Goal: Transaction & Acquisition: Purchase product/service

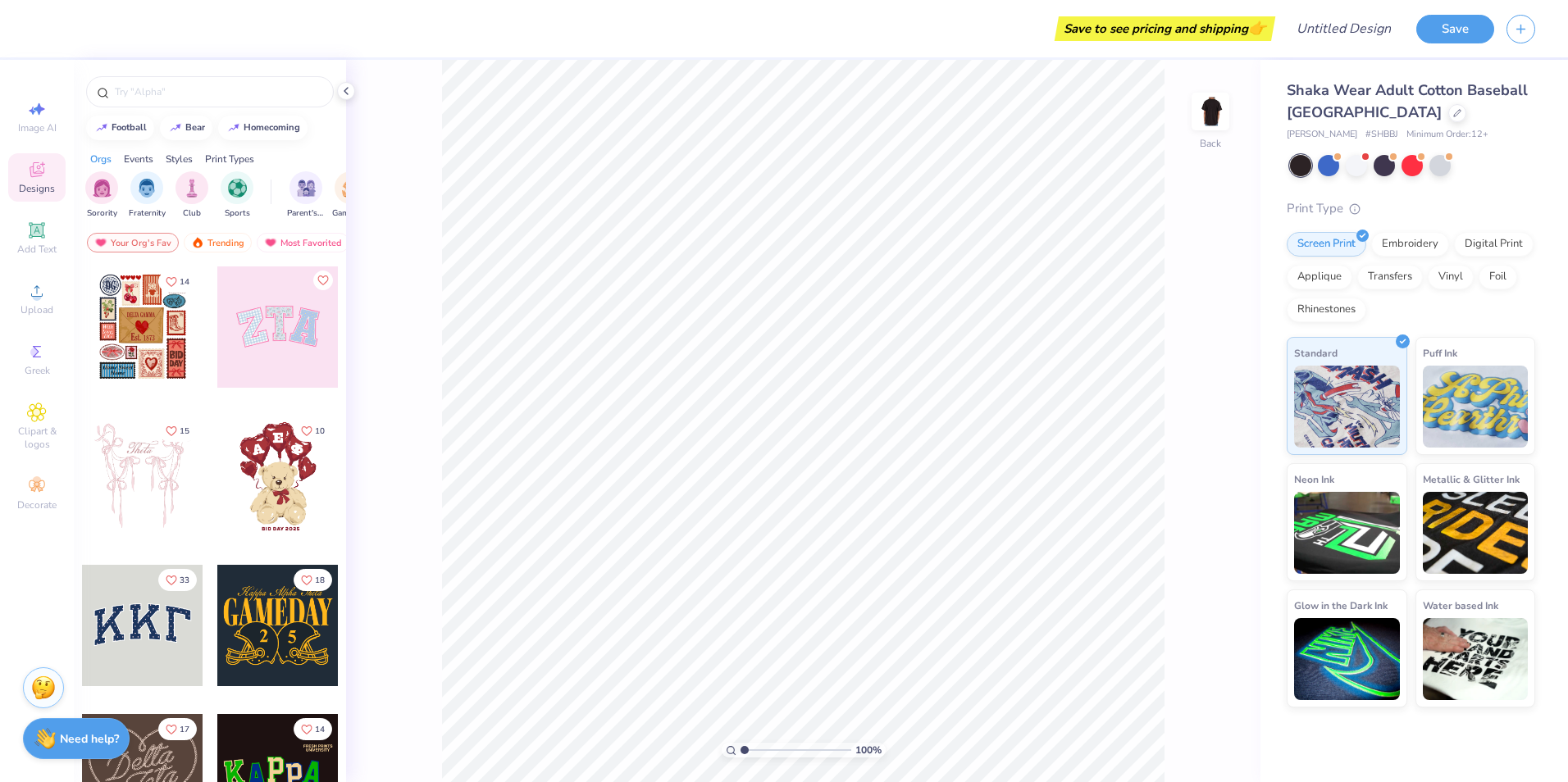
click at [1309, 165] on div at bounding box center [1301, 165] width 21 height 21
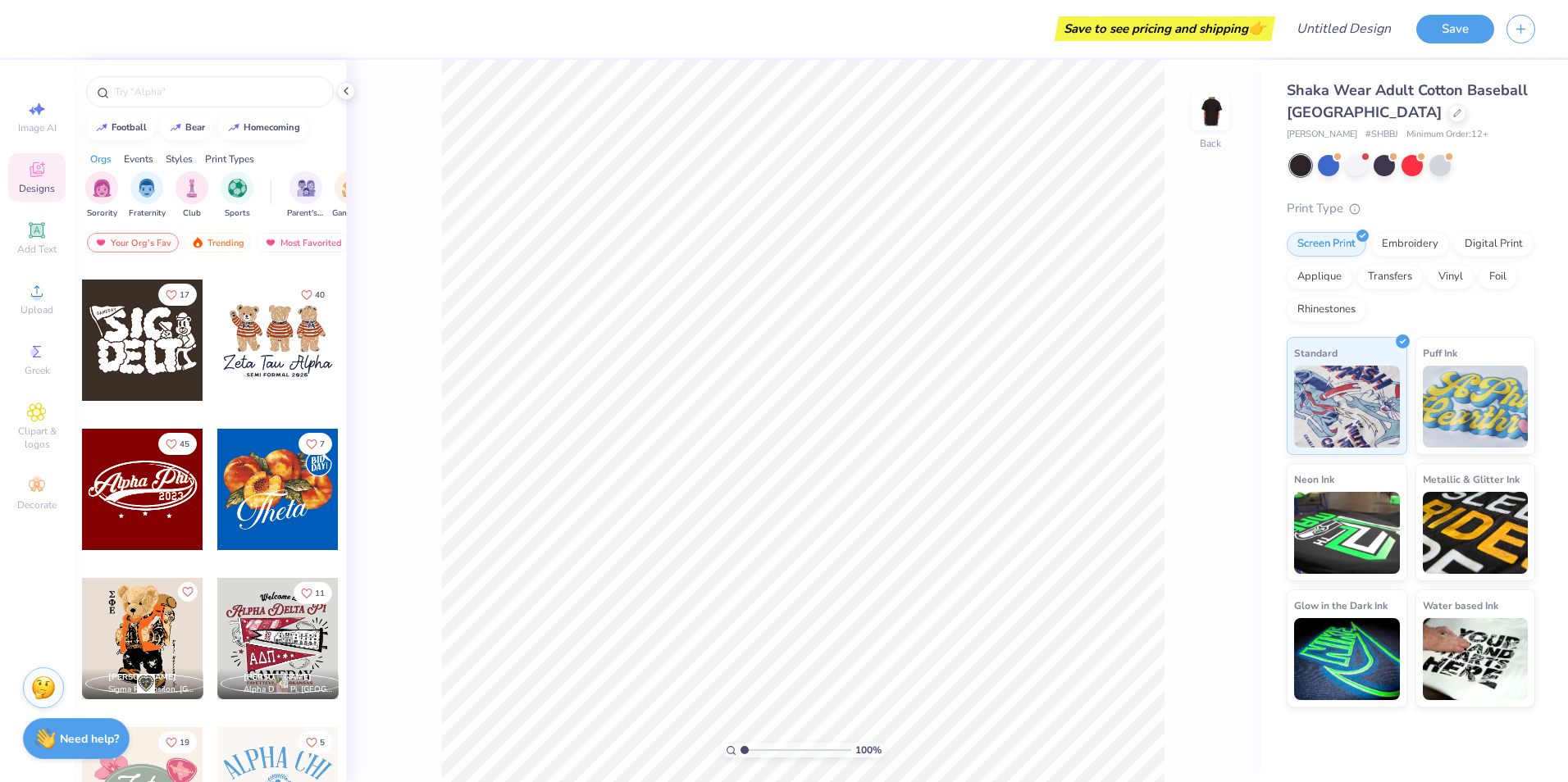
scroll to position [574, 0]
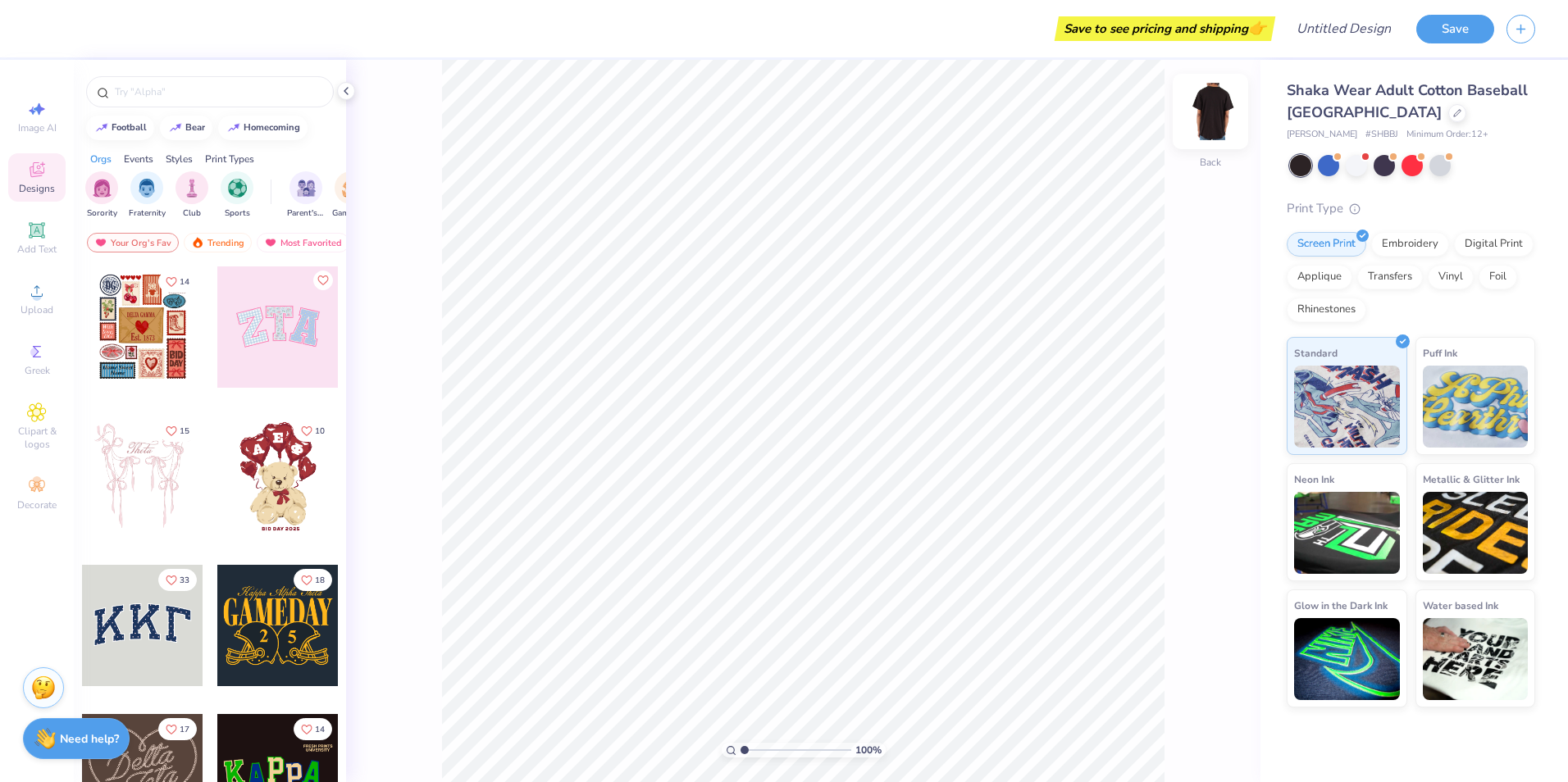
click at [1204, 106] on img at bounding box center [1211, 112] width 66 height 66
click at [18, 236] on div "Add Text" at bounding box center [37, 238] width 58 height 49
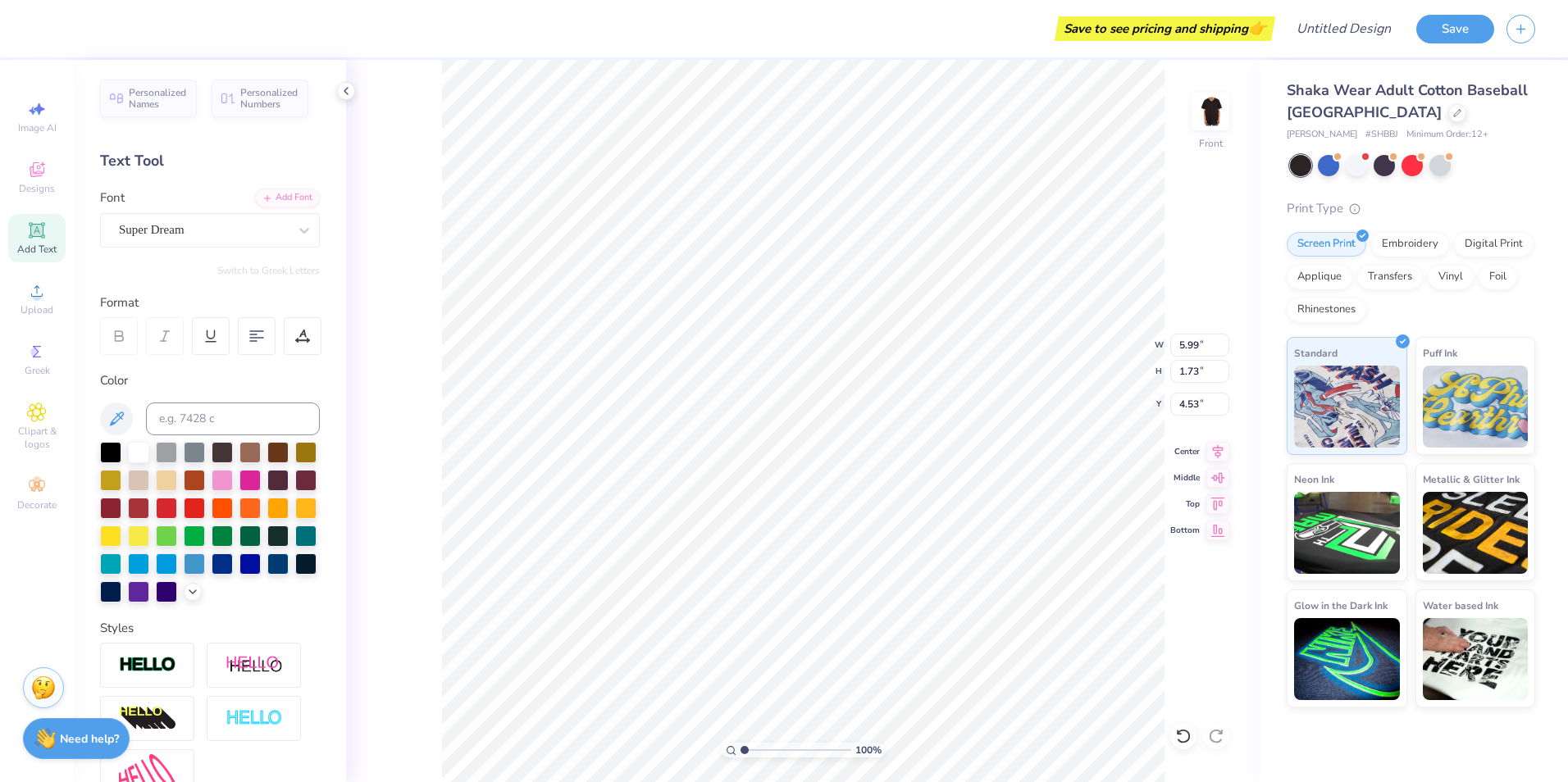
type input "4.53"
type textarea "University Union"
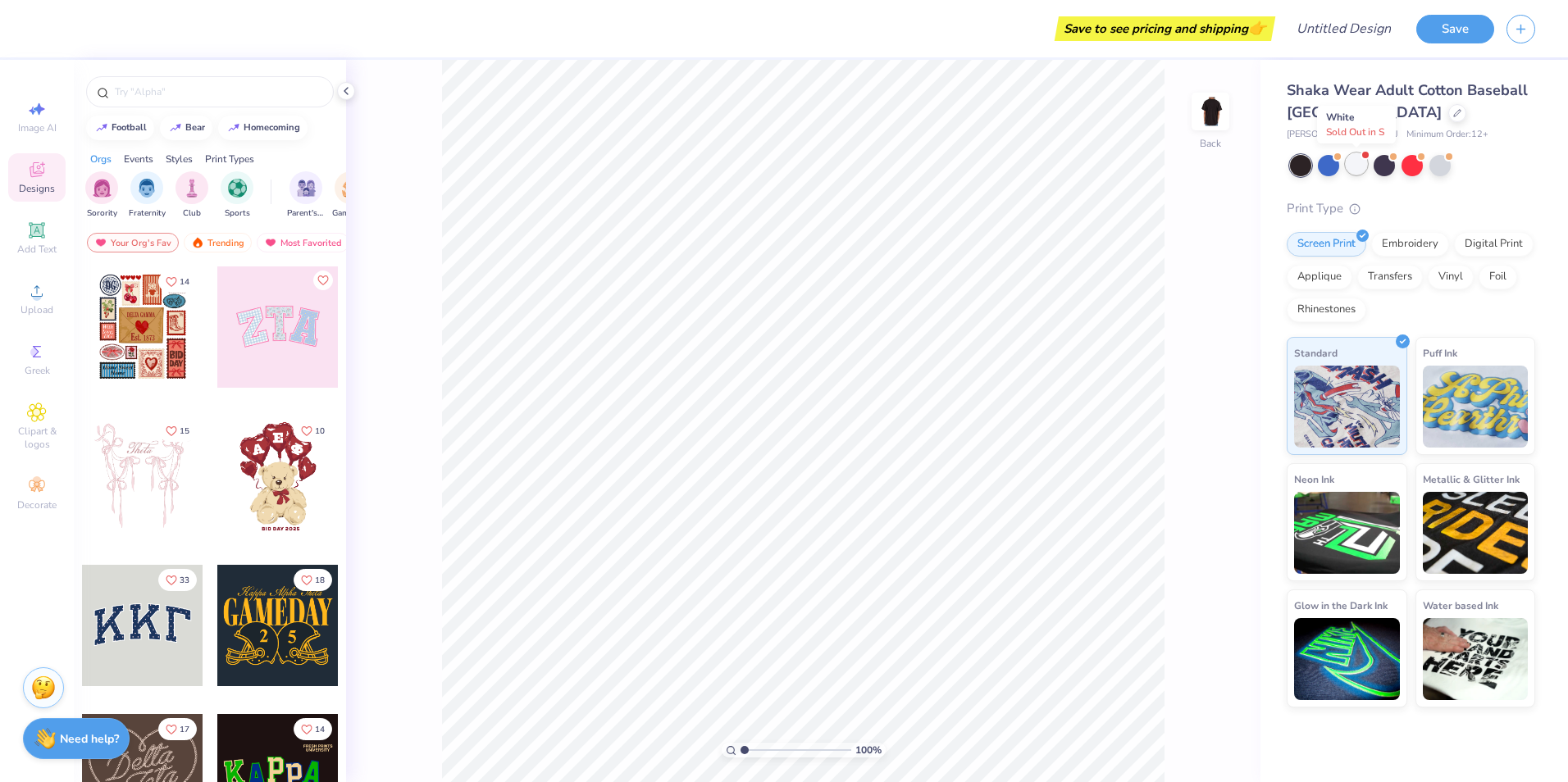
click at [1356, 166] on div at bounding box center [1356, 163] width 21 height 21
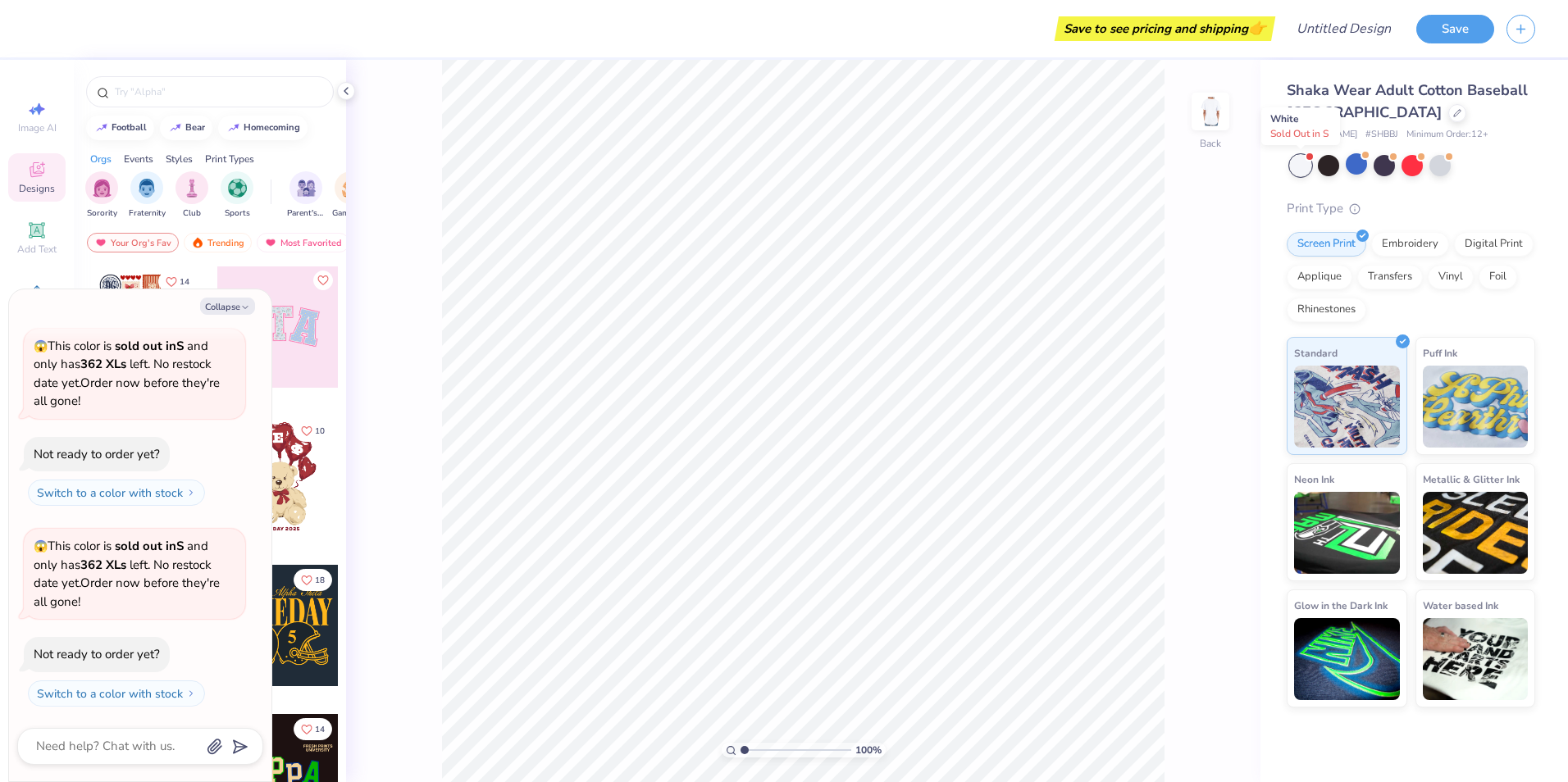
click at [1299, 163] on div at bounding box center [1301, 165] width 21 height 21
click at [1329, 161] on div at bounding box center [1328, 163] width 21 height 21
click at [1216, 114] on img at bounding box center [1211, 112] width 66 height 66
click at [235, 299] on button "Collapse" at bounding box center [227, 306] width 55 height 17
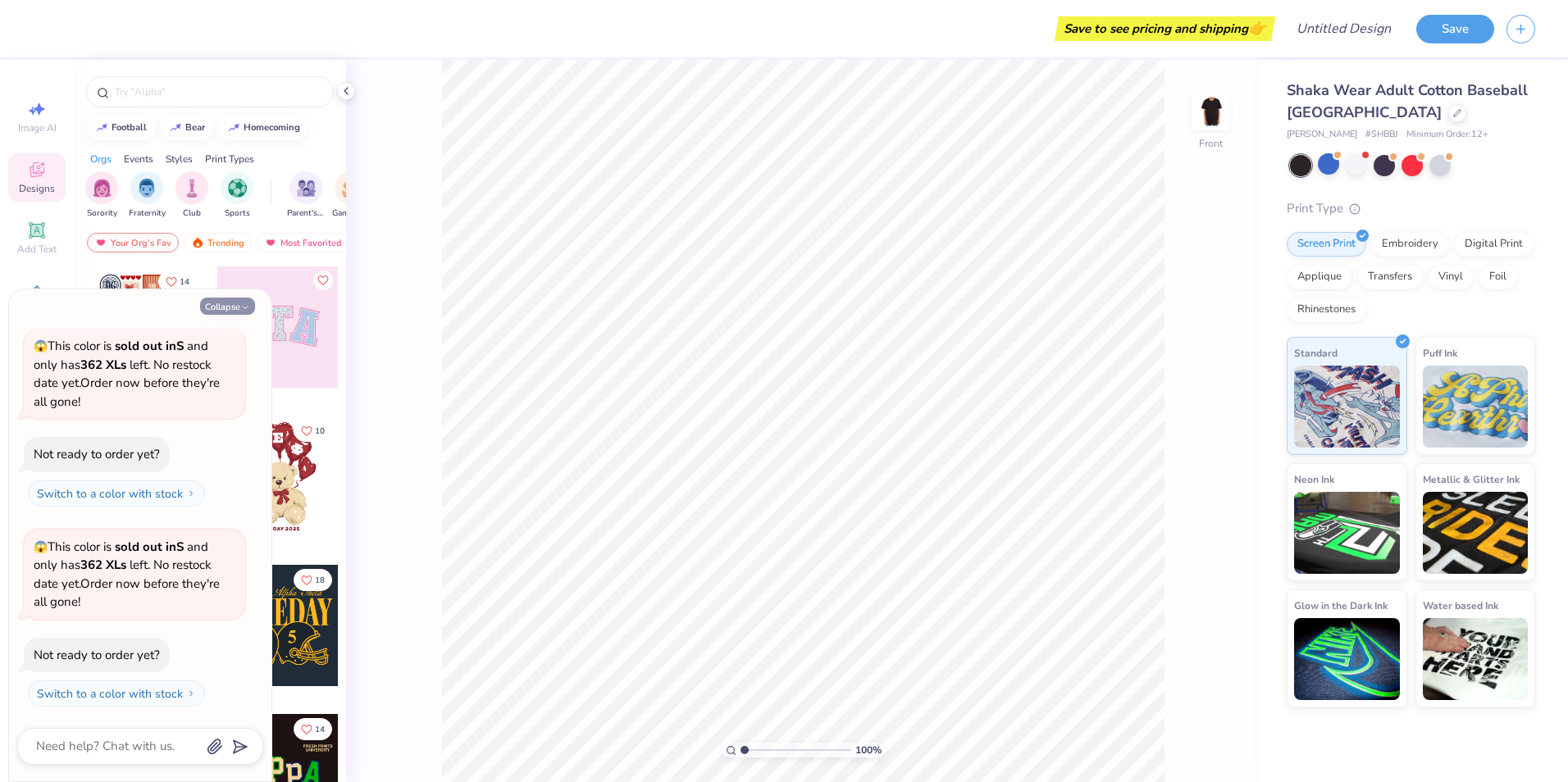
type textarea "x"
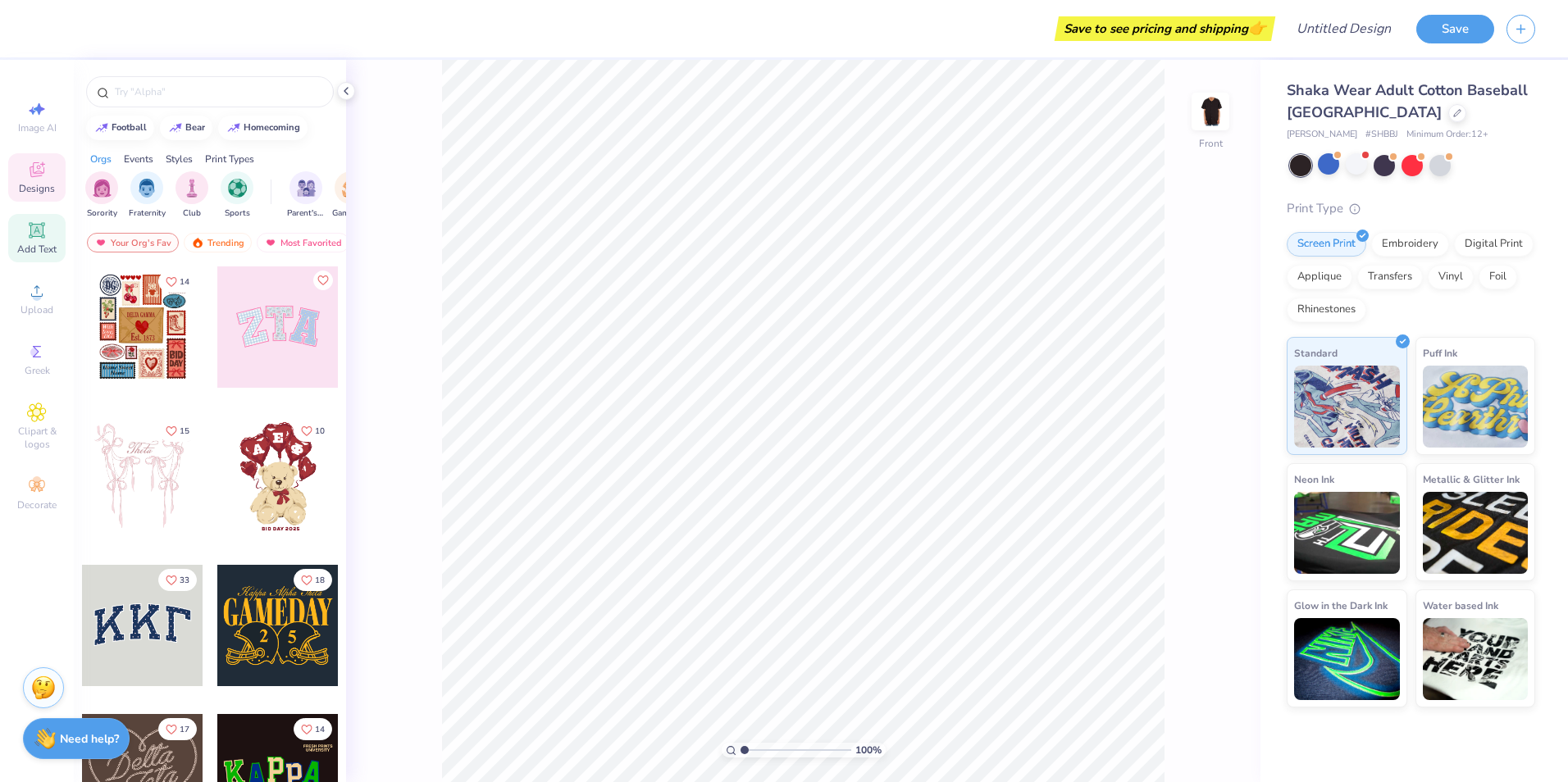
click at [26, 226] on div "Add Text" at bounding box center [37, 238] width 58 height 49
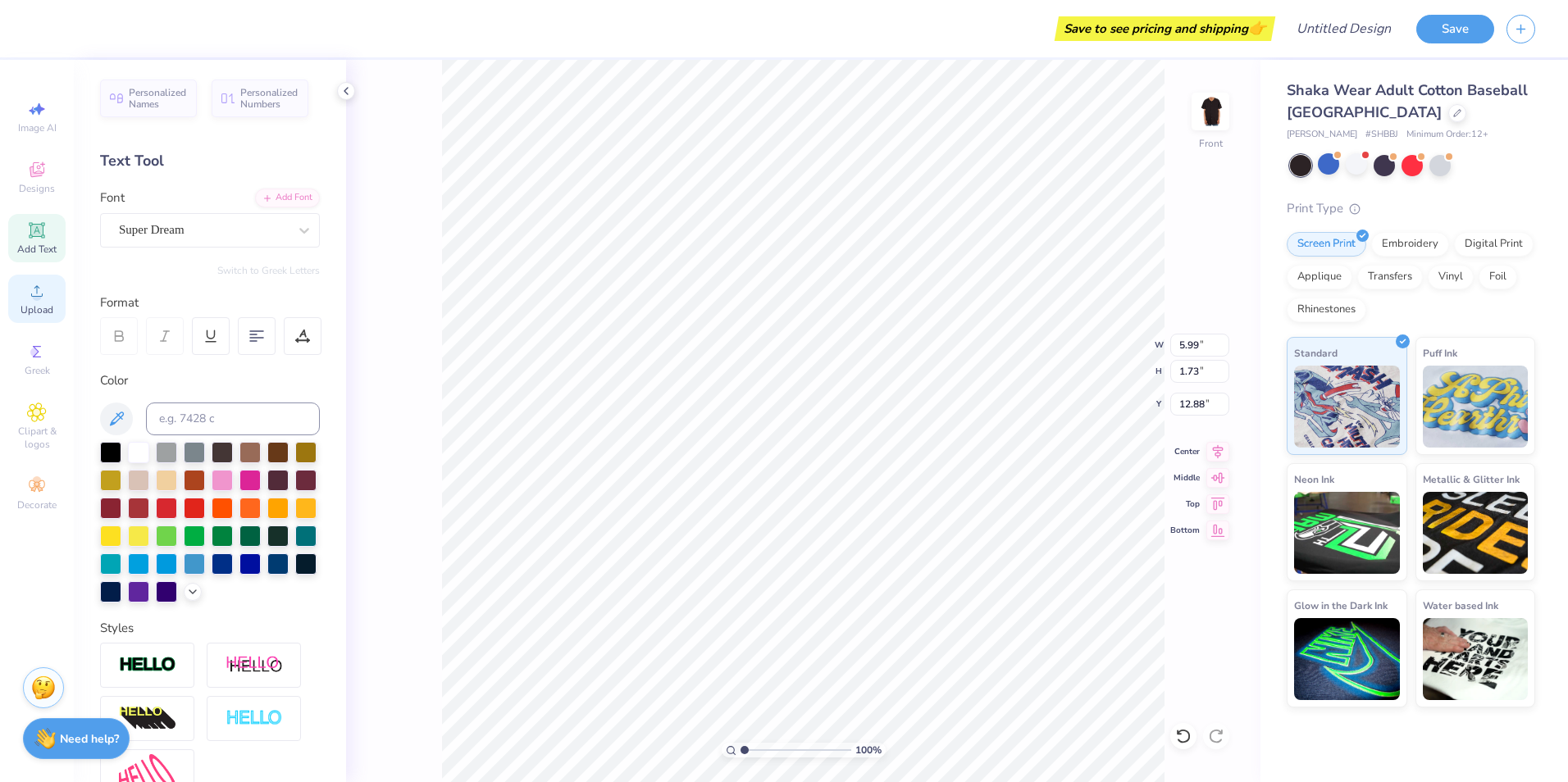
click at [46, 304] on span "Upload" at bounding box center [37, 310] width 33 height 13
click at [41, 301] on div "Upload" at bounding box center [37, 299] width 58 height 49
click at [28, 303] on span "Upload" at bounding box center [37, 310] width 33 height 13
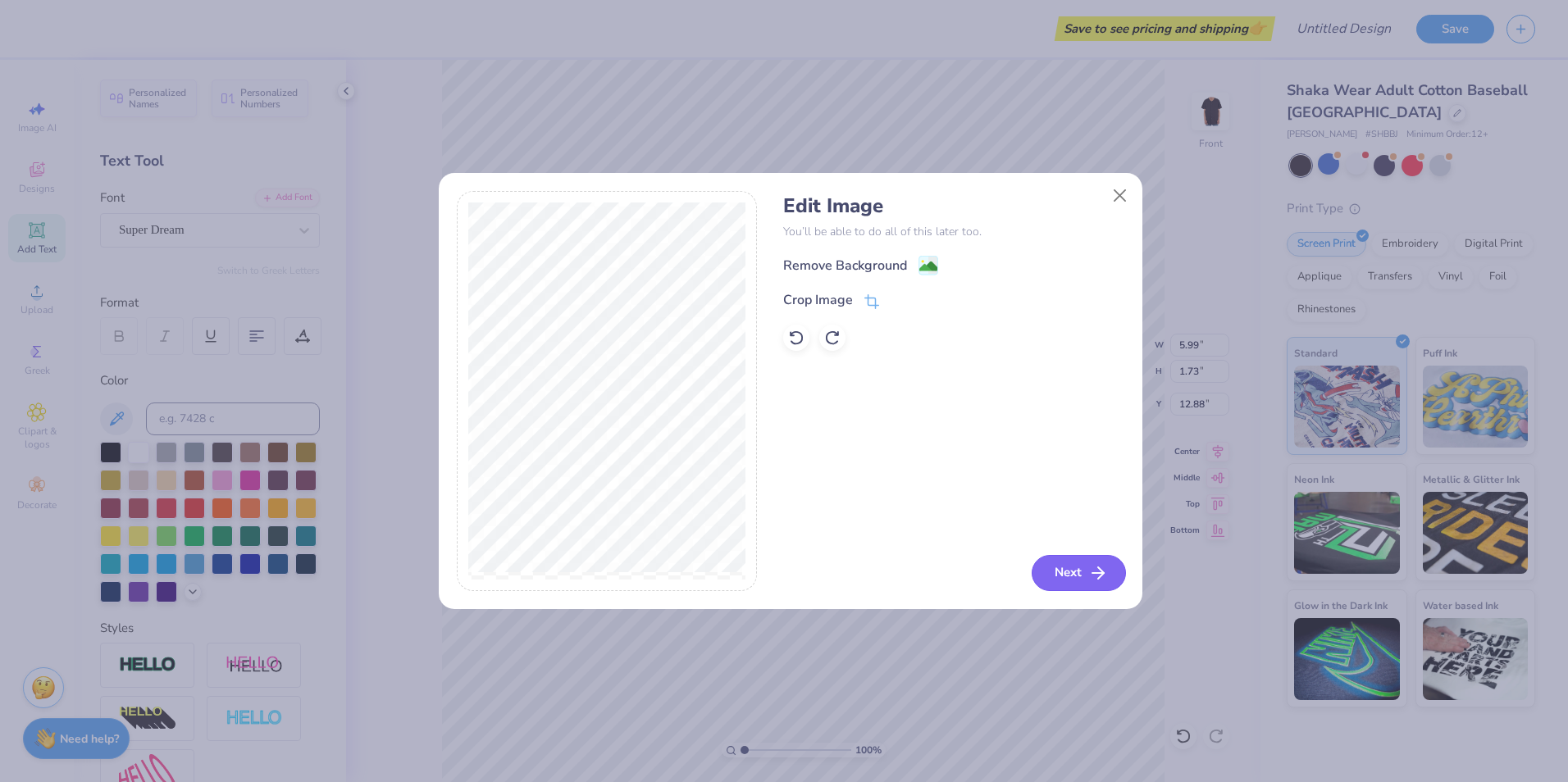
click at [1048, 569] on button "Next" at bounding box center [1078, 572] width 94 height 36
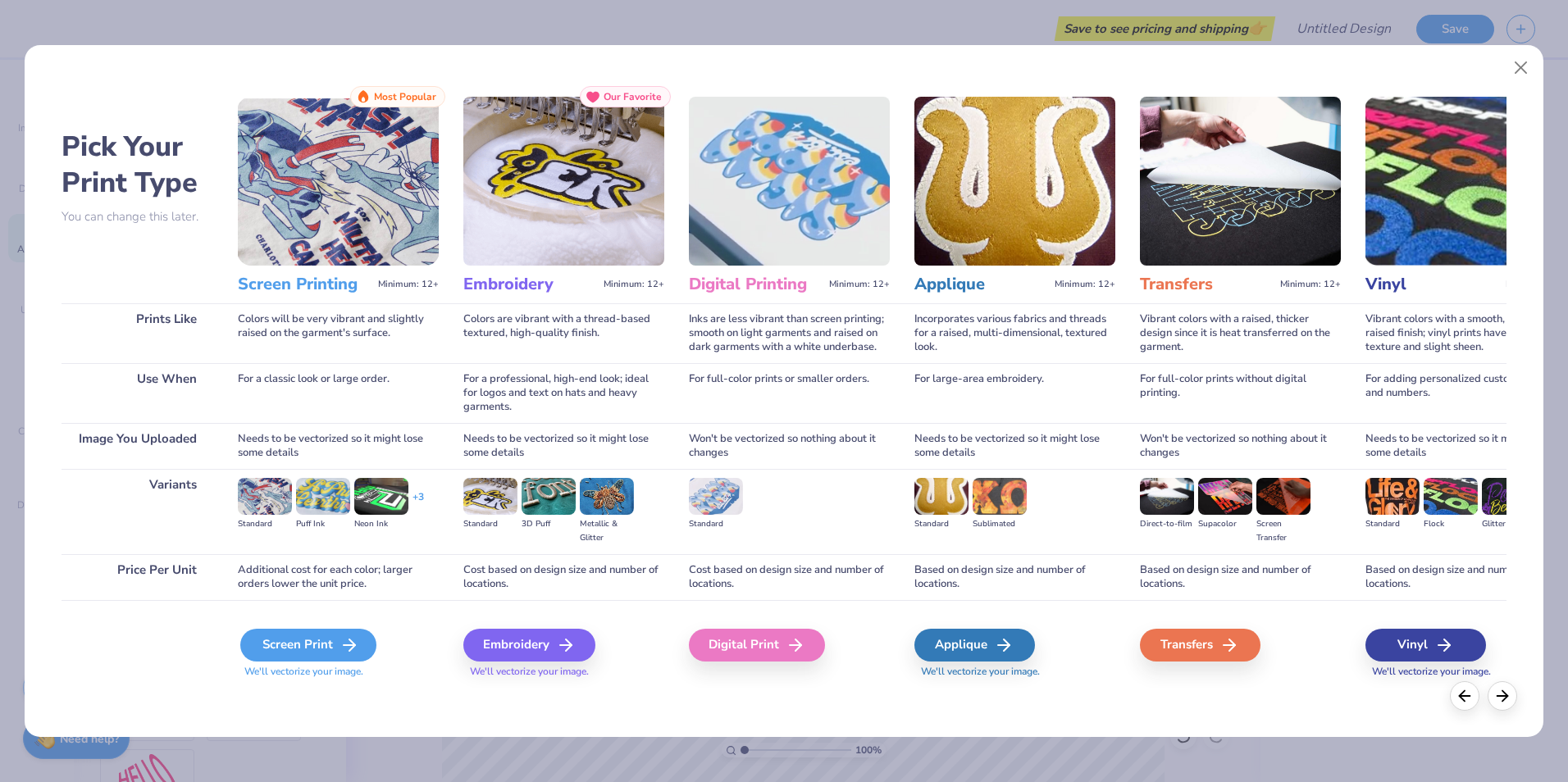
click at [326, 630] on div "Screen Print" at bounding box center [308, 646] width 136 height 33
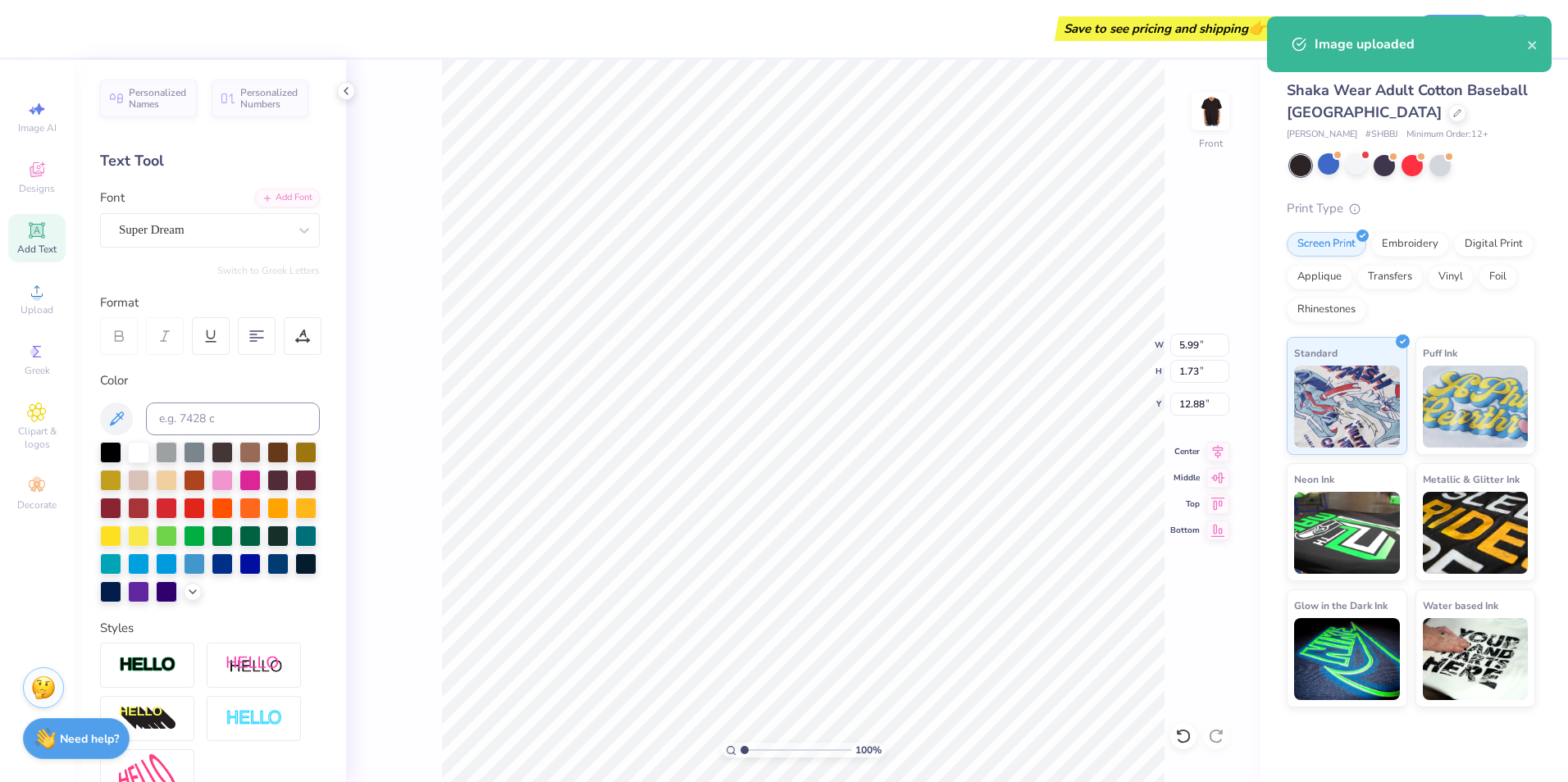
type input "14.10"
type input "12.57"
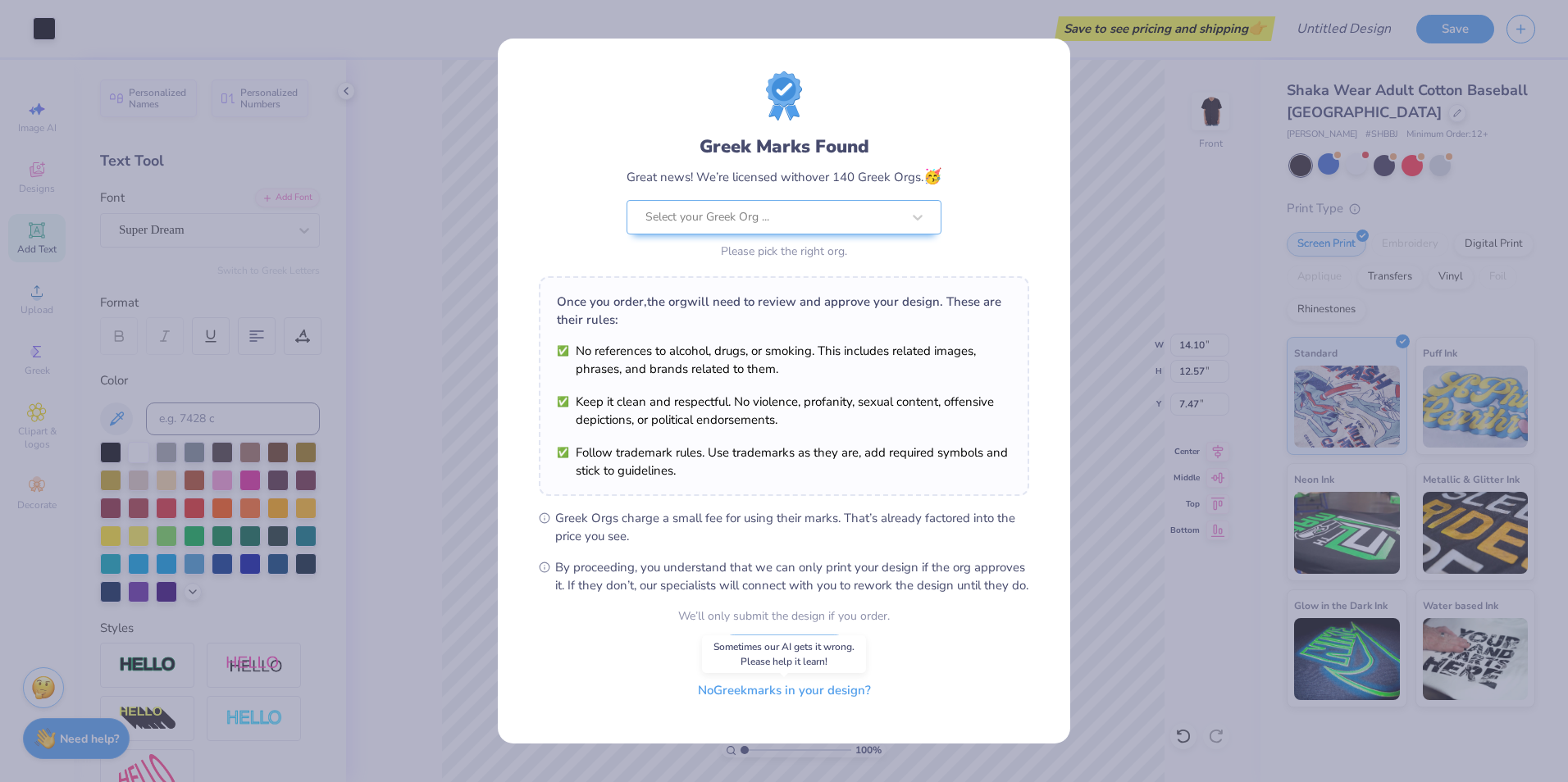
click at [772, 702] on button "No Greek marks in your design?" at bounding box center [784, 690] width 201 height 34
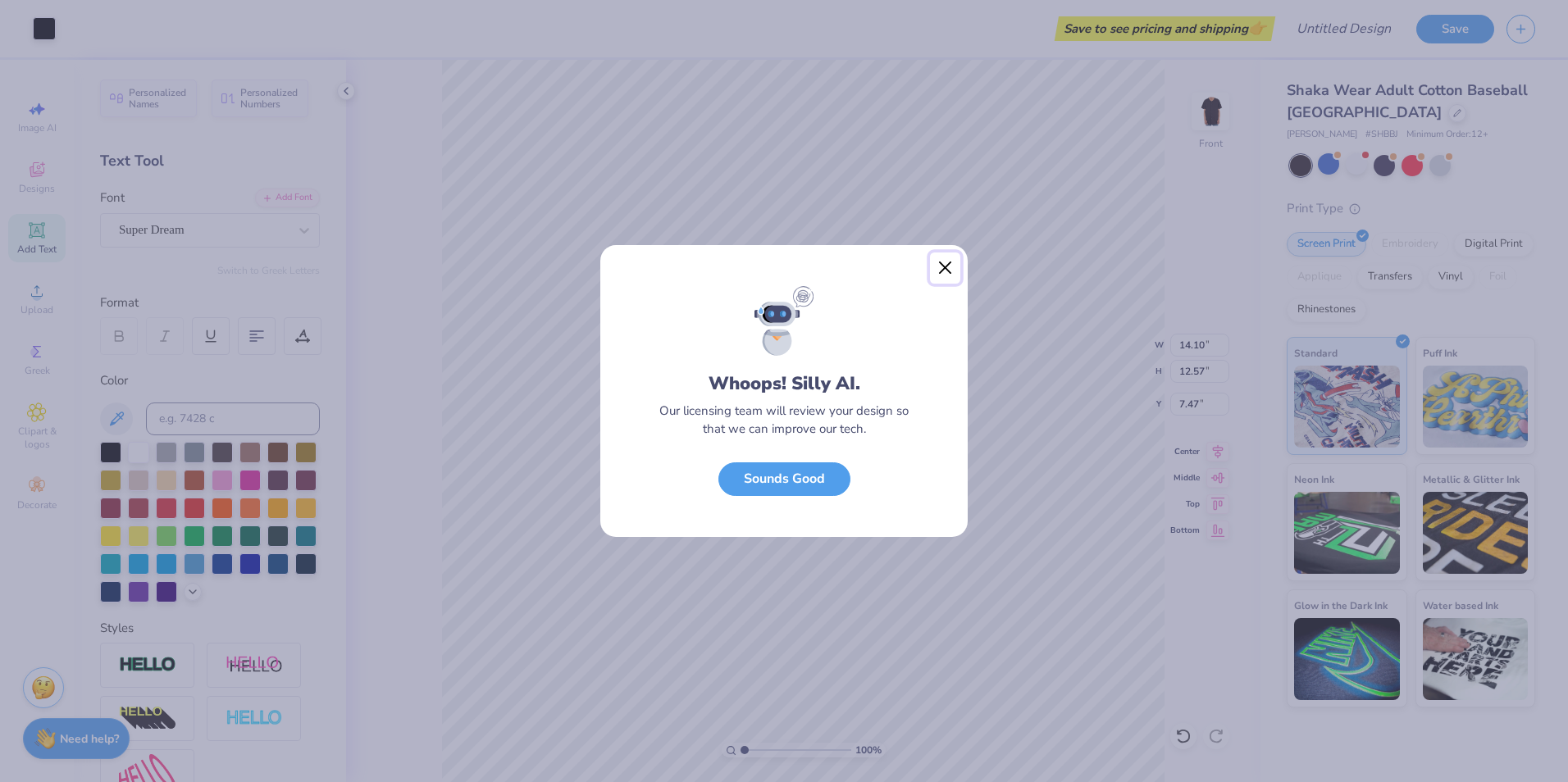
click at [946, 265] on button "Close" at bounding box center [945, 268] width 31 height 31
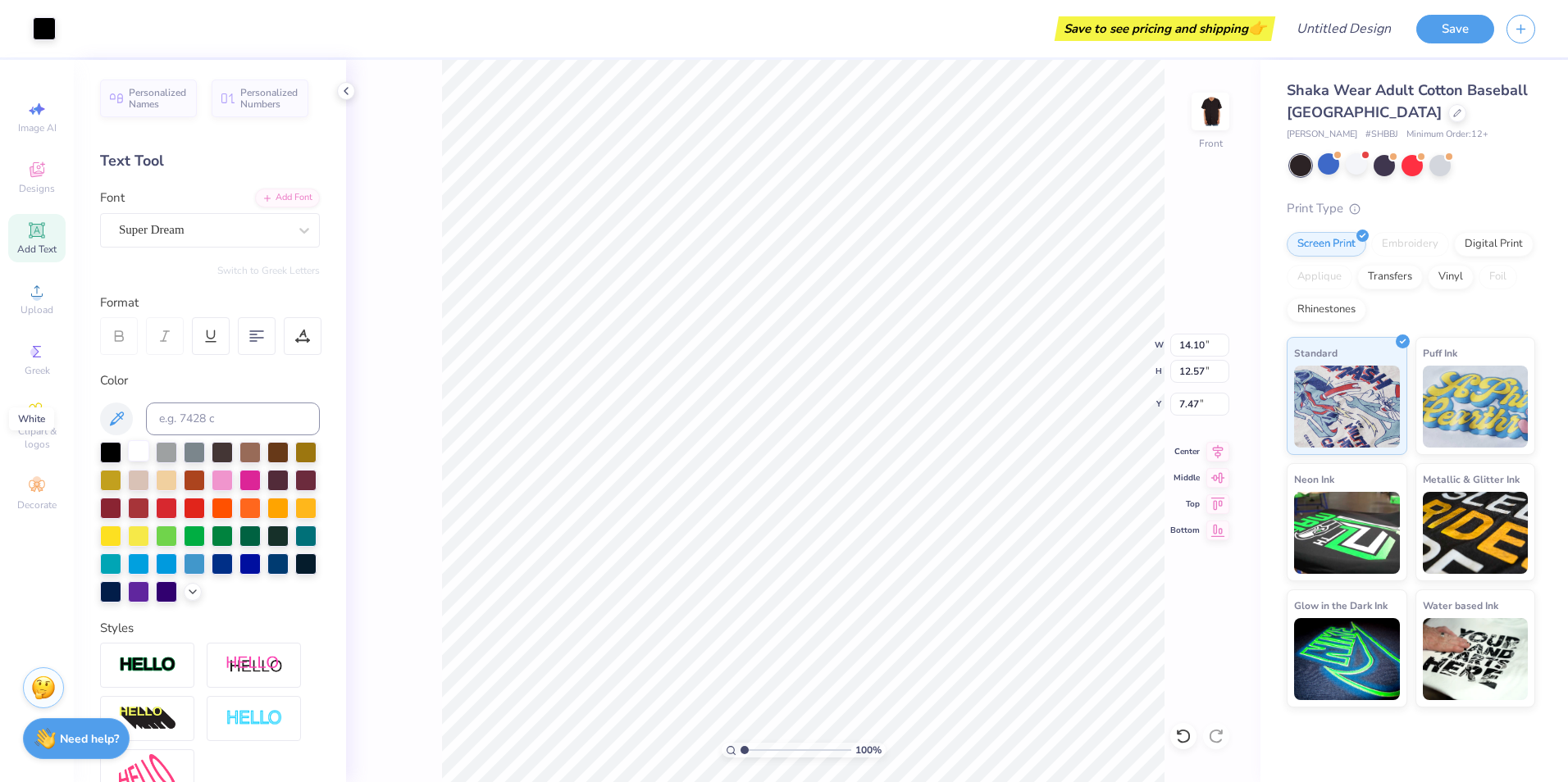
click at [135, 441] on div at bounding box center [138, 451] width 21 height 21
click at [135, 455] on div at bounding box center [138, 451] width 21 height 21
click at [143, 442] on div at bounding box center [138, 451] width 21 height 21
click at [113, 450] on div at bounding box center [110, 451] width 21 height 21
click at [145, 450] on div at bounding box center [138, 451] width 21 height 21
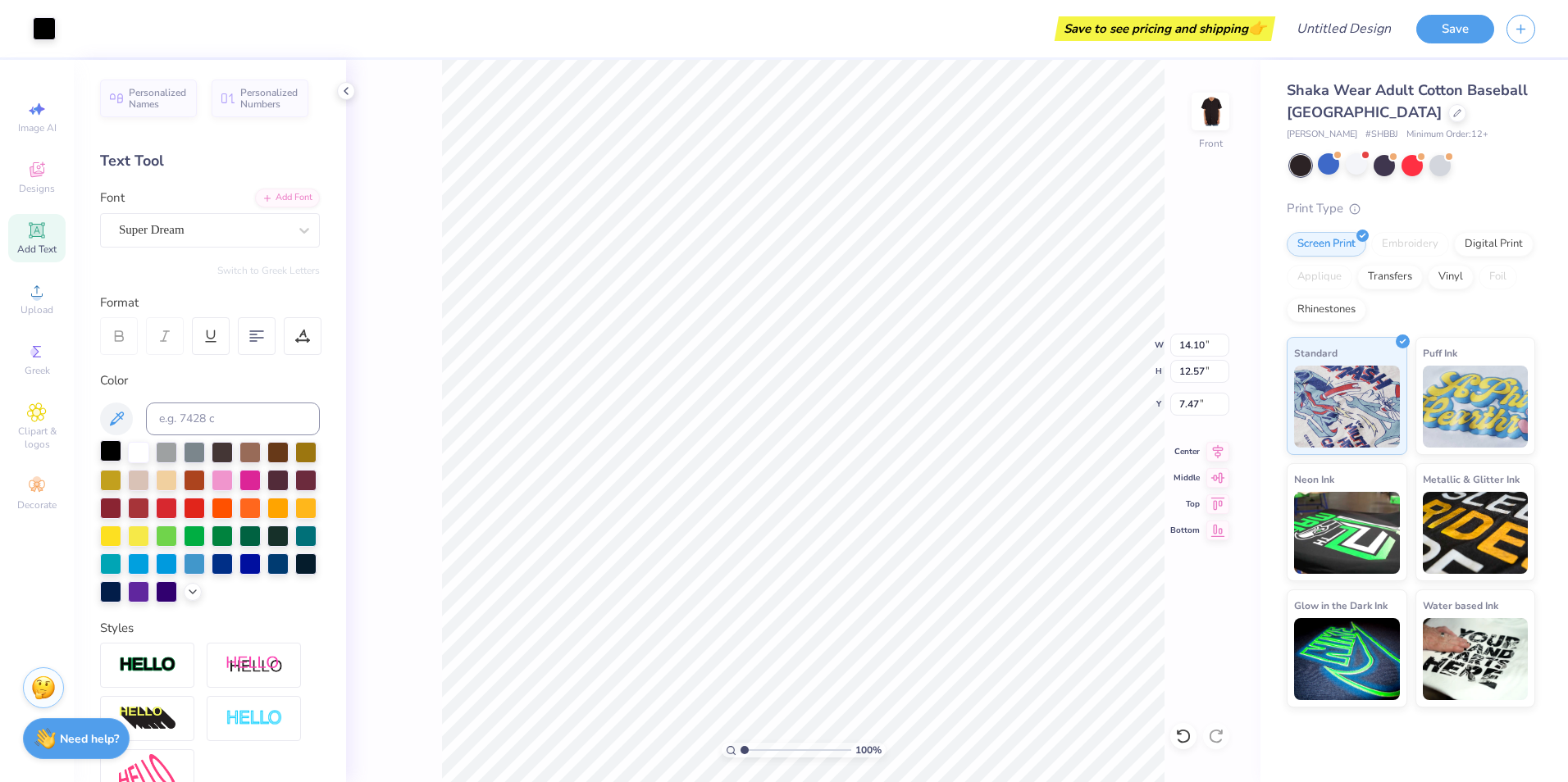
click at [118, 452] on div at bounding box center [110, 451] width 21 height 21
type input "13.16"
click at [884, 536] on li "Select All" at bounding box center [921, 538] width 129 height 32
type input "14.10"
type input "12.84"
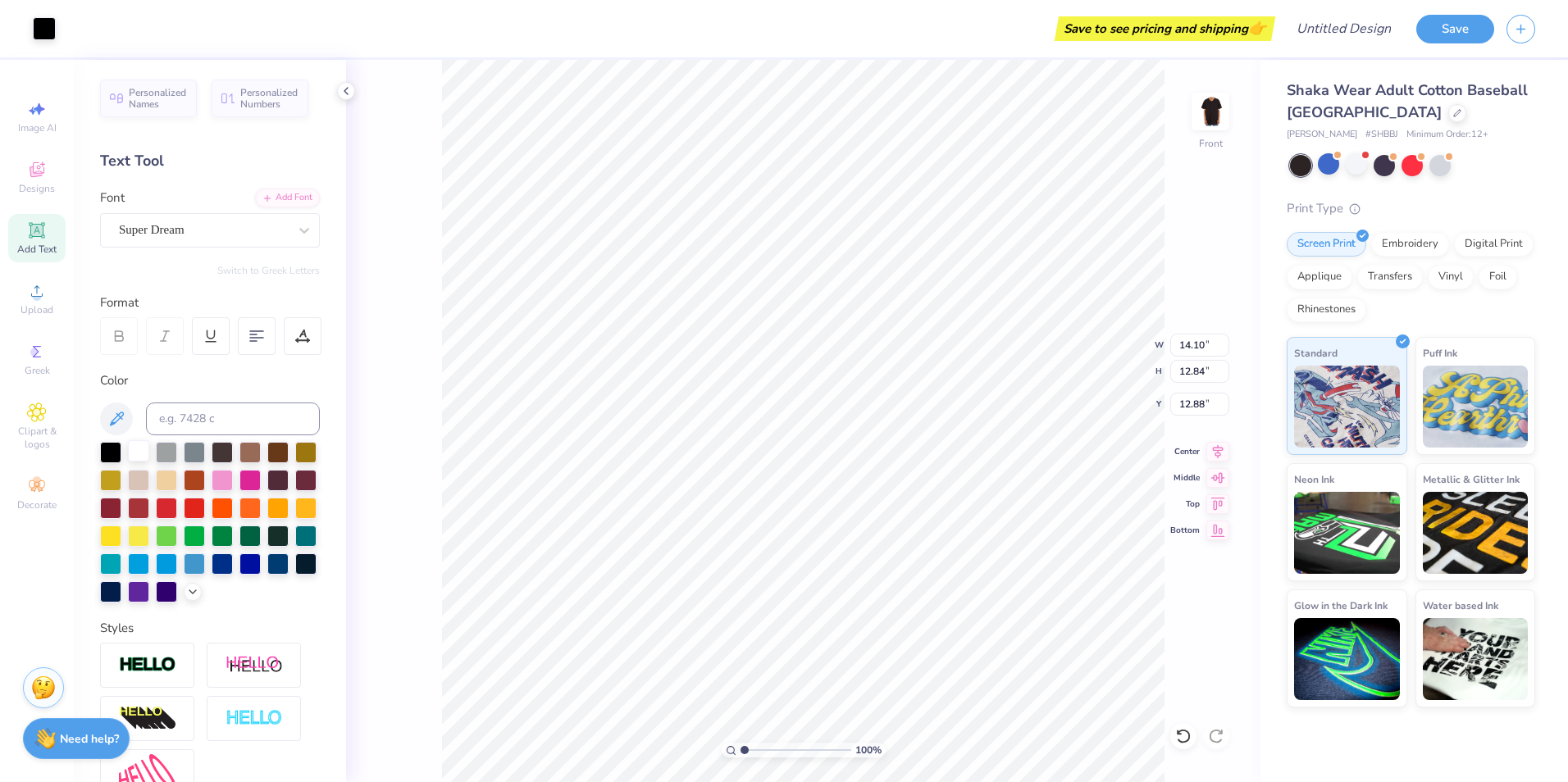
click at [134, 449] on div at bounding box center [138, 451] width 21 height 21
click at [26, 180] on div "Designs" at bounding box center [37, 177] width 58 height 49
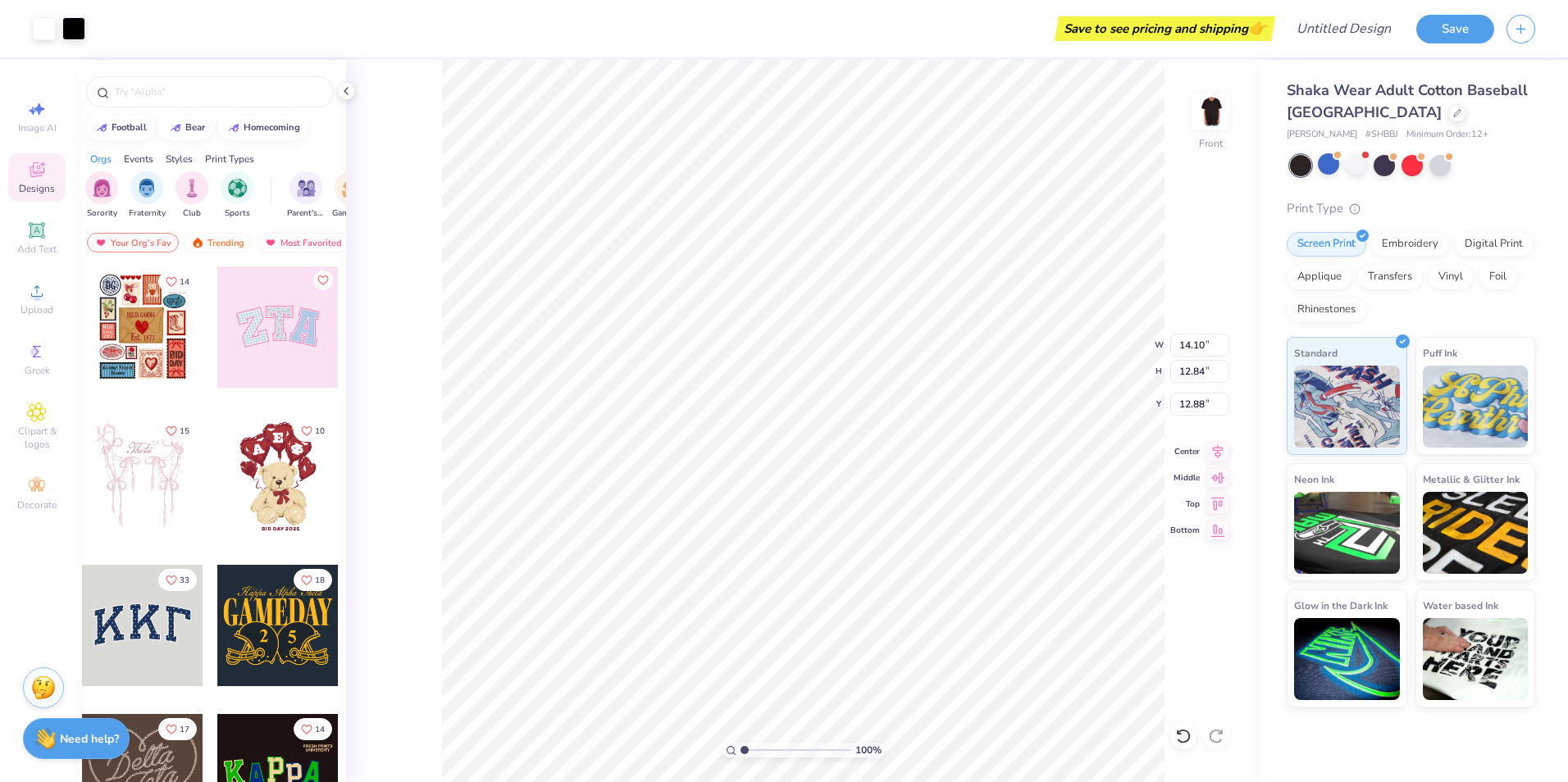
type input "12.85"
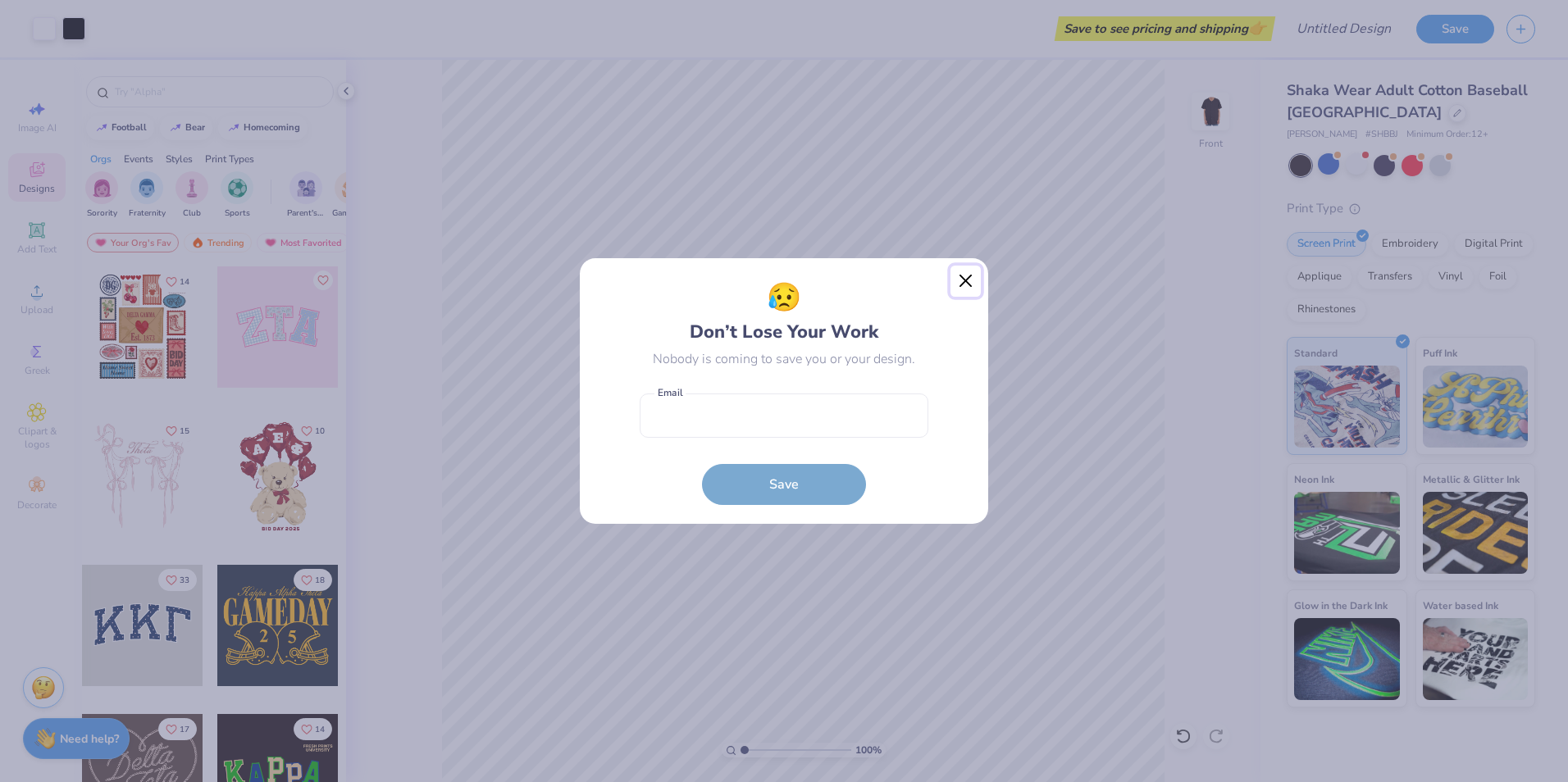
click at [961, 278] on button "Close" at bounding box center [966, 281] width 31 height 31
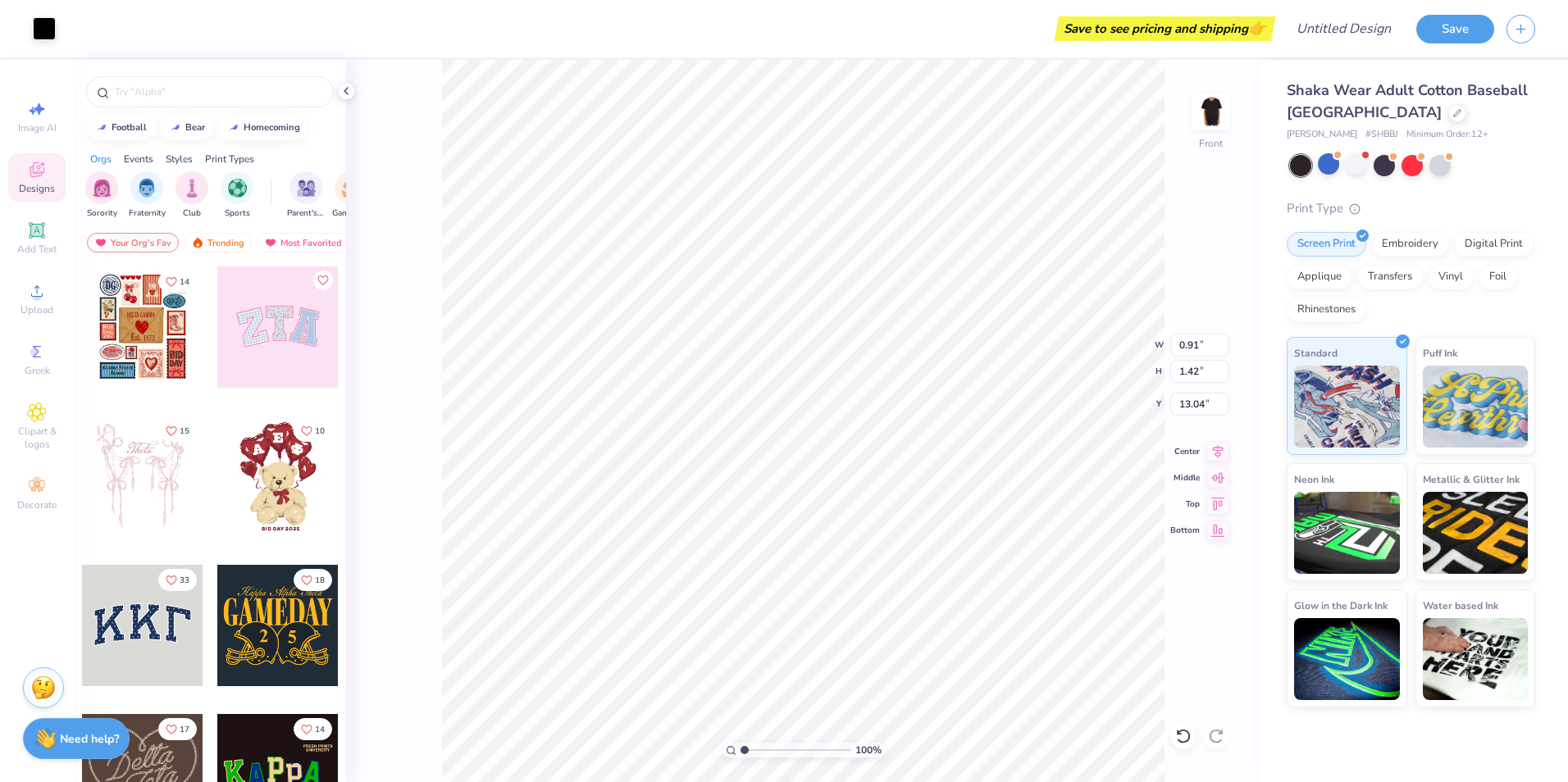
type input "5.58"
type input "8.73"
type input "16.95"
type input "0.91"
type input "1.42"
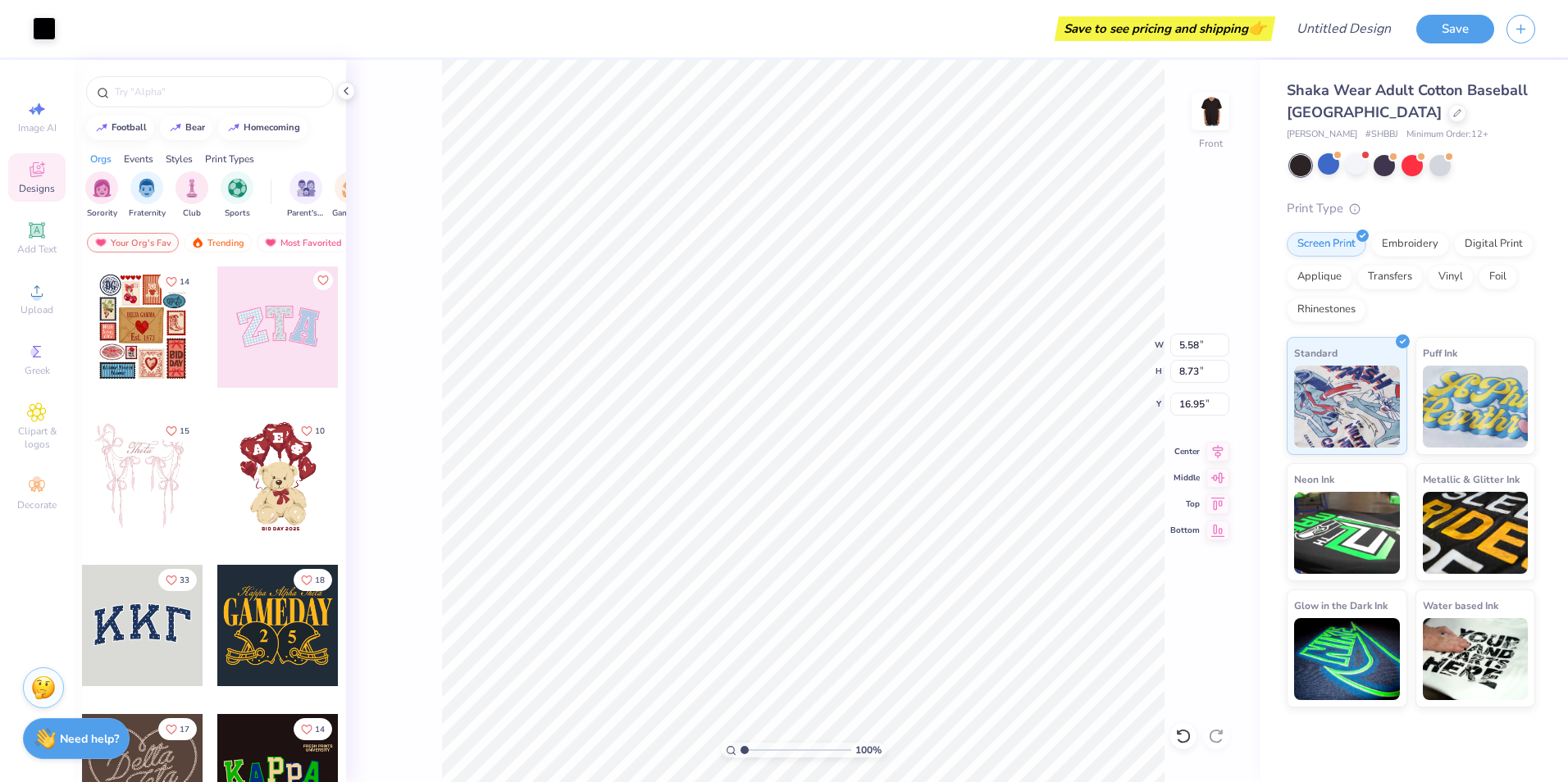
type input "13.04"
type input "5.58"
type input "8.73"
type input "16.95"
type input "1.19"
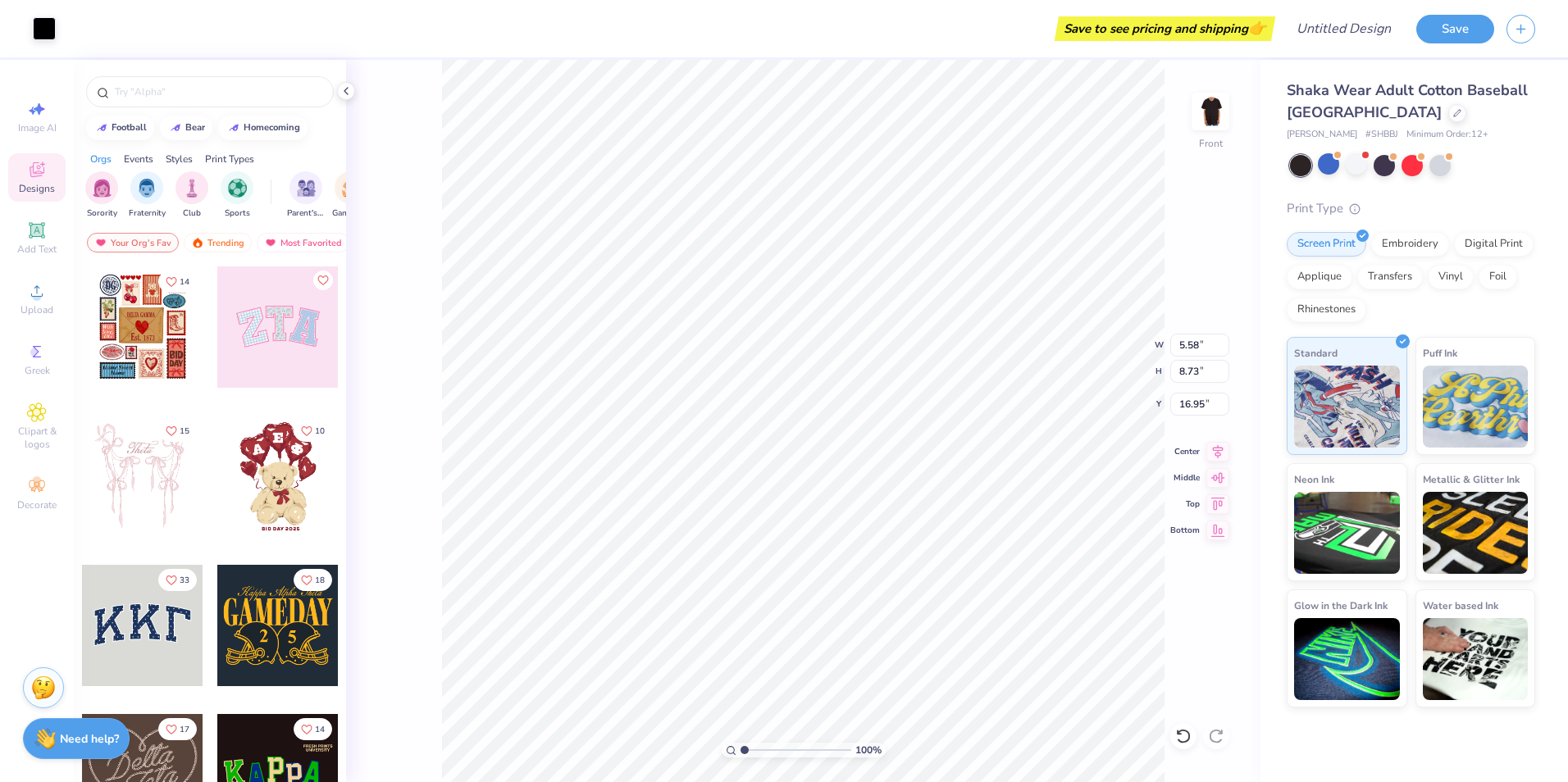
type input "1.42"
type input "17.81"
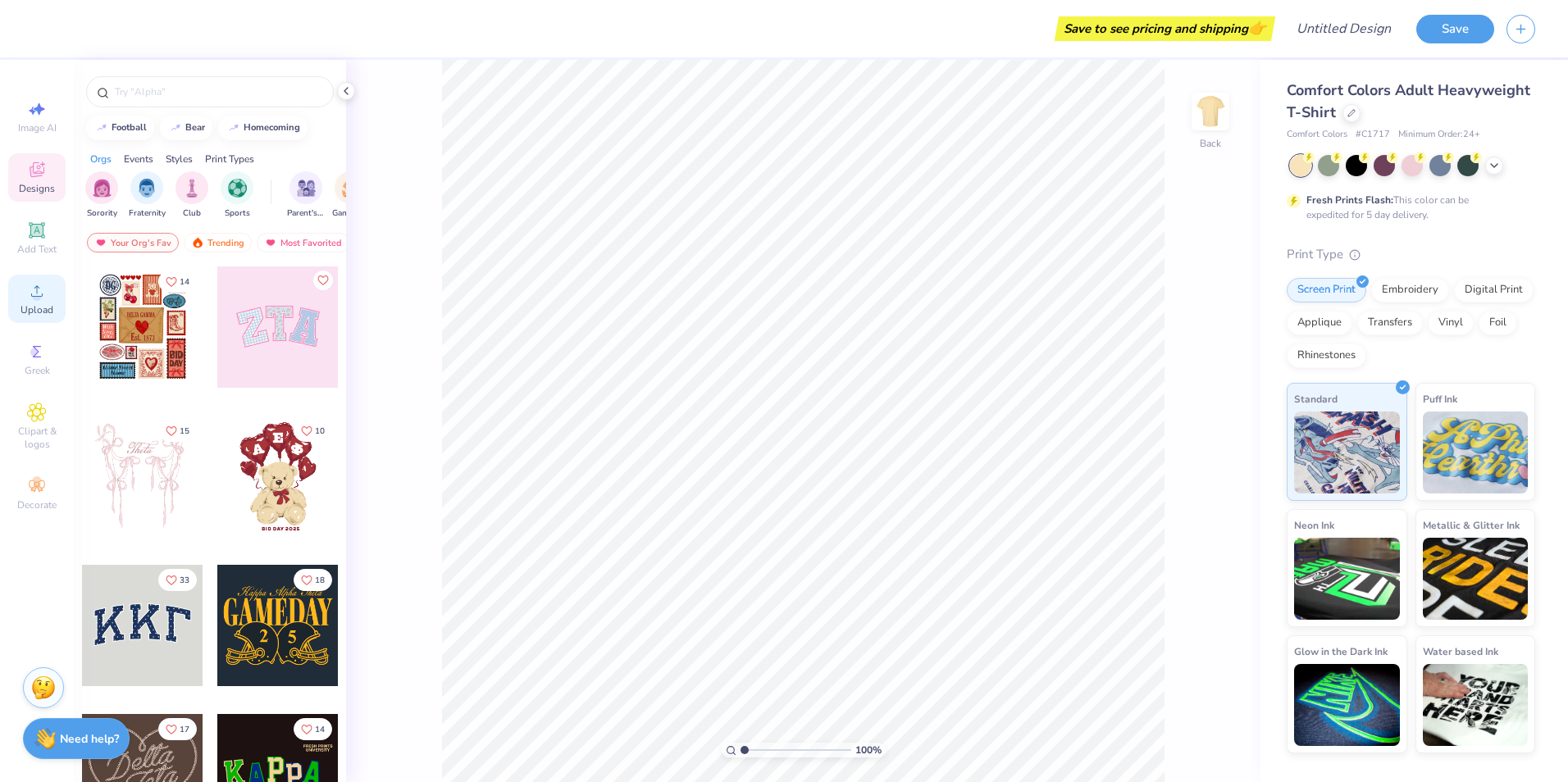
click at [32, 294] on icon at bounding box center [37, 291] width 12 height 12
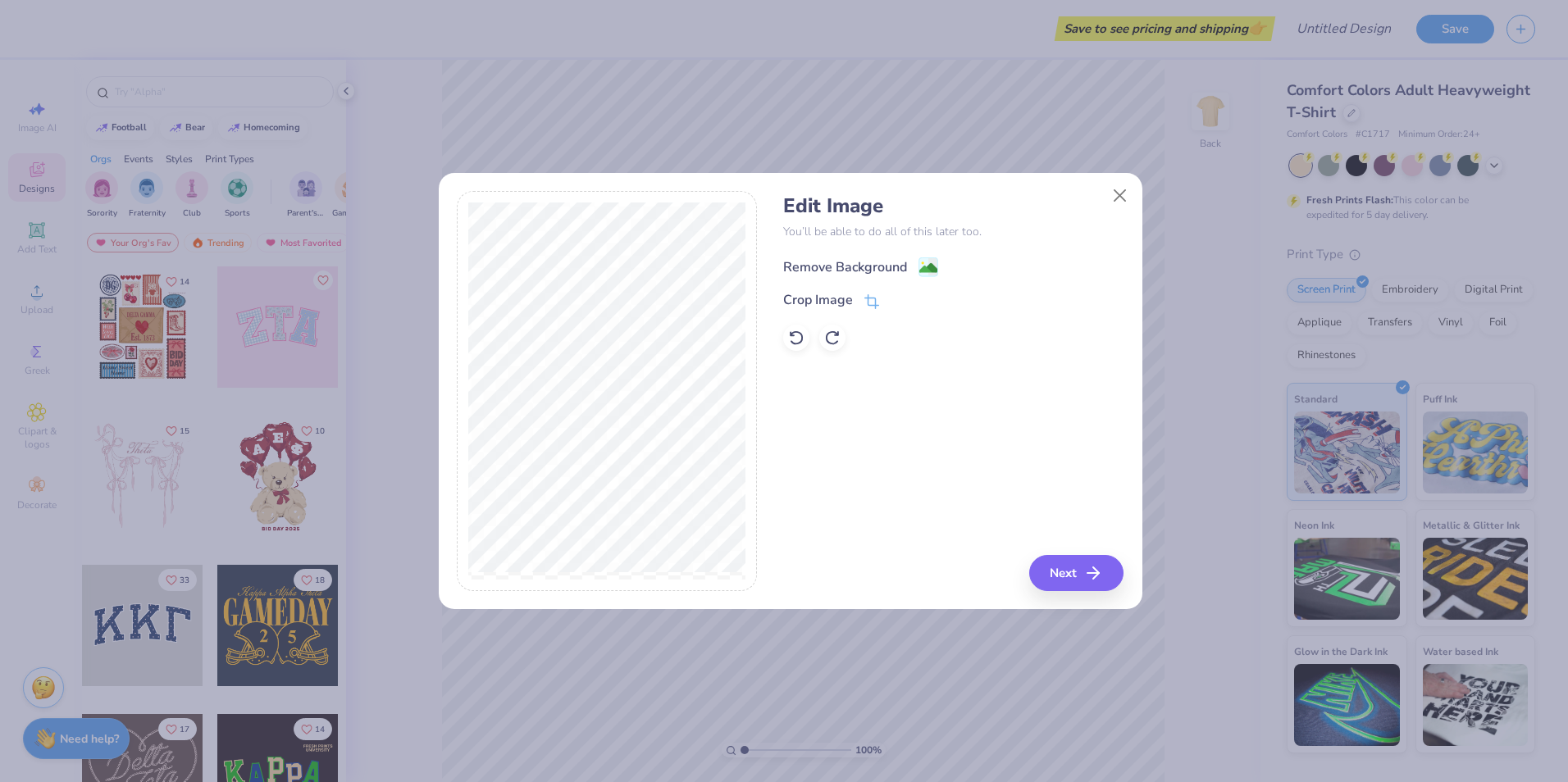
click at [917, 266] on div "Remove Background" at bounding box center [860, 266] width 155 height 20
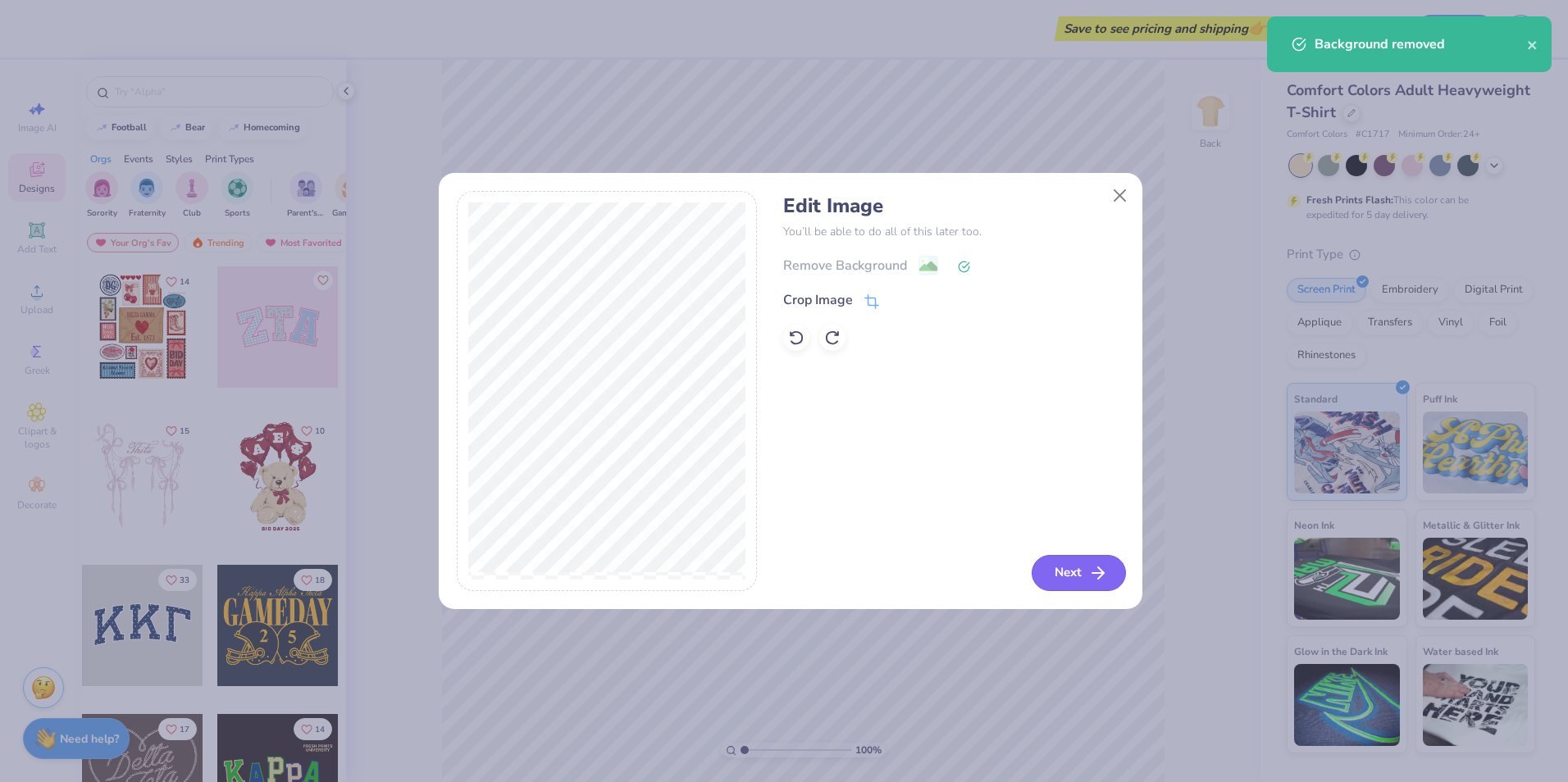
click at [1057, 572] on button "Next" at bounding box center [1078, 572] width 94 height 36
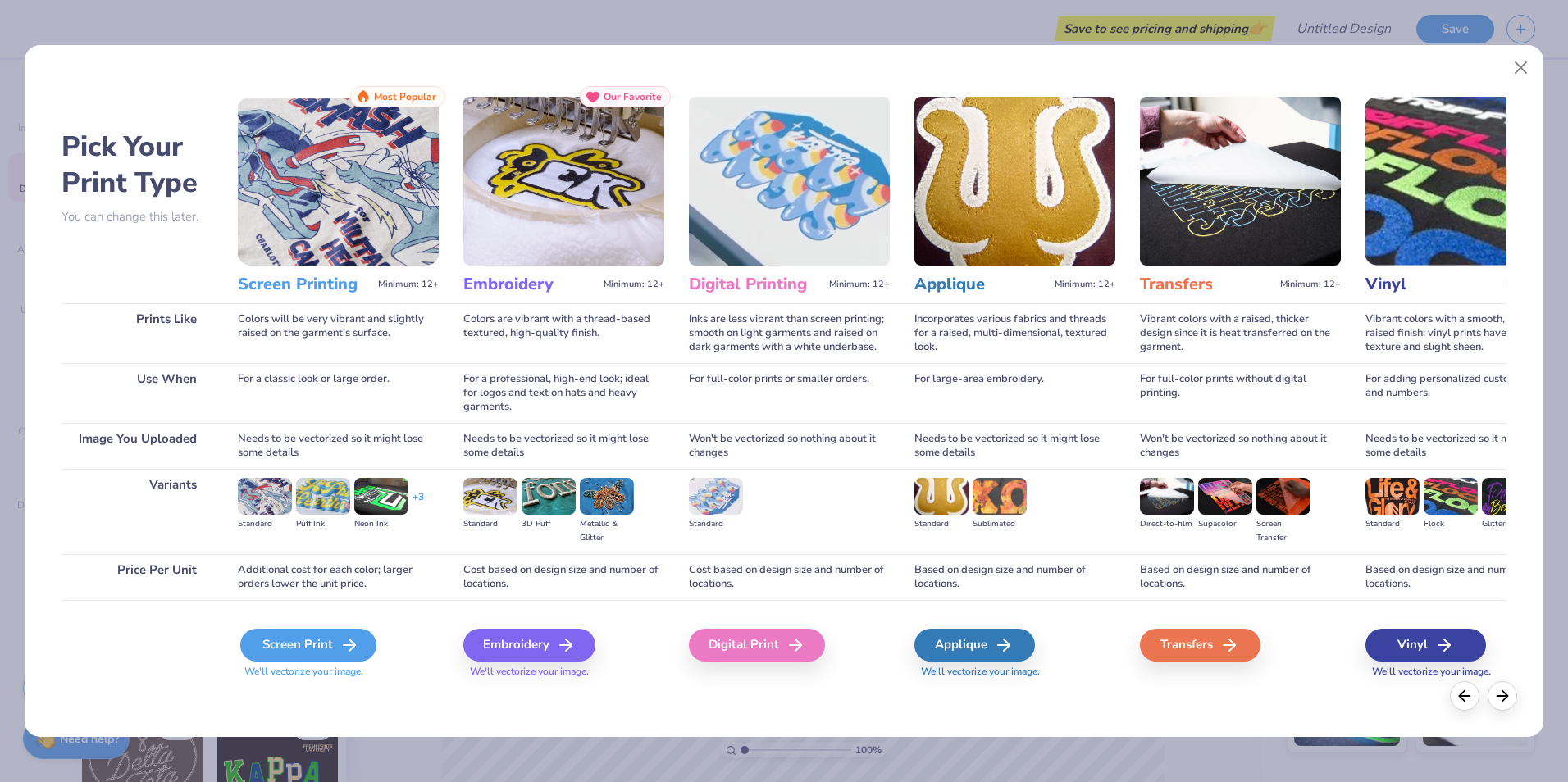
click at [328, 640] on div "Screen Print" at bounding box center [308, 646] width 136 height 33
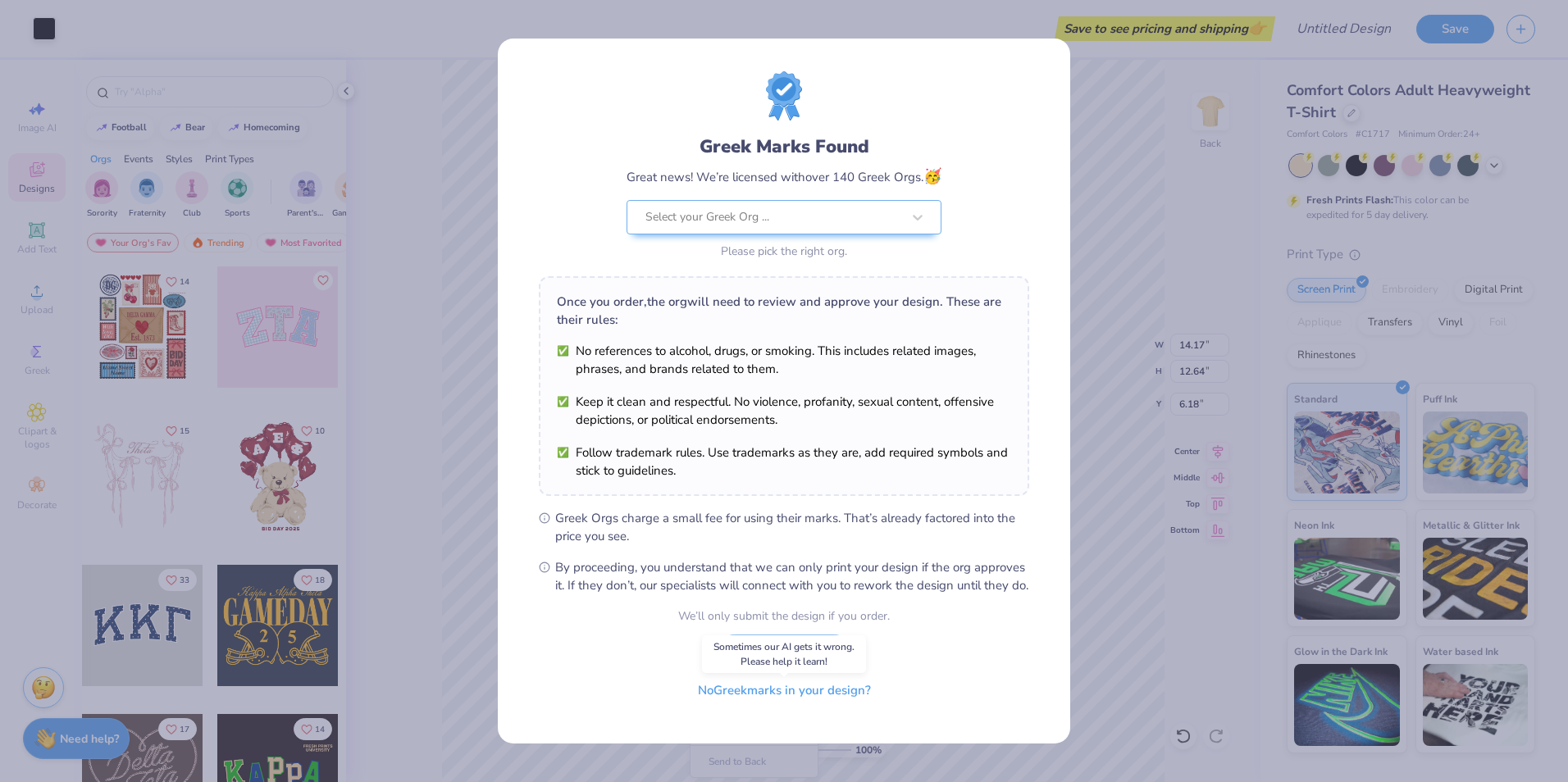
click at [779, 701] on button "No Greek marks in your design?" at bounding box center [784, 690] width 201 height 34
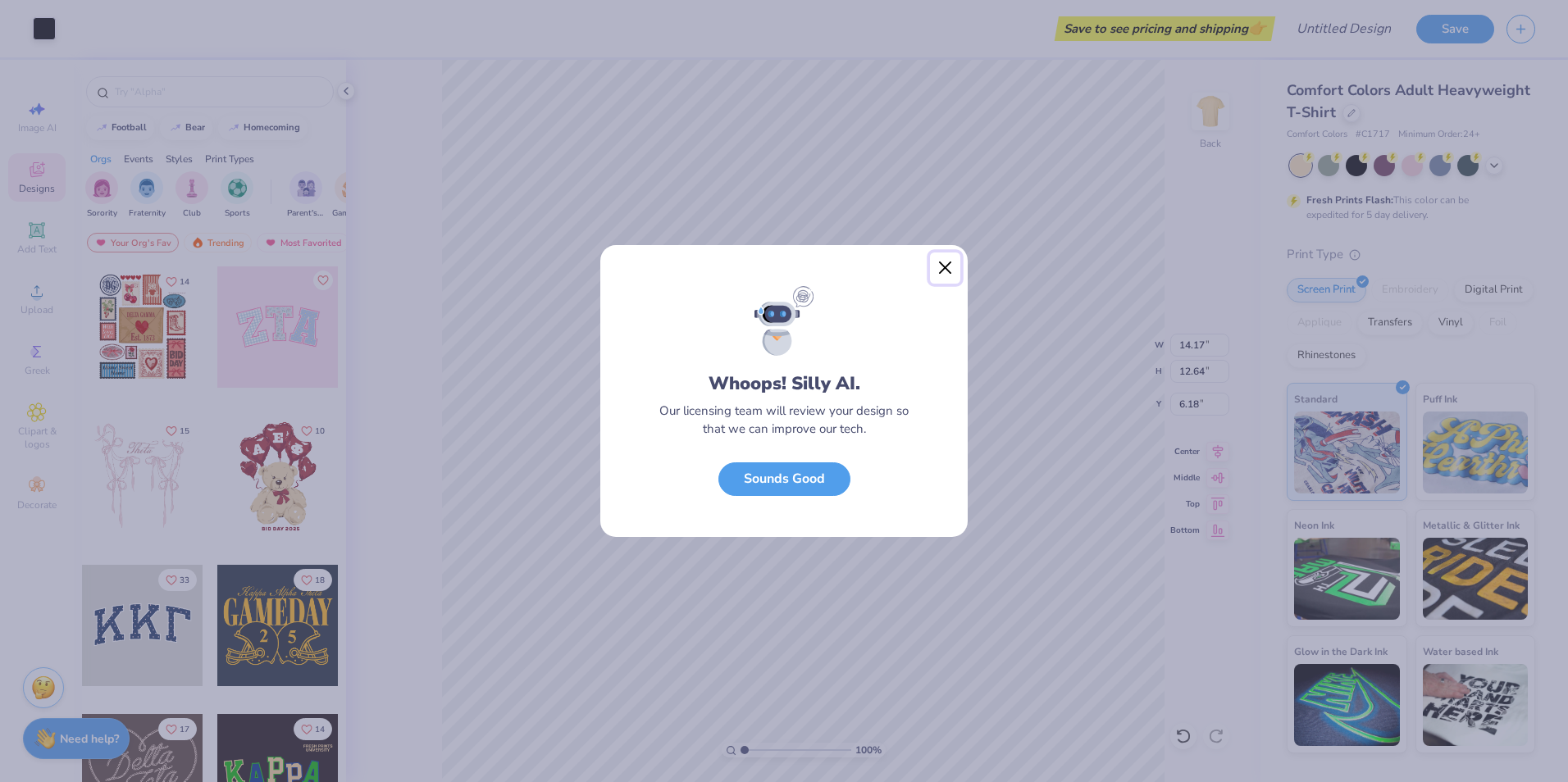
click at [942, 264] on button "Close" at bounding box center [945, 268] width 31 height 31
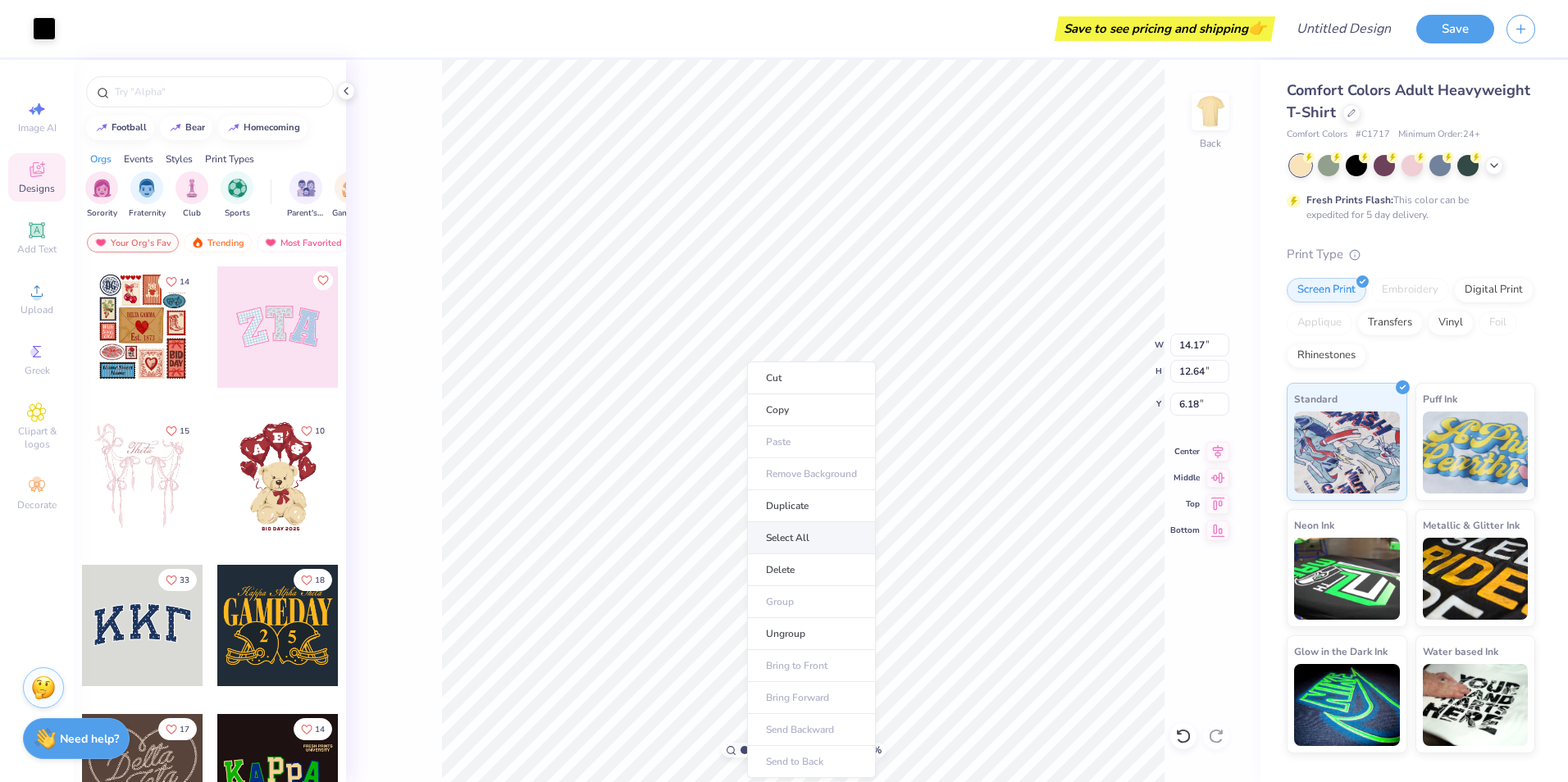
click at [793, 529] on li "Select All" at bounding box center [811, 538] width 129 height 32
click at [37, 232] on icon at bounding box center [36, 229] width 12 height 12
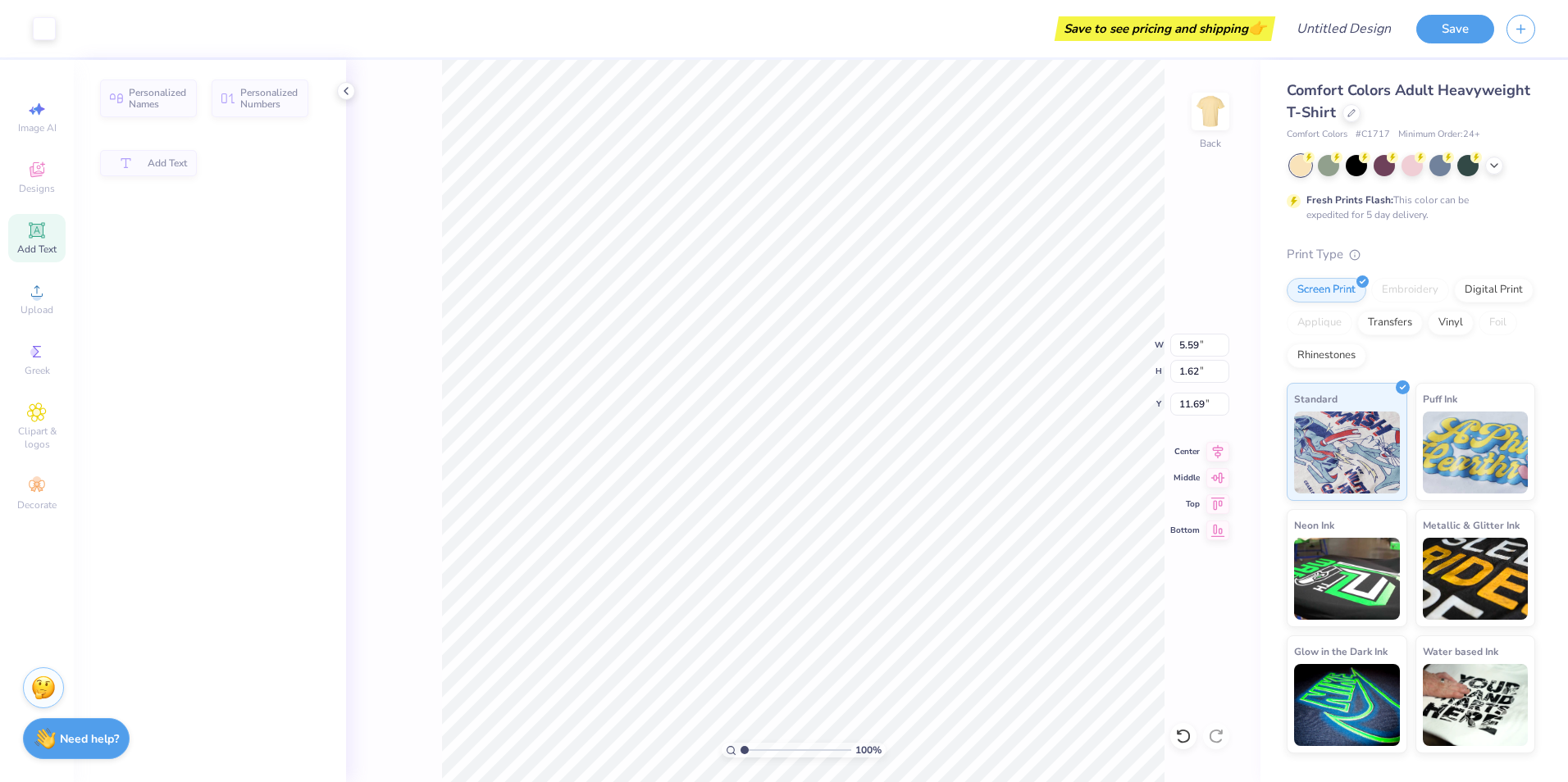
type input "5.59"
type input "1.62"
type input "11.69"
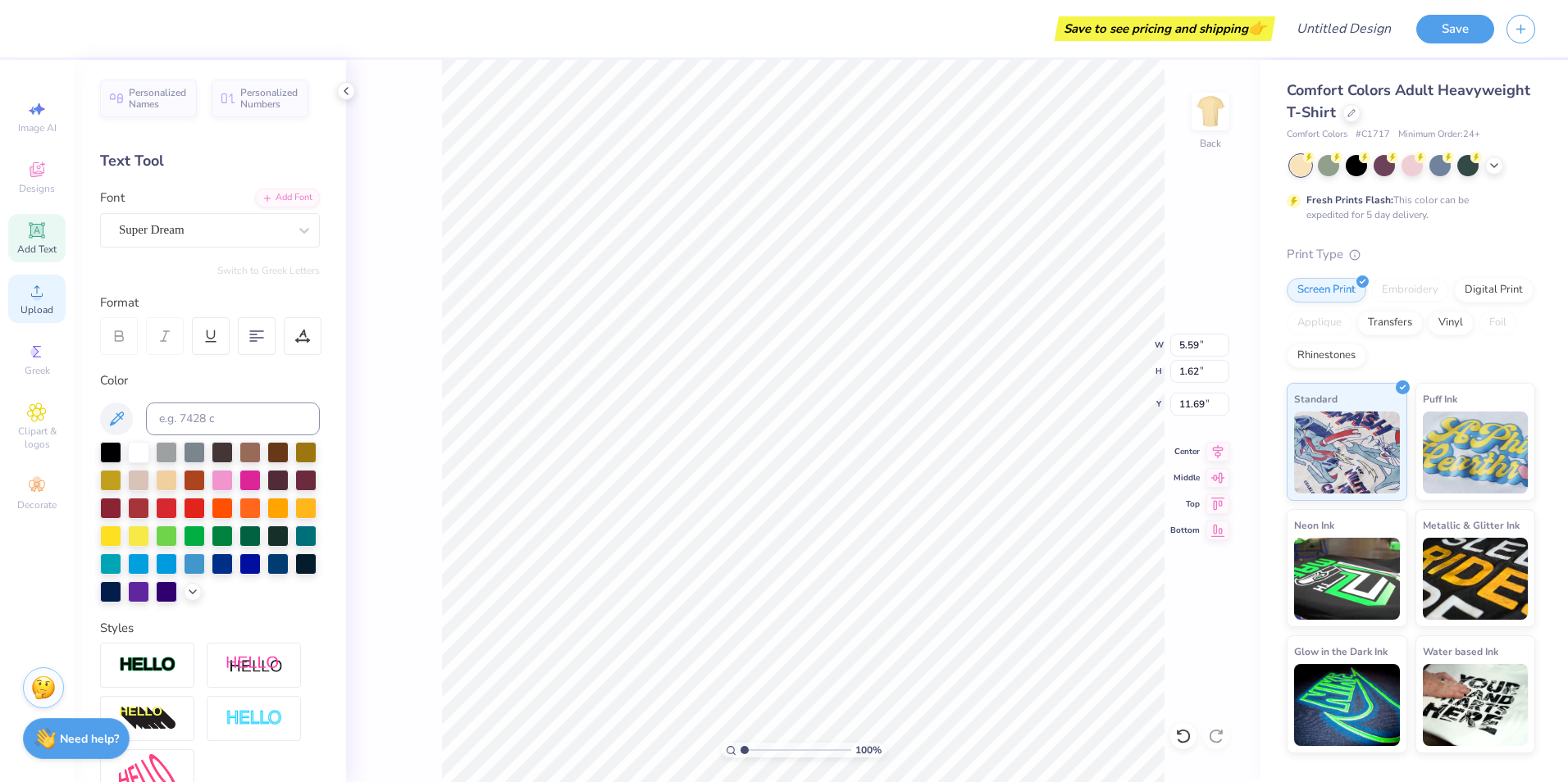
click at [42, 281] on icon at bounding box center [37, 290] width 19 height 19
click at [23, 431] on span "Clipart & logos" at bounding box center [37, 438] width 58 height 27
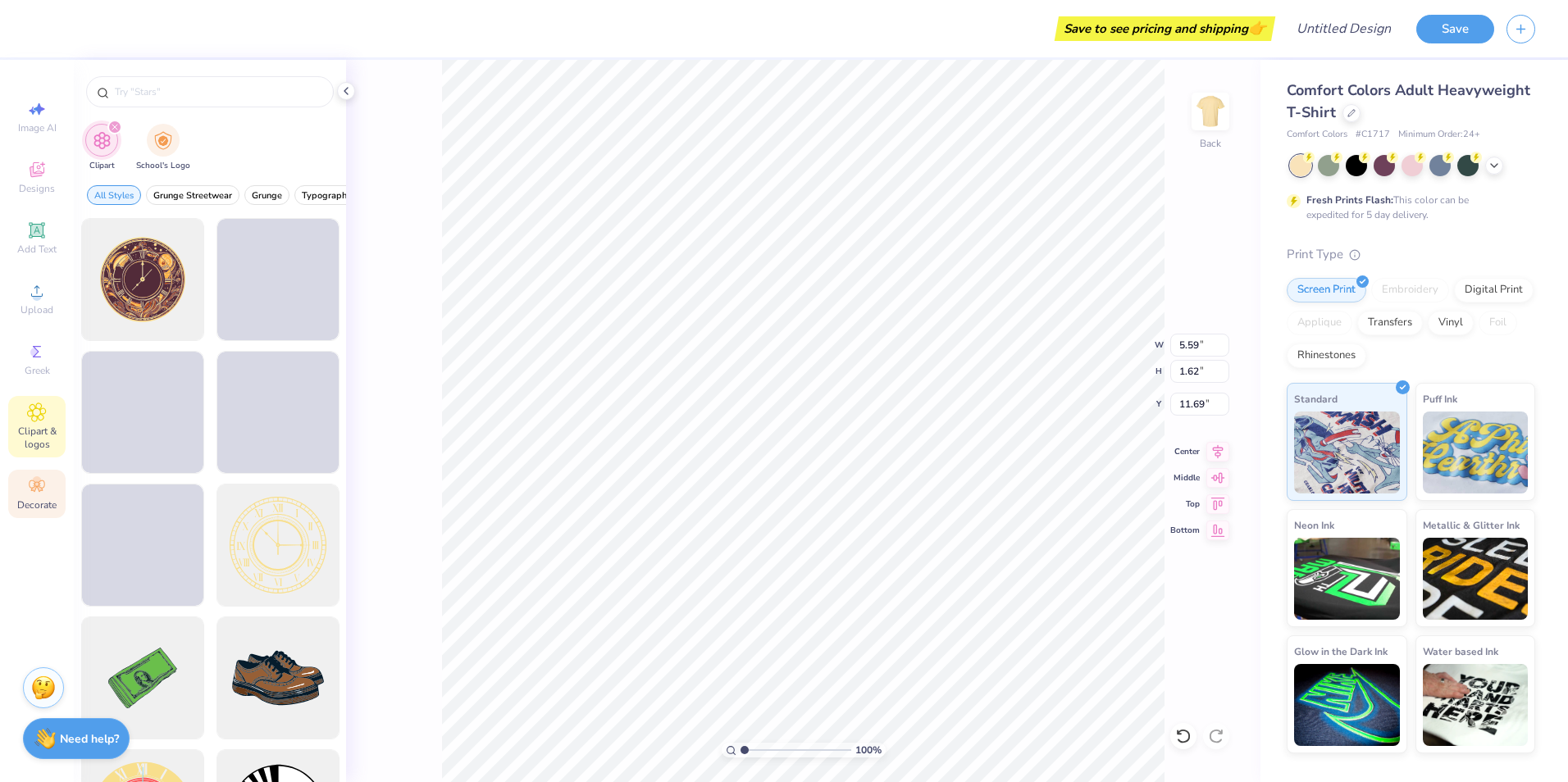
click at [37, 495] on icon at bounding box center [37, 485] width 19 height 19
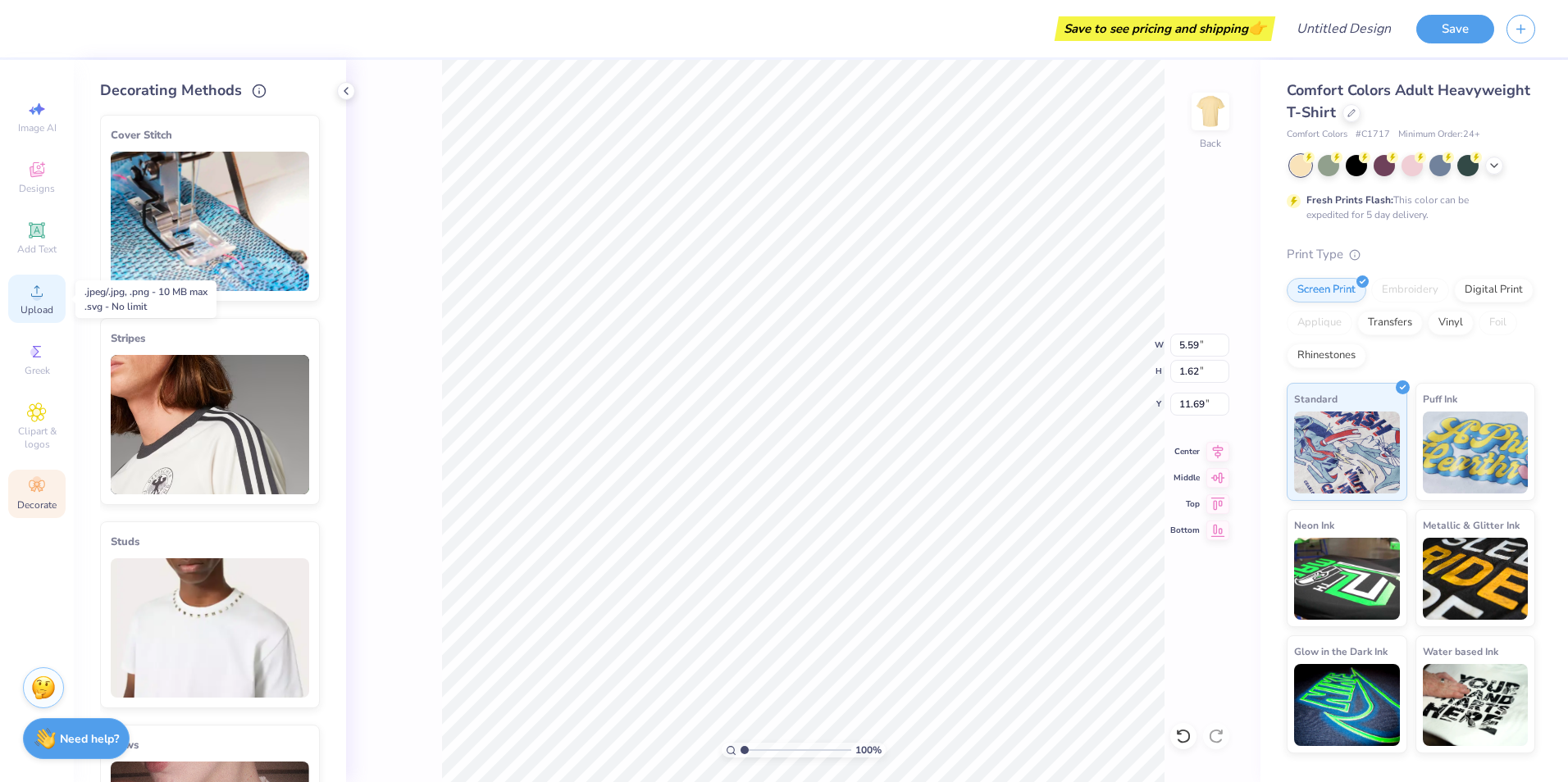
click at [39, 295] on circle at bounding box center [37, 297] width 9 height 9
click at [38, 169] on icon at bounding box center [37, 169] width 19 height 19
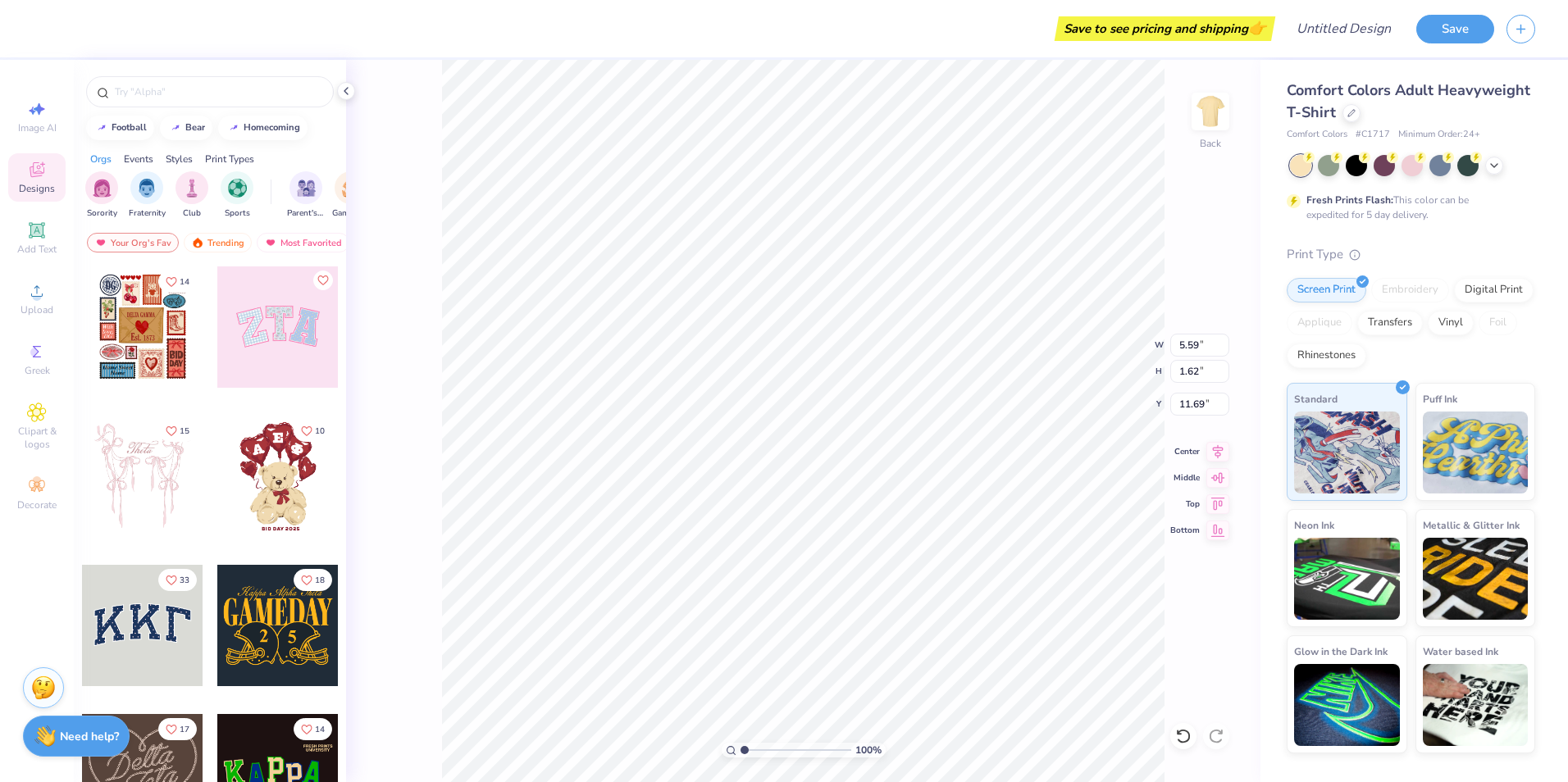
click at [53, 730] on img at bounding box center [45, 735] width 21 height 21
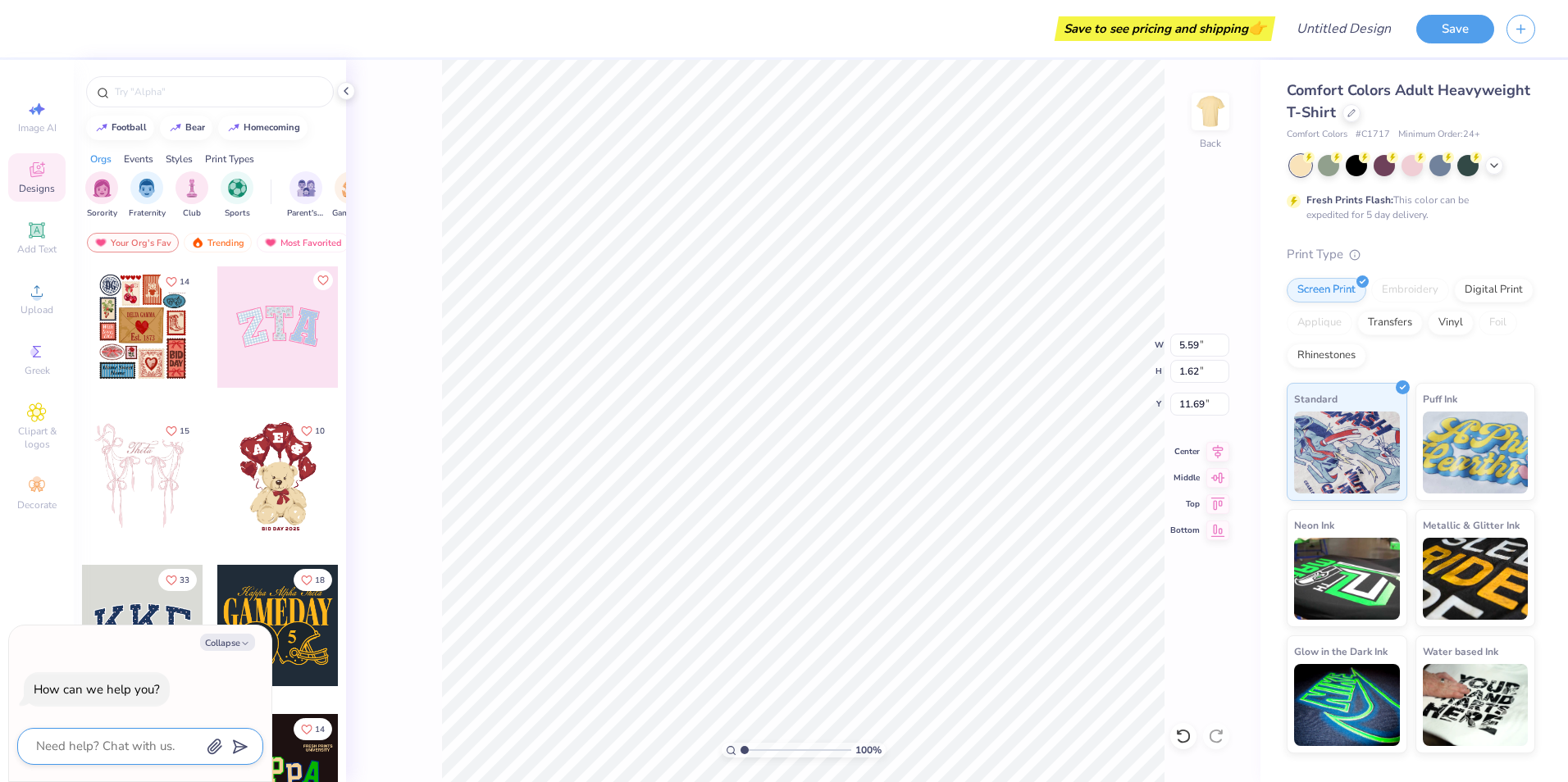
click at [95, 749] on textarea at bounding box center [118, 746] width 167 height 22
type textarea "C"
type textarea "x"
type textarea "Ca"
type textarea "x"
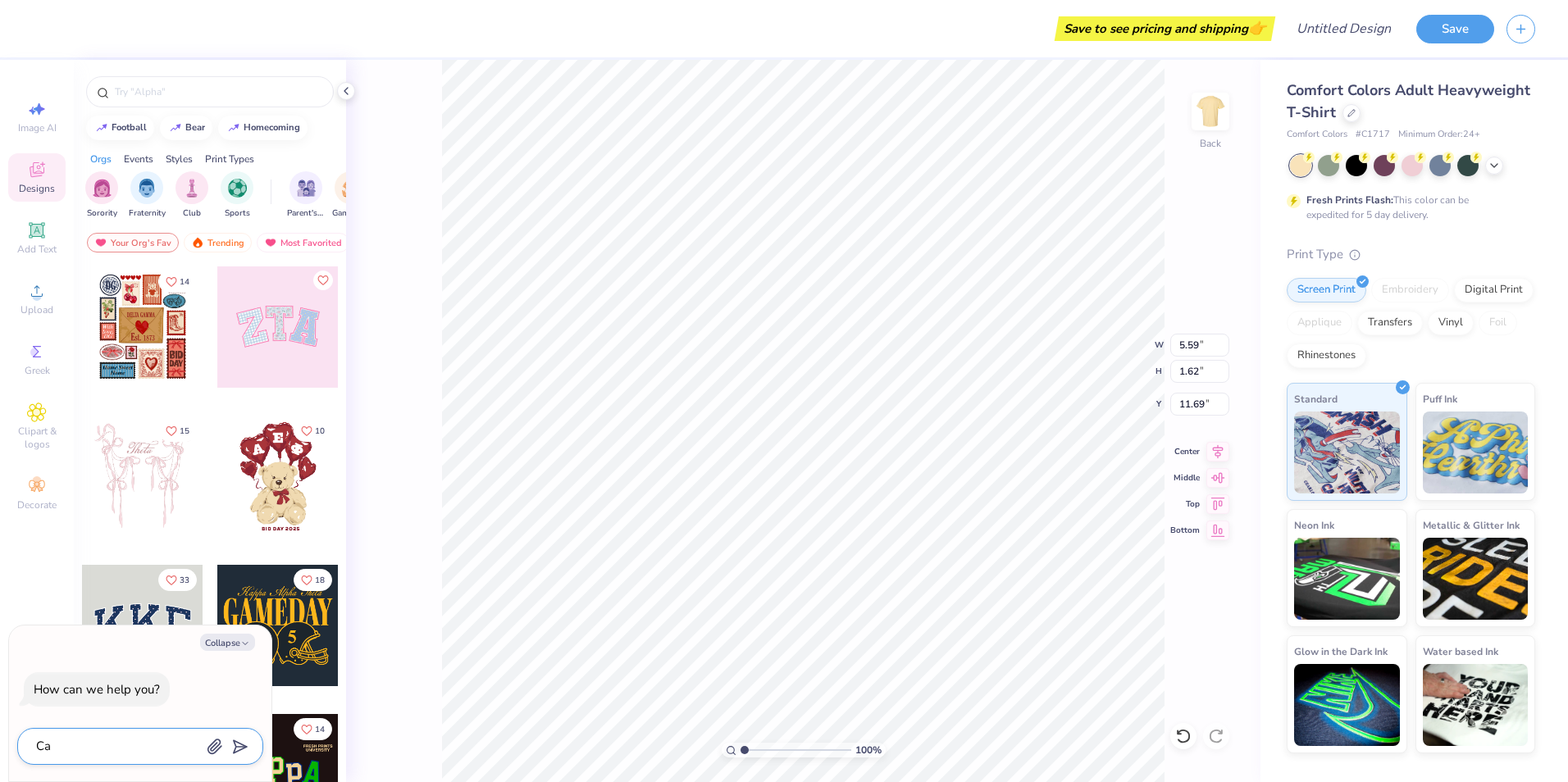
type textarea "Can"
type textarea "x"
type textarea "Can"
type textarea "x"
type textarea "Can I"
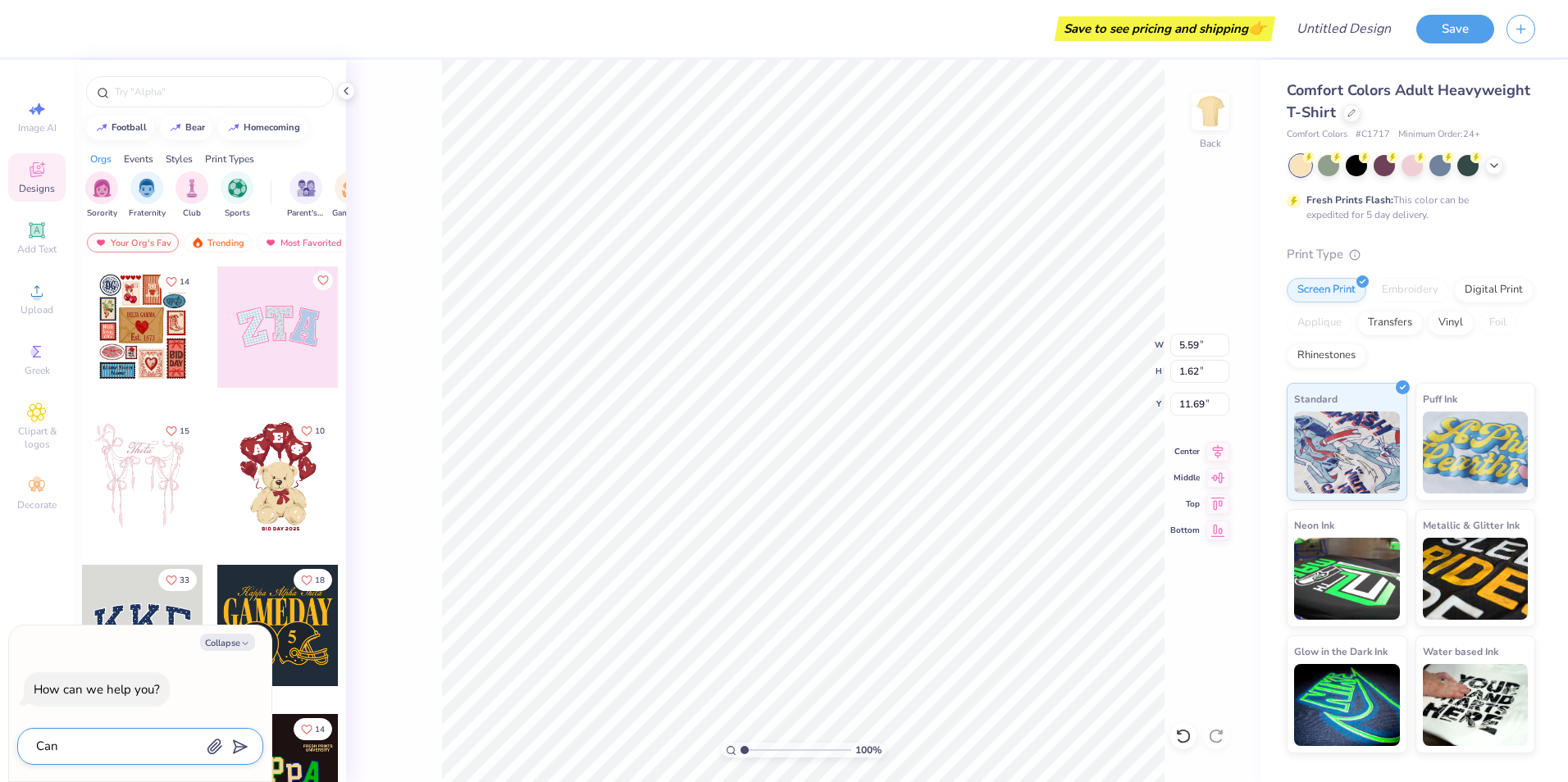
type textarea "x"
type textarea "Can I"
type textarea "x"
type textarea "Can I c"
type textarea "x"
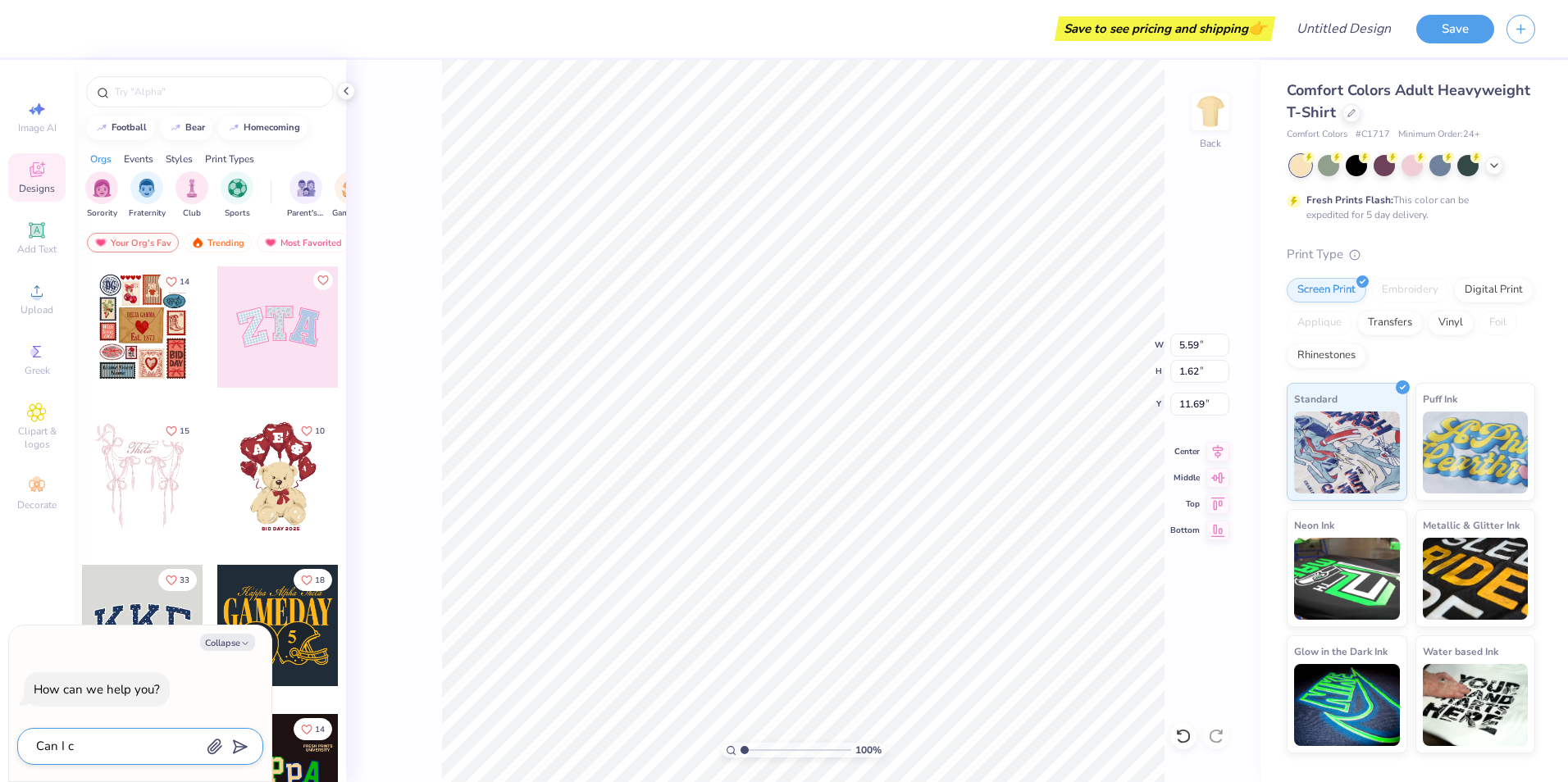
type textarea "Can I ch"
type textarea "x"
type textarea "Can I cha"
type textarea "x"
type textarea "Can I chan"
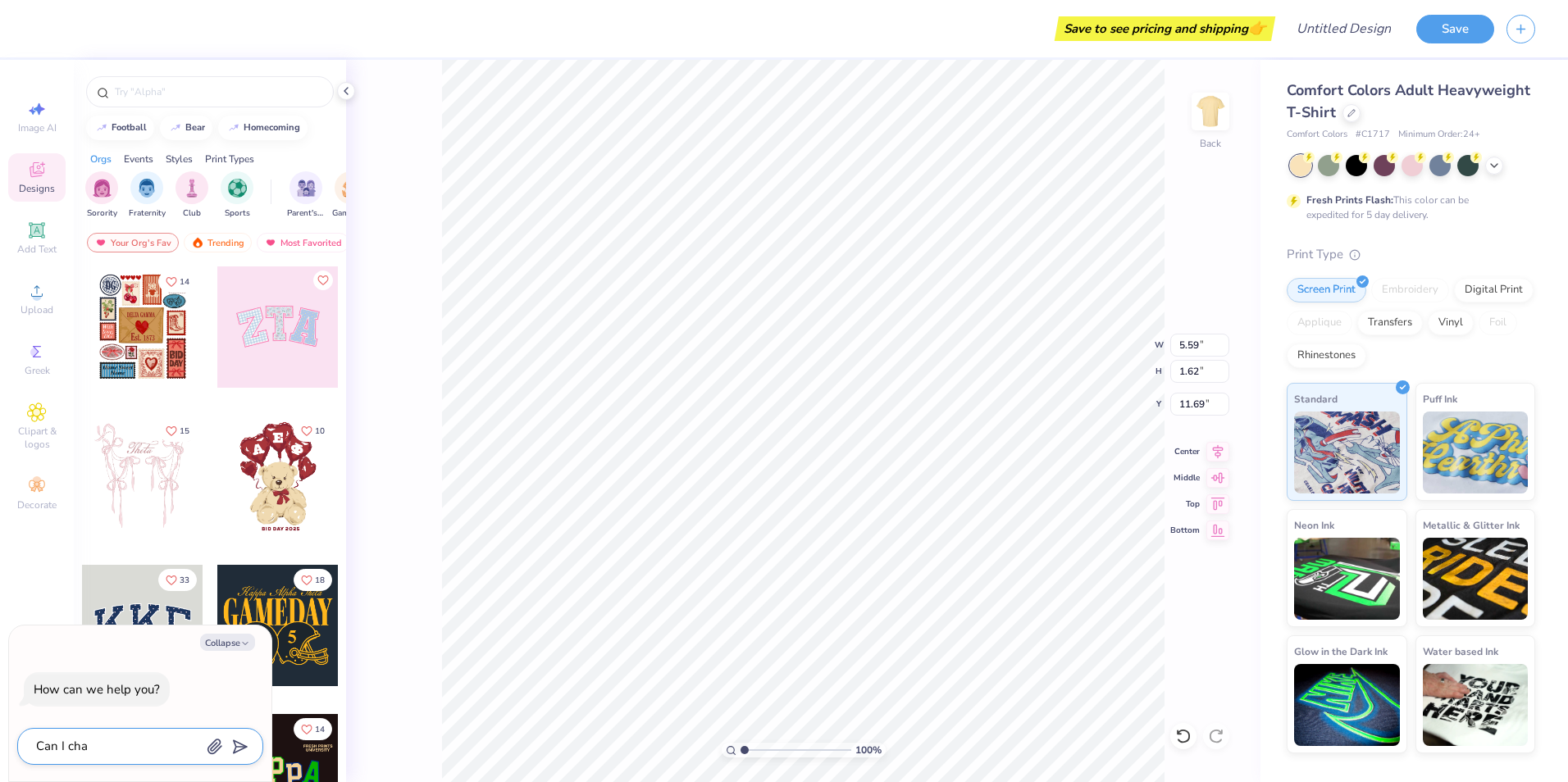
type textarea "x"
type textarea "Can I chang"
type textarea "x"
type textarea "Can I change"
type textarea "x"
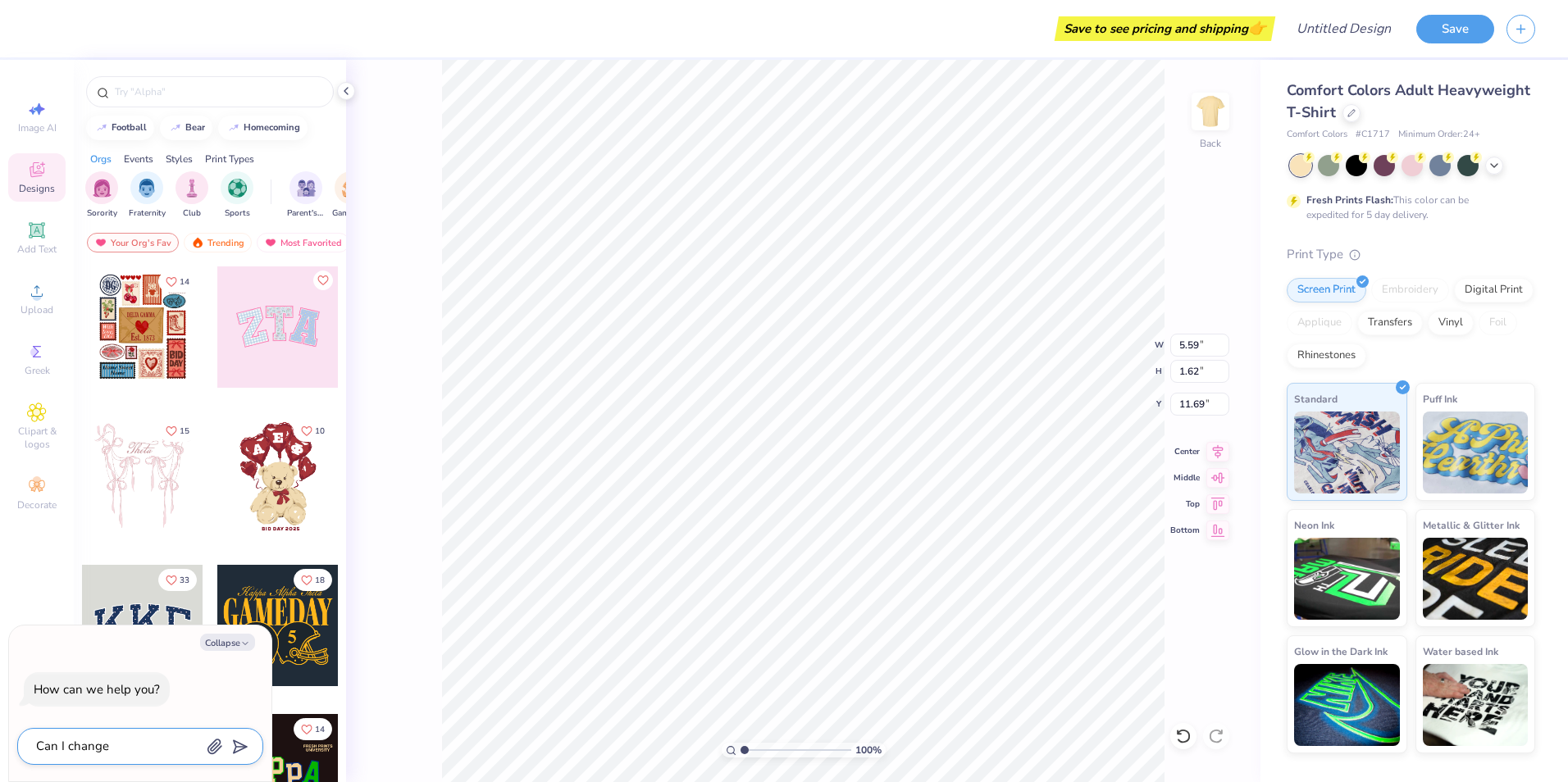
type textarea "Can I change"
type textarea "x"
type textarea "Can I change t"
type textarea "x"
type textarea "Can I change th"
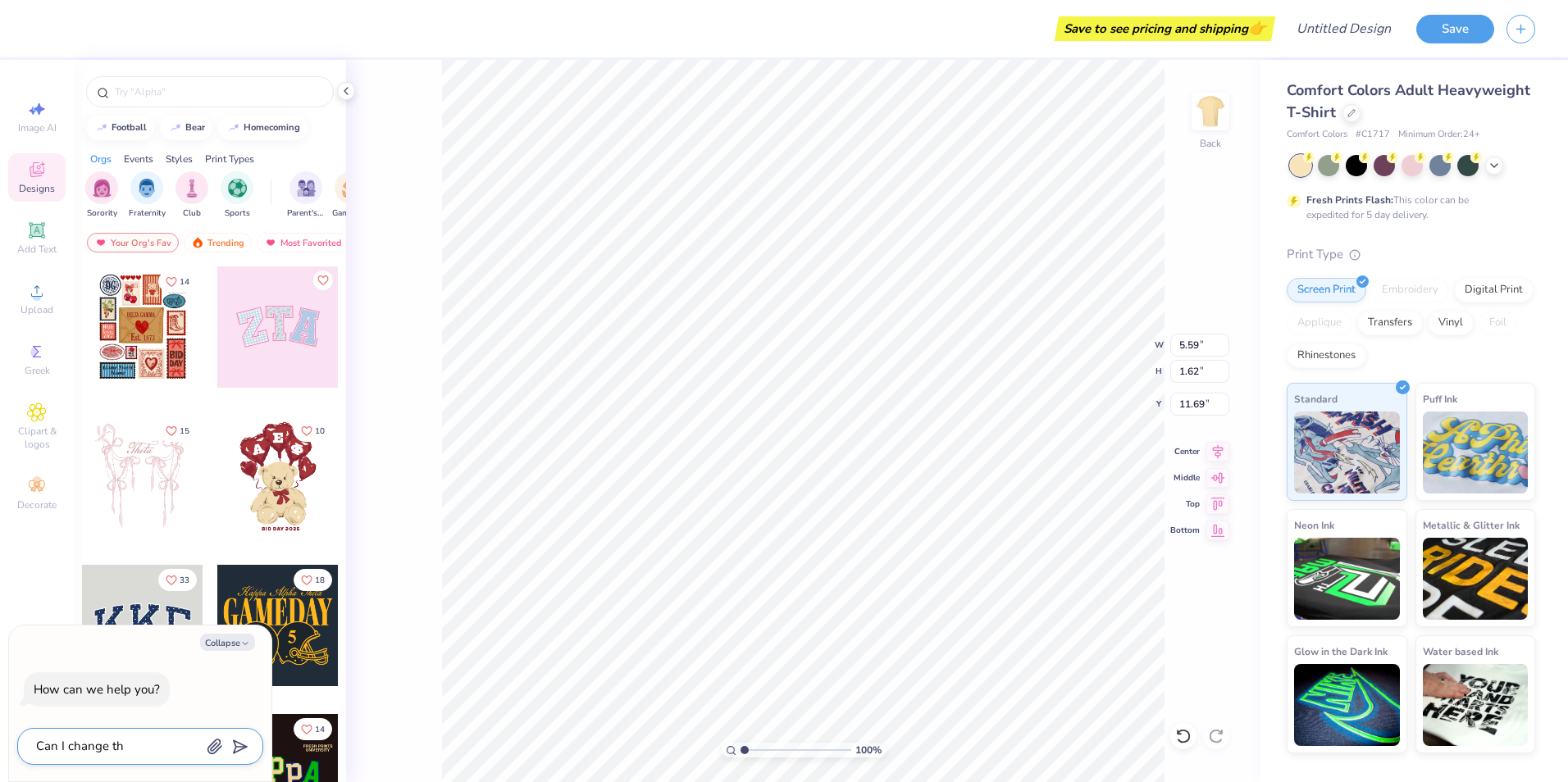
type textarea "x"
type textarea "Can I change the"
type textarea "x"
type textarea "Can I change the"
type textarea "x"
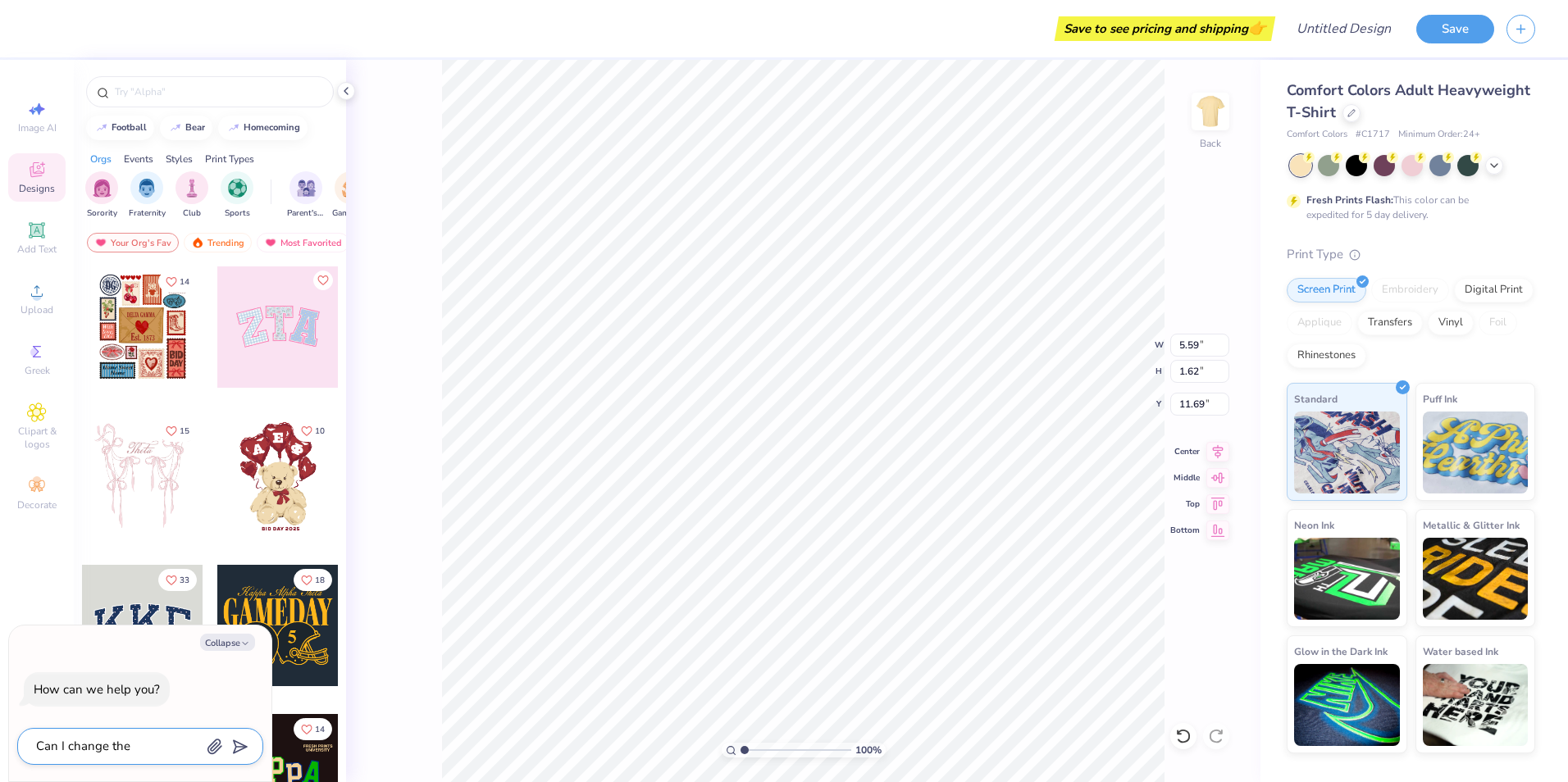
type textarea "Can I change the c"
type textarea "x"
type textarea "Can I change the co"
type textarea "x"
type textarea "Can I change the col"
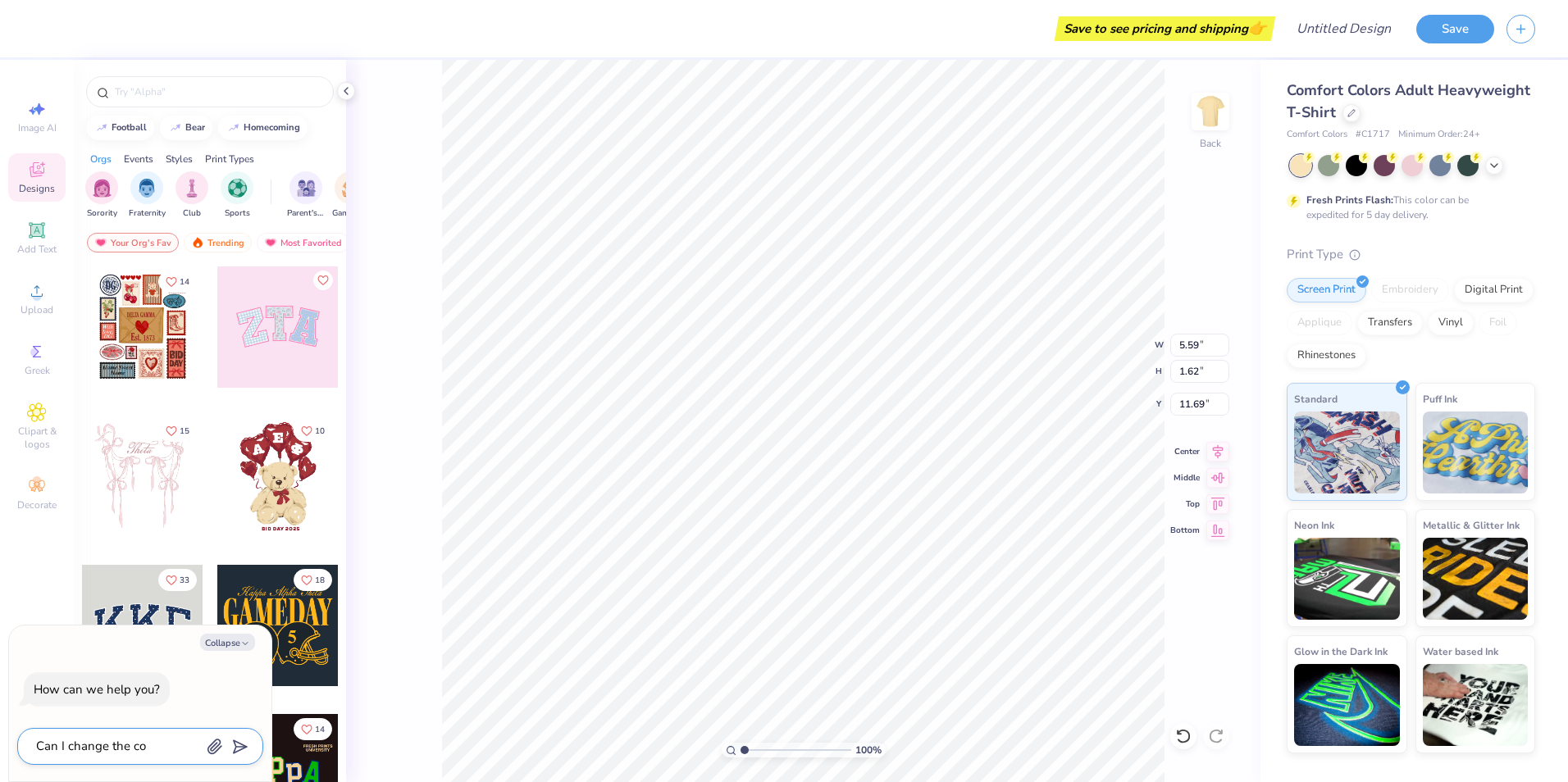
type textarea "x"
type textarea "Can I change the colo"
type textarea "x"
type textarea "Can I change the color"
type textarea "x"
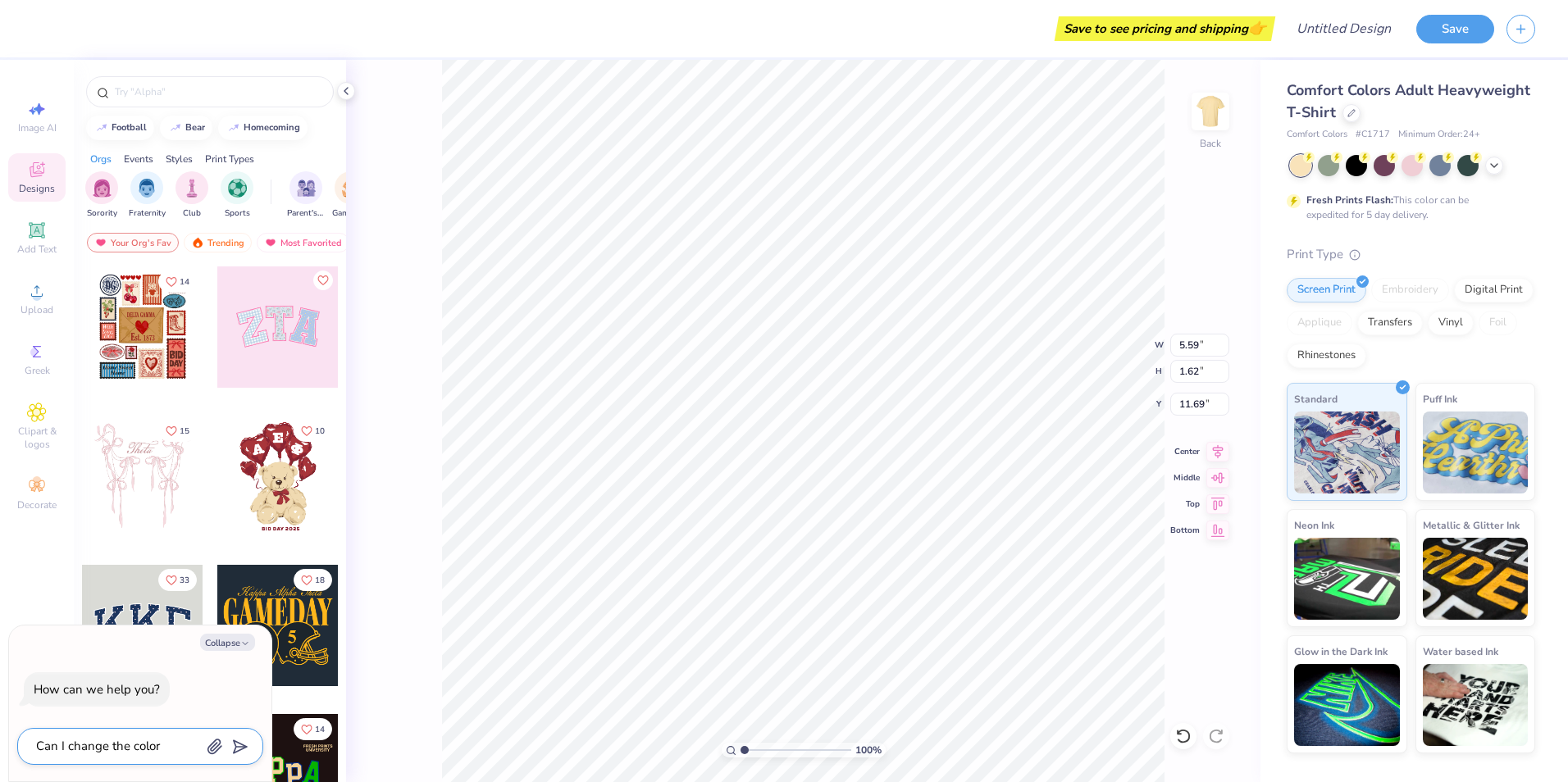
type textarea "Can I change the color"
type textarea "x"
type textarea "Can I change the color o"
type textarea "x"
type textarea "Can I change the color of"
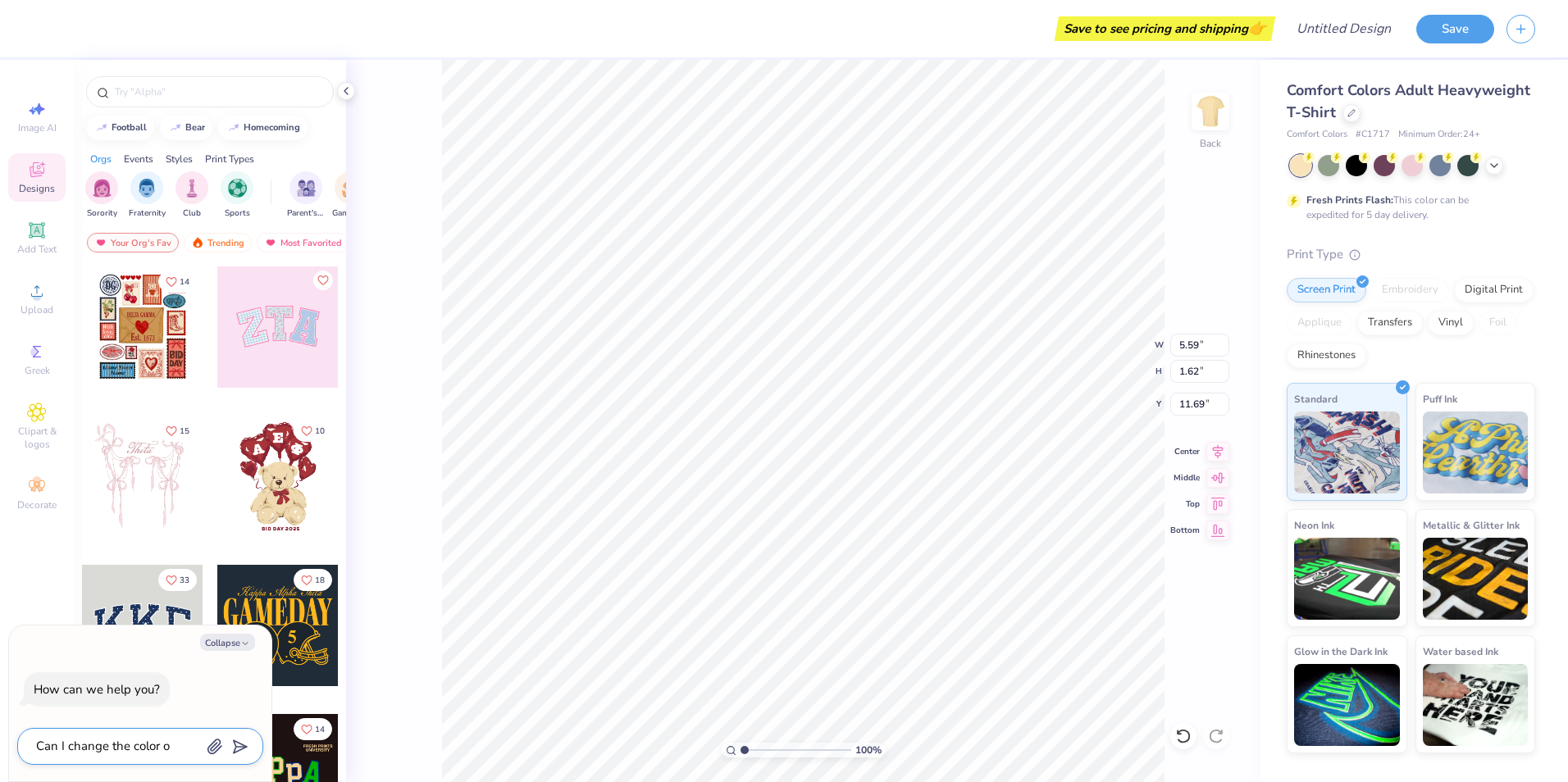
type textarea "x"
type textarea "Can I change the color ofm"
type textarea "x"
type textarea "Can I change the color ofmy"
type textarea "x"
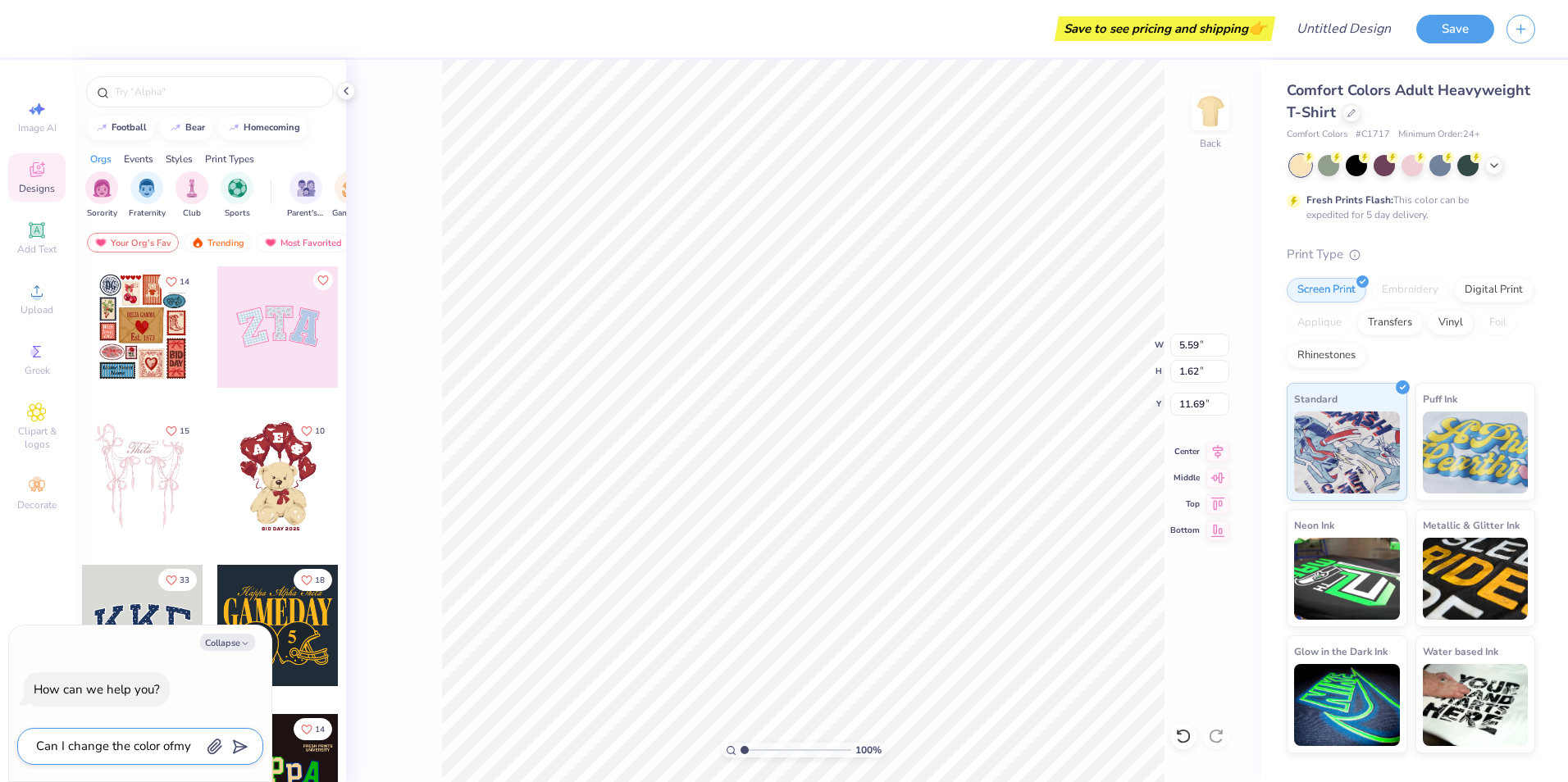
type textarea "Can I change the color ofmy"
type textarea "x"
type textarea "Can I change the color ofmy"
type textarea "x"
type textarea "Can I change the color ofm"
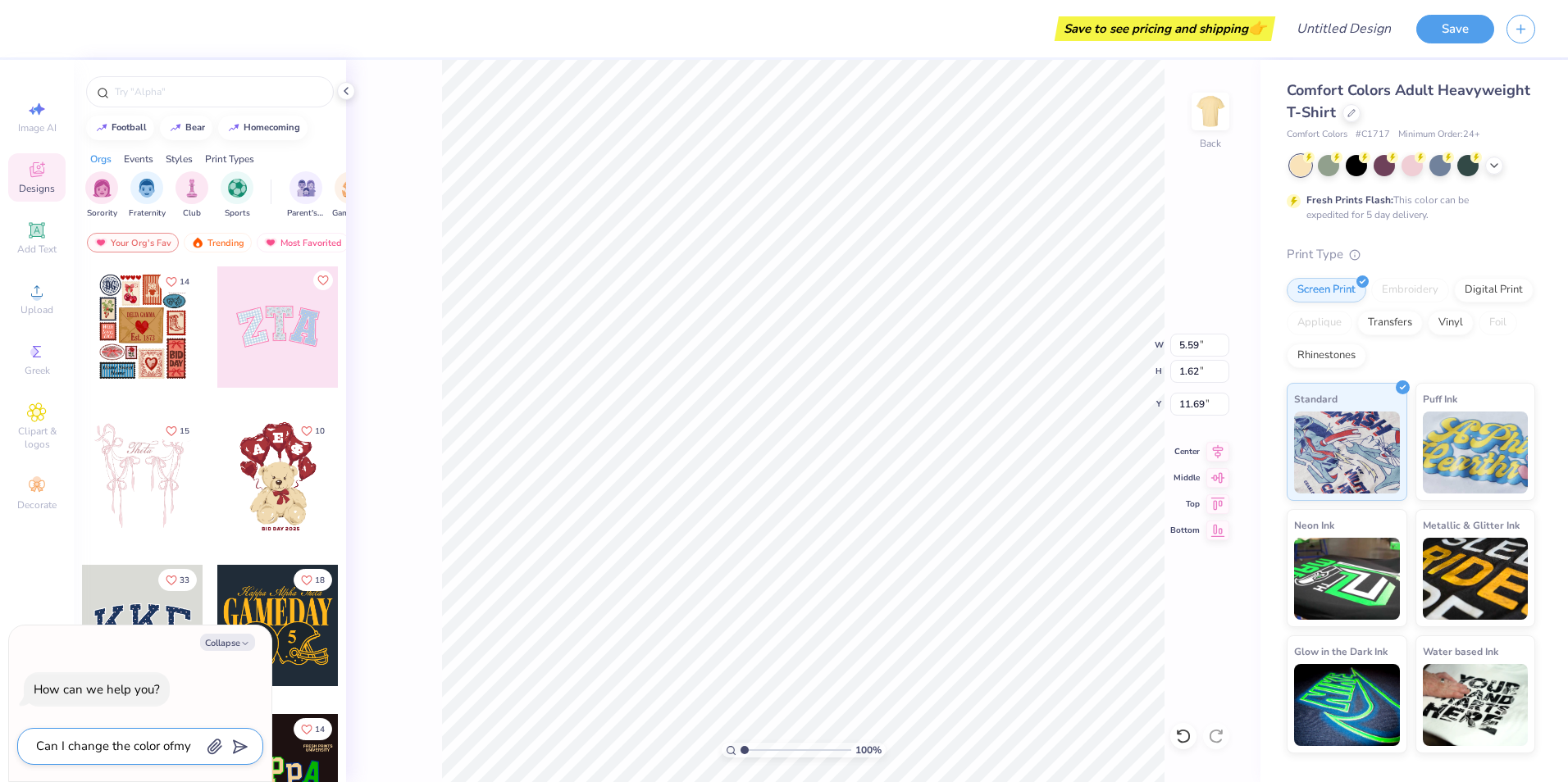
type textarea "x"
type textarea "Can I change the color of"
type textarea "x"
type textarea "Can I change the color of"
type textarea "x"
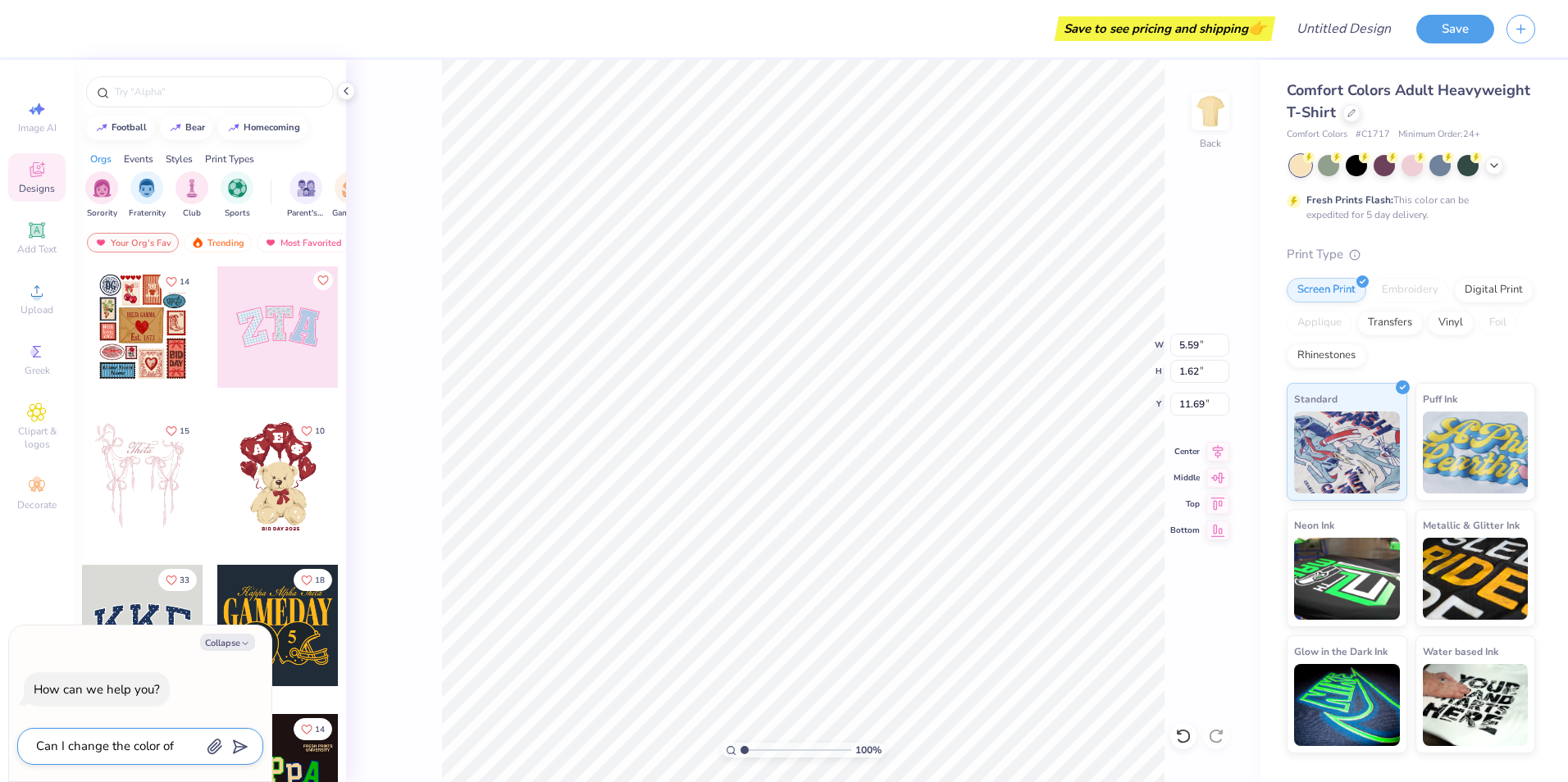
type textarea "Can I change the color of m"
type textarea "x"
type textarea "Can I change the color of mu"
type textarea "x"
type textarea "Can I change the color of mu"
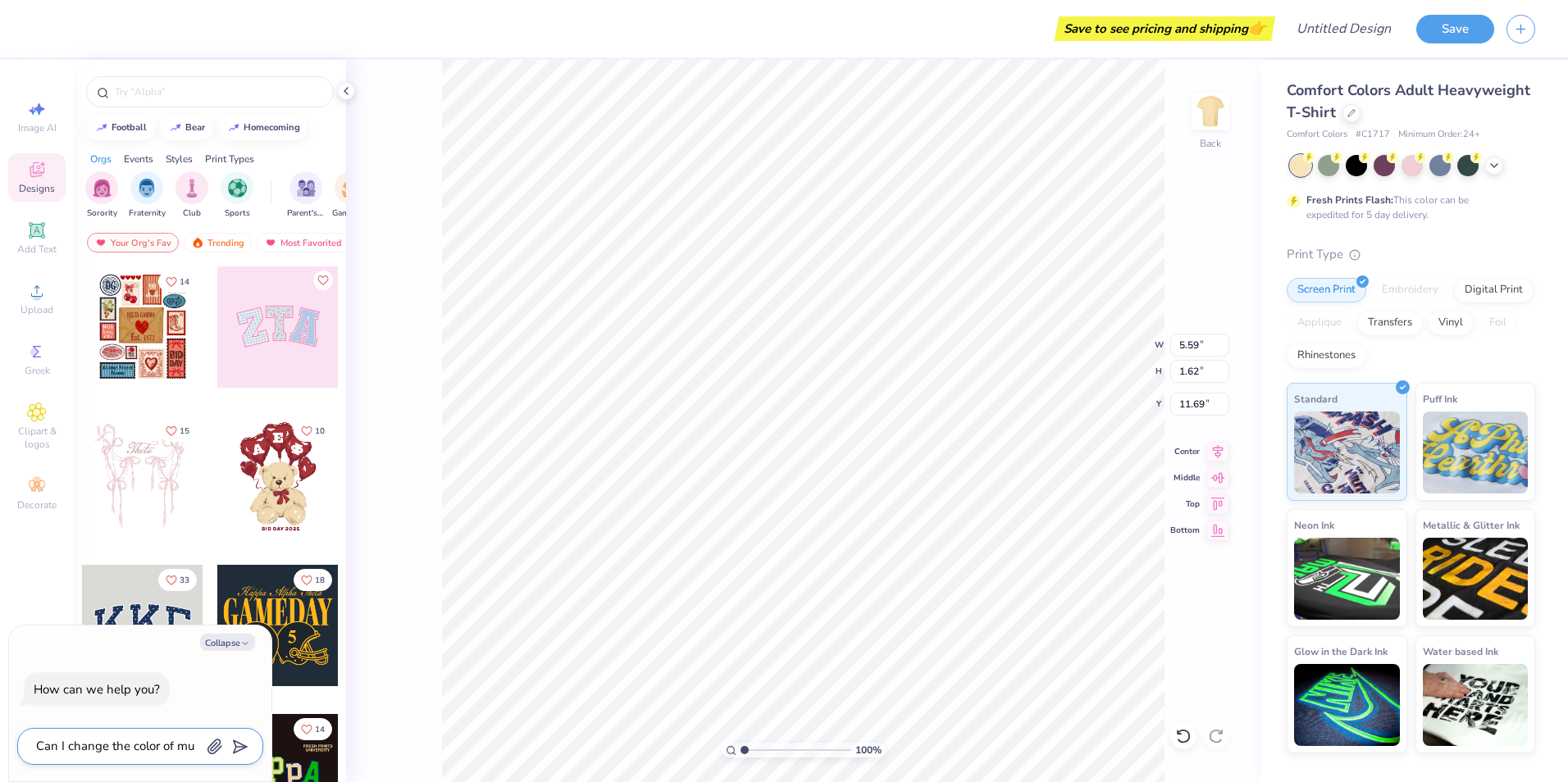
type textarea "x"
type textarea "Can I change the color of mu"
type textarea "x"
type textarea "Can I change the color of m"
type textarea "x"
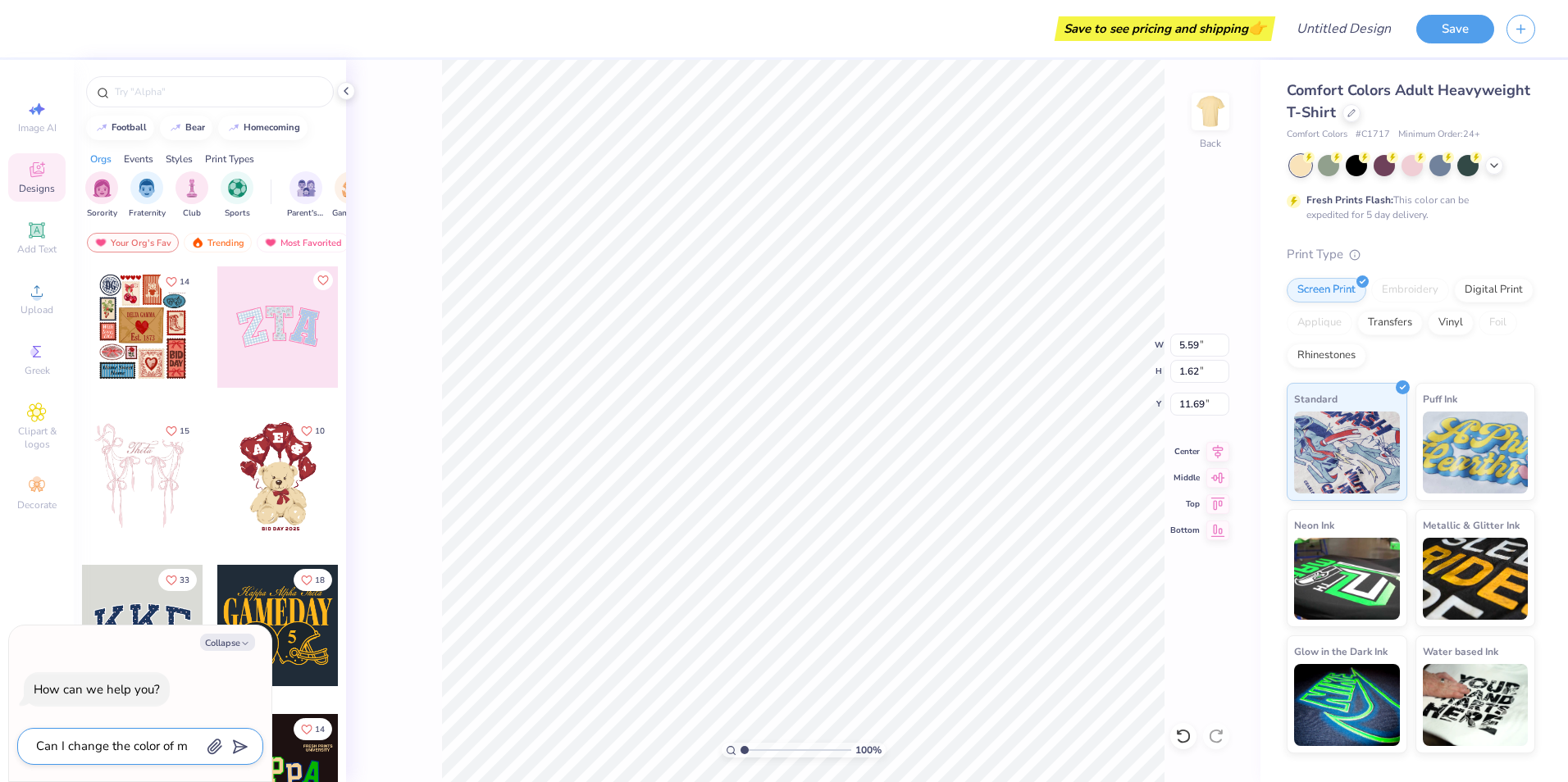
type textarea "Can I change the color of my"
type textarea "x"
type textarea "Can I change the color of my"
type textarea "x"
type textarea "Can I change the color of my u"
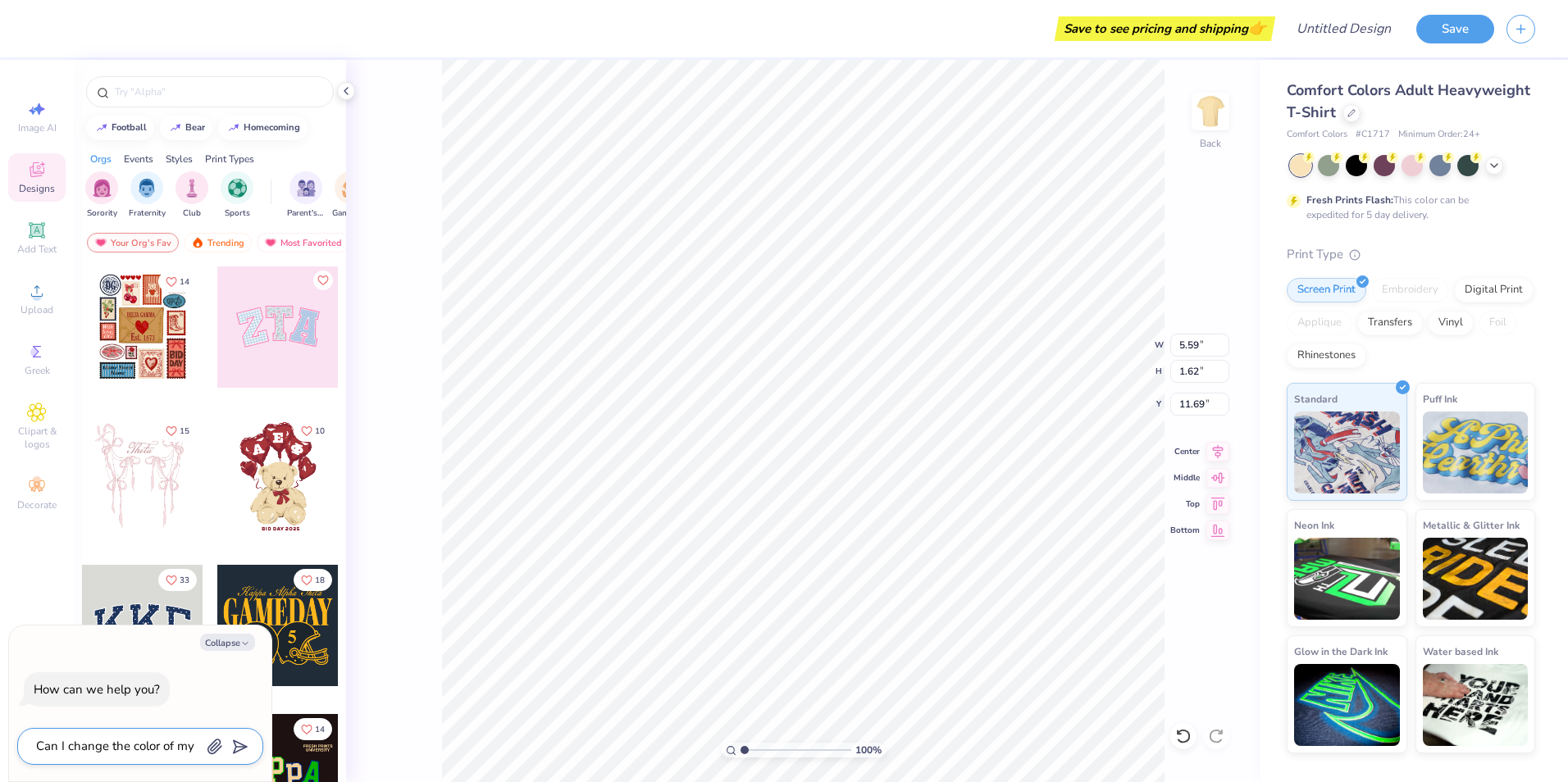
type textarea "x"
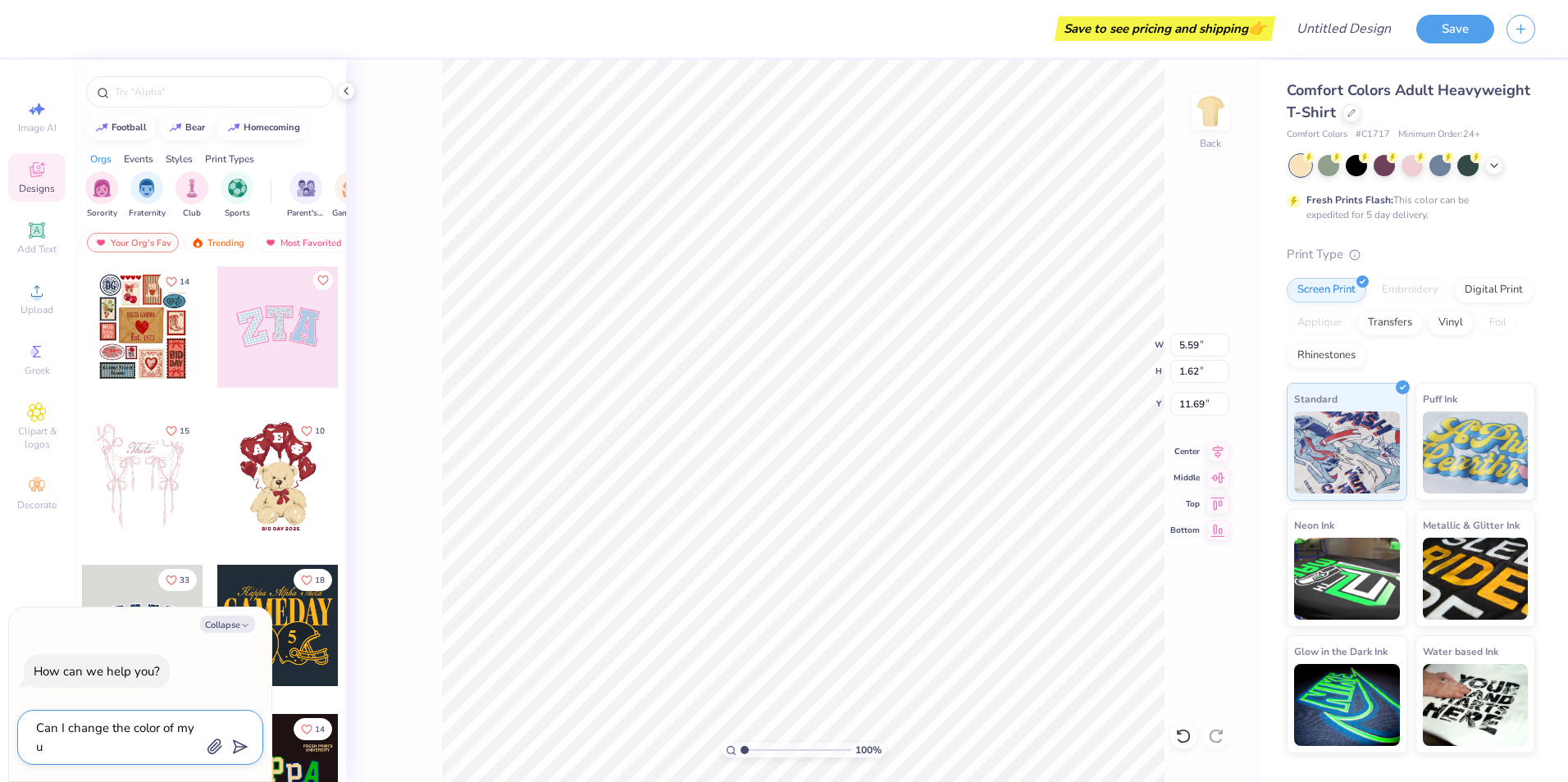
type textarea "Can I change the color of my up"
type textarea "x"
type textarea "Can I change the color of my upl"
type textarea "x"
type textarea "Can I change the color of my uplo"
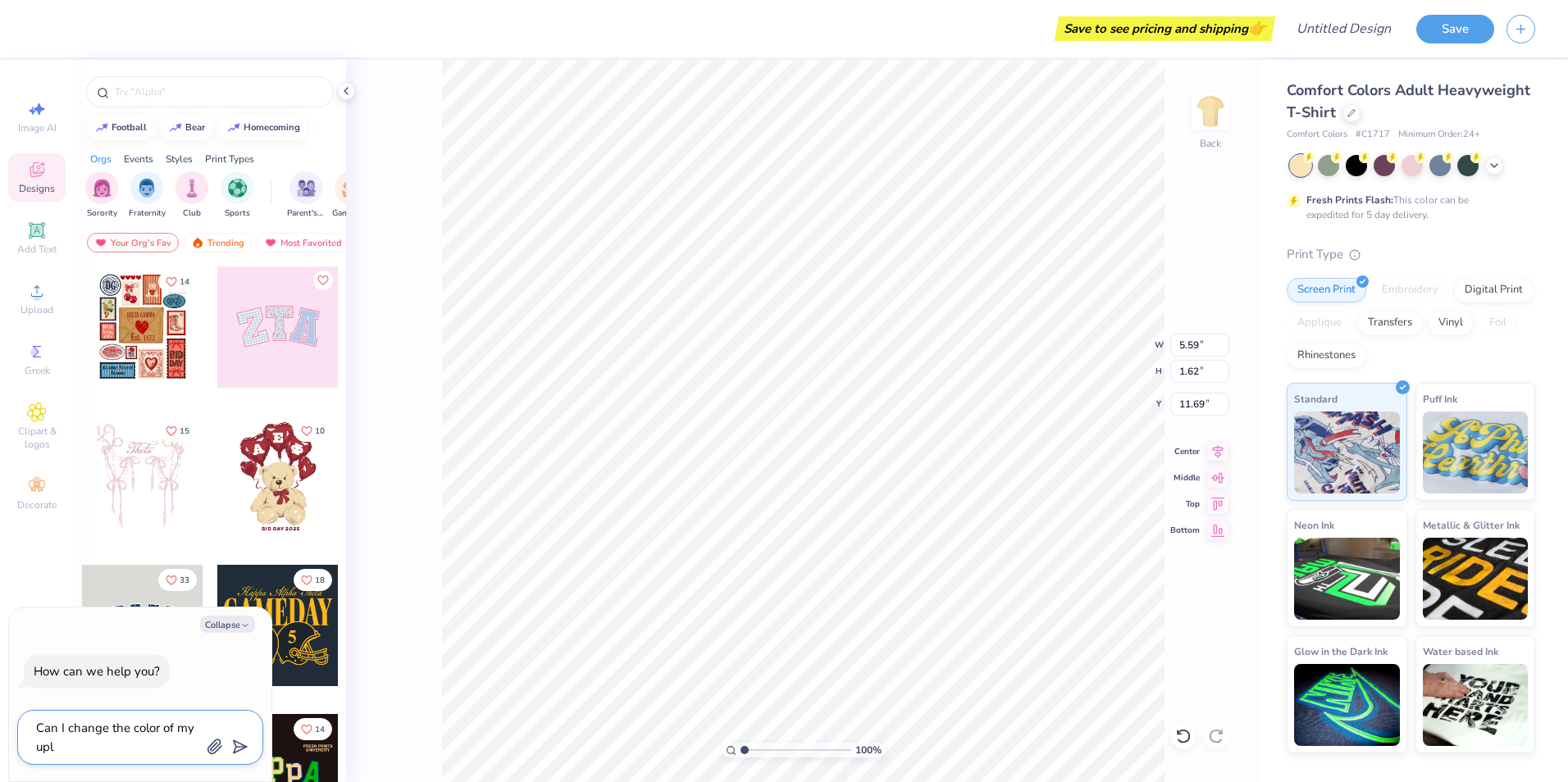
type textarea "x"
type textarea "Can I change the color of my uploa"
type textarea "x"
type textarea "Can I change the color of my upload"
type textarea "x"
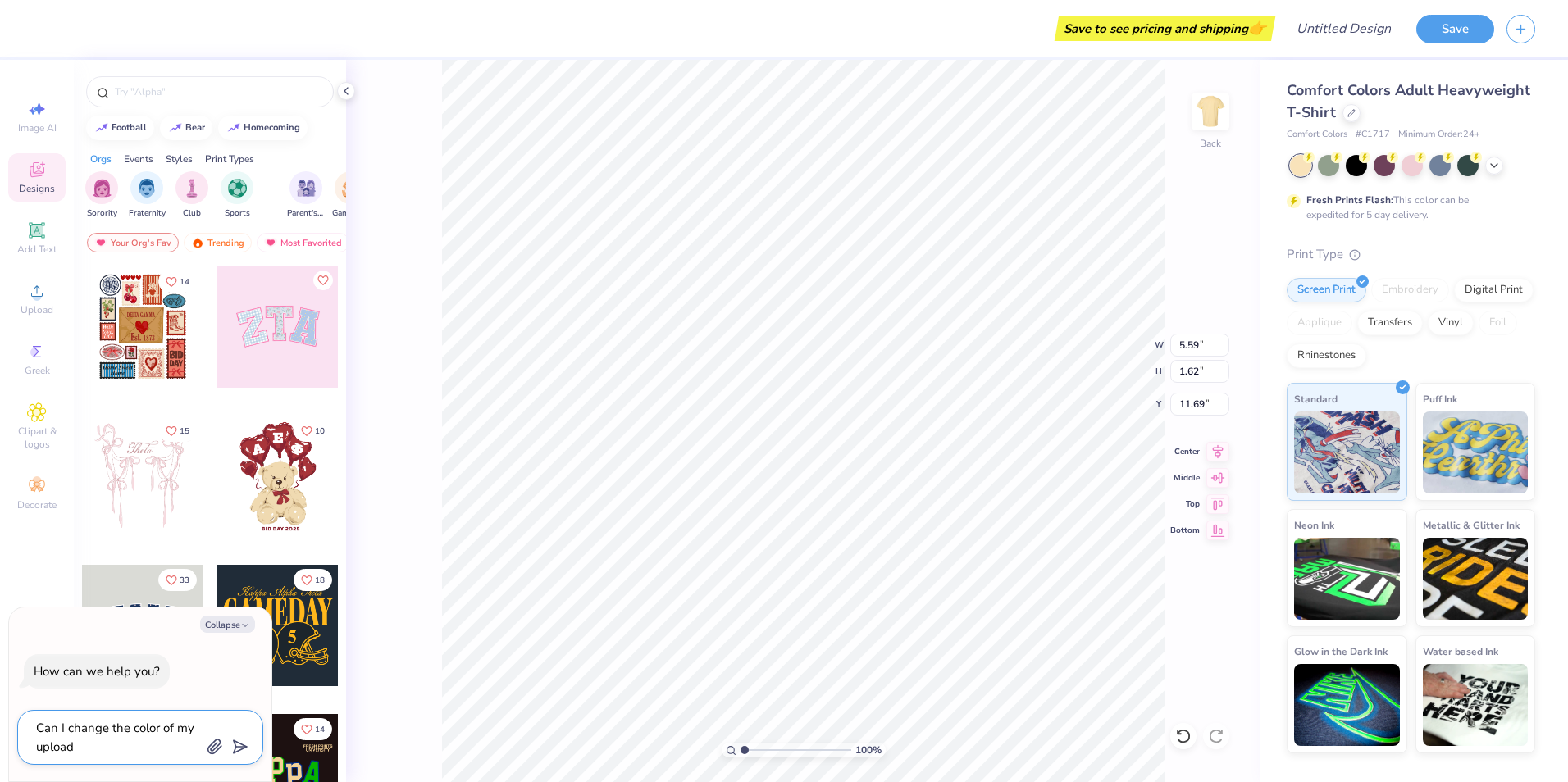
type textarea "Can I change the color of my upload"
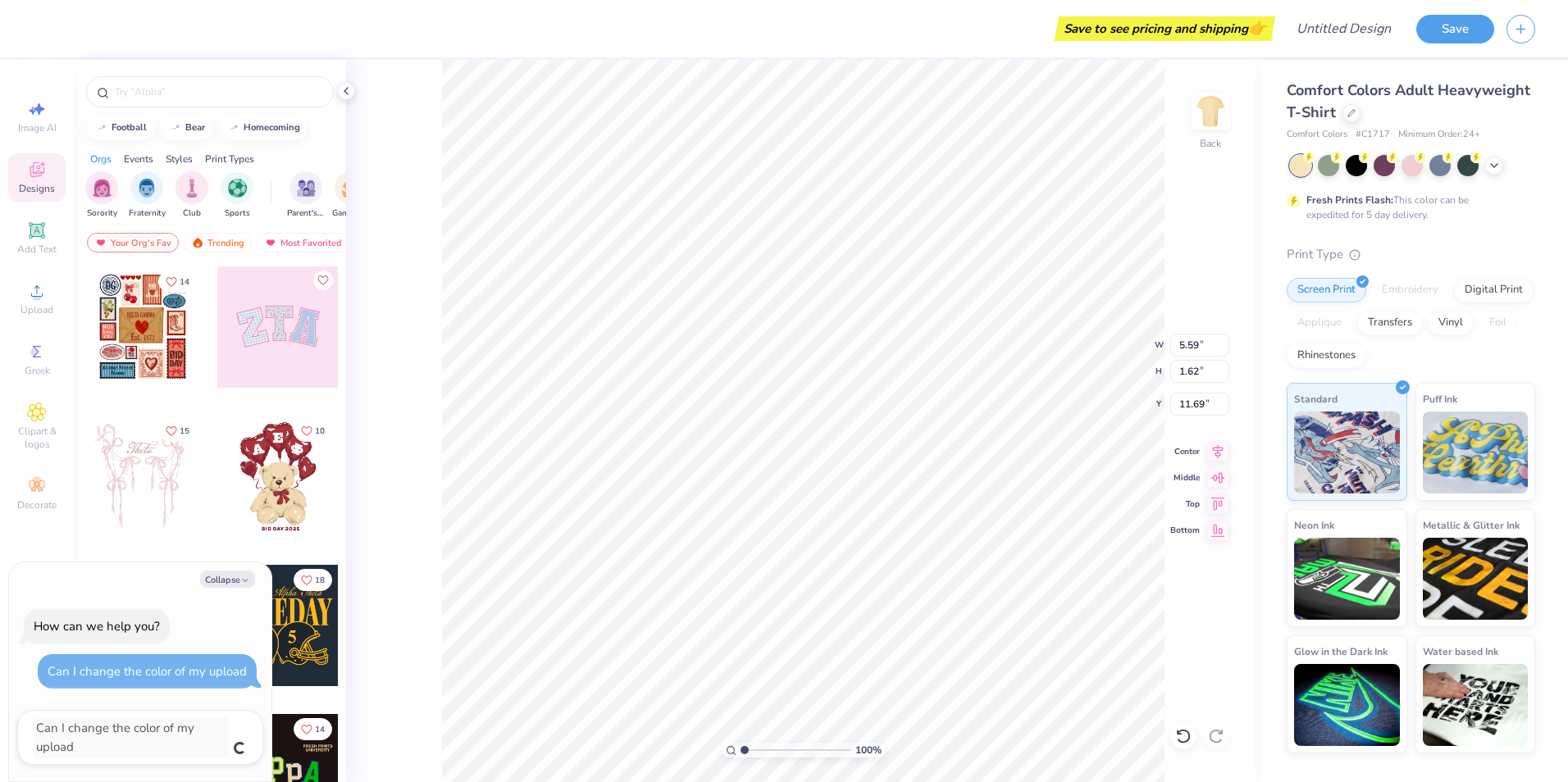
type textarea "x"
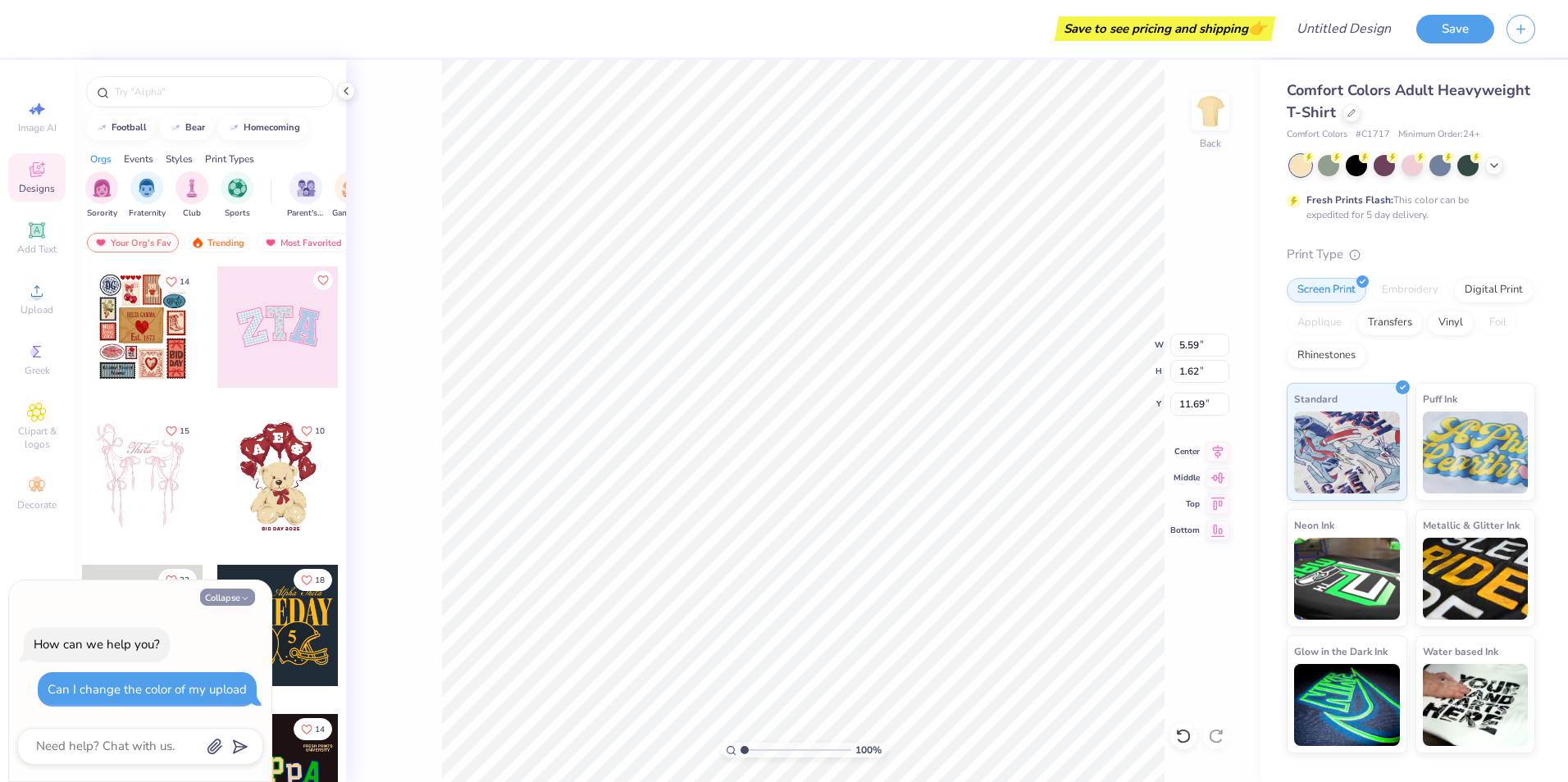
click at [220, 597] on button "Collapse" at bounding box center [227, 597] width 55 height 17
type textarea "x"
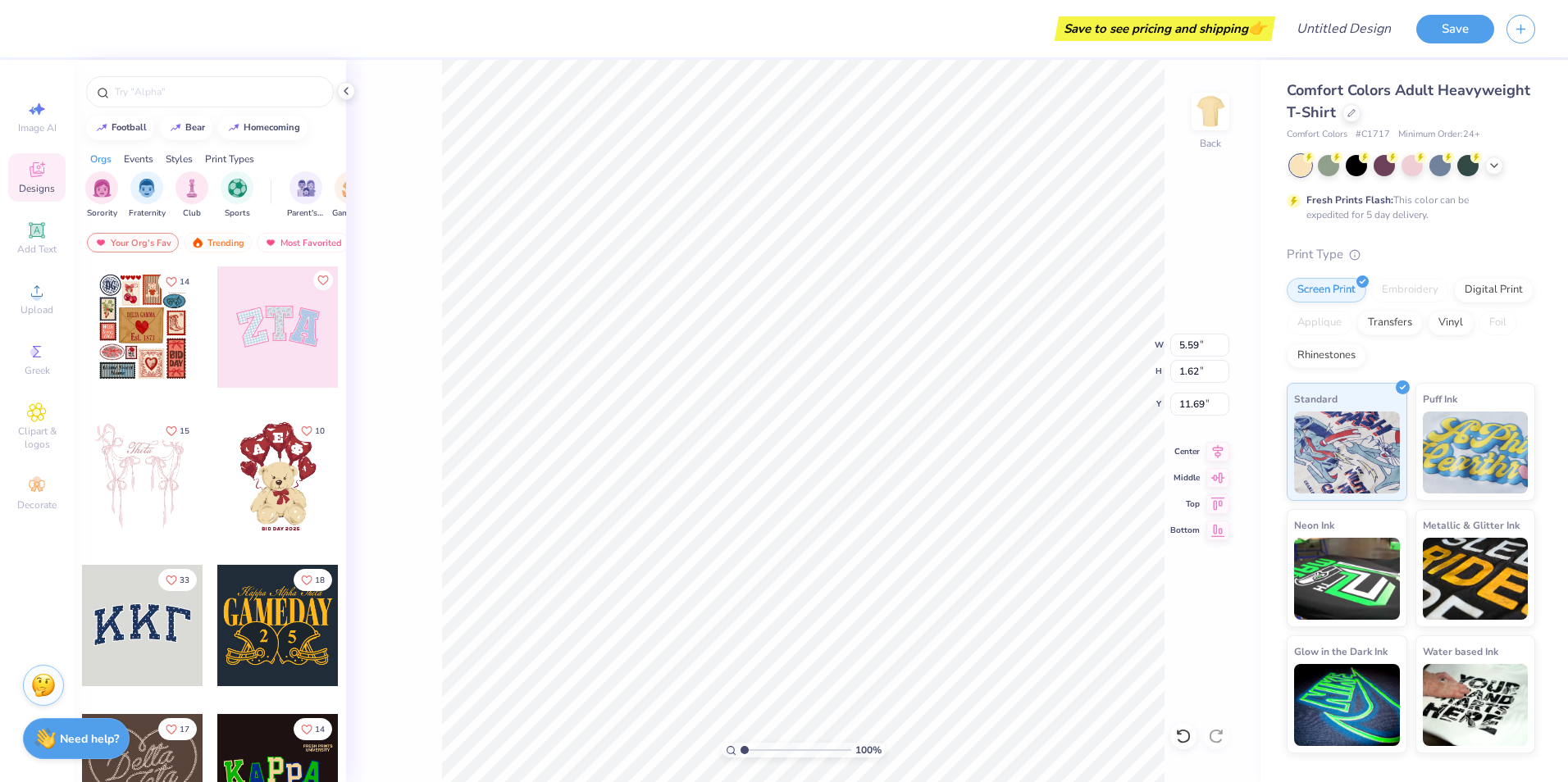
click at [43, 690] on img at bounding box center [43, 685] width 25 height 25
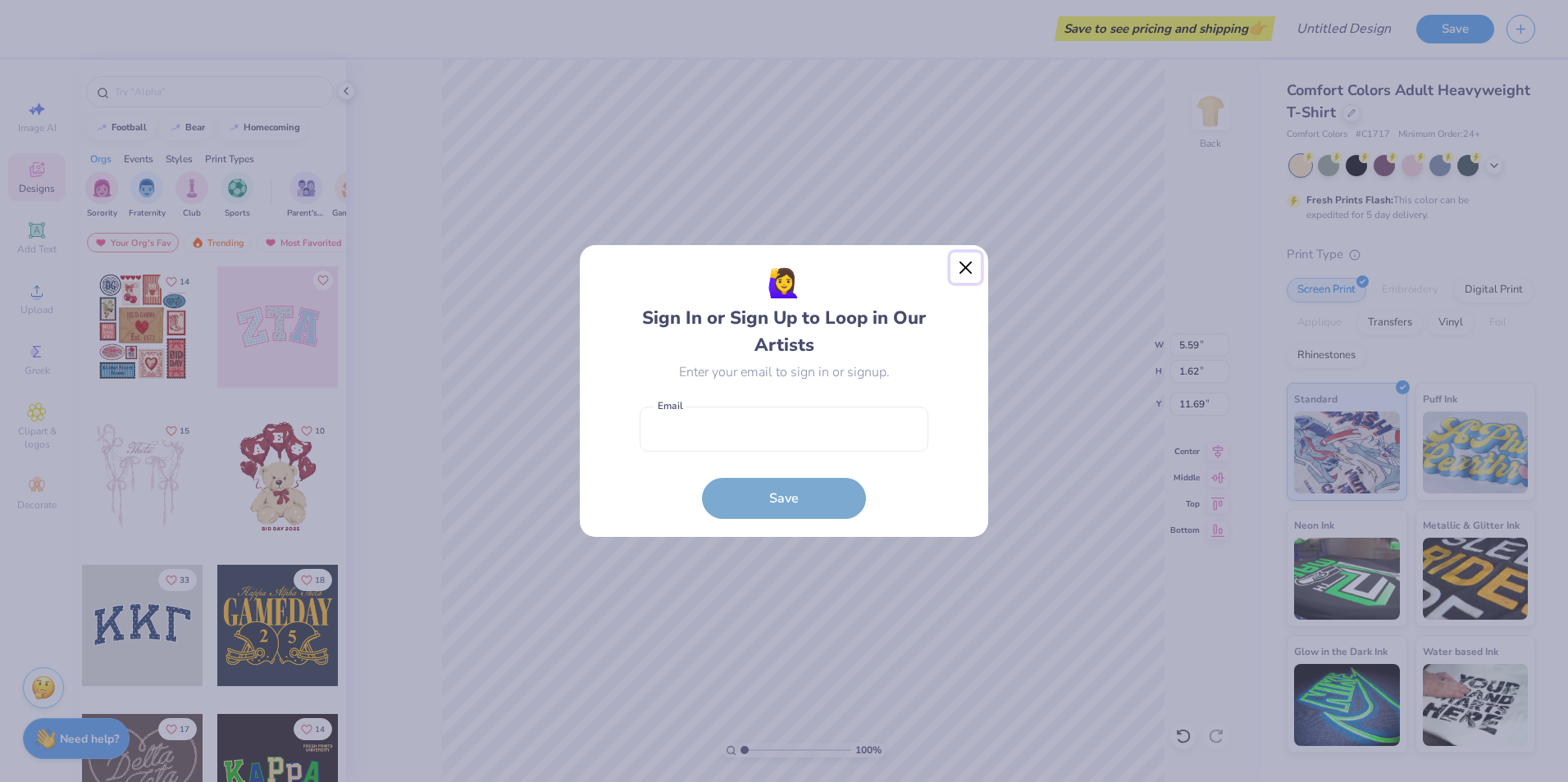
click at [964, 266] on button "Close" at bounding box center [966, 268] width 31 height 31
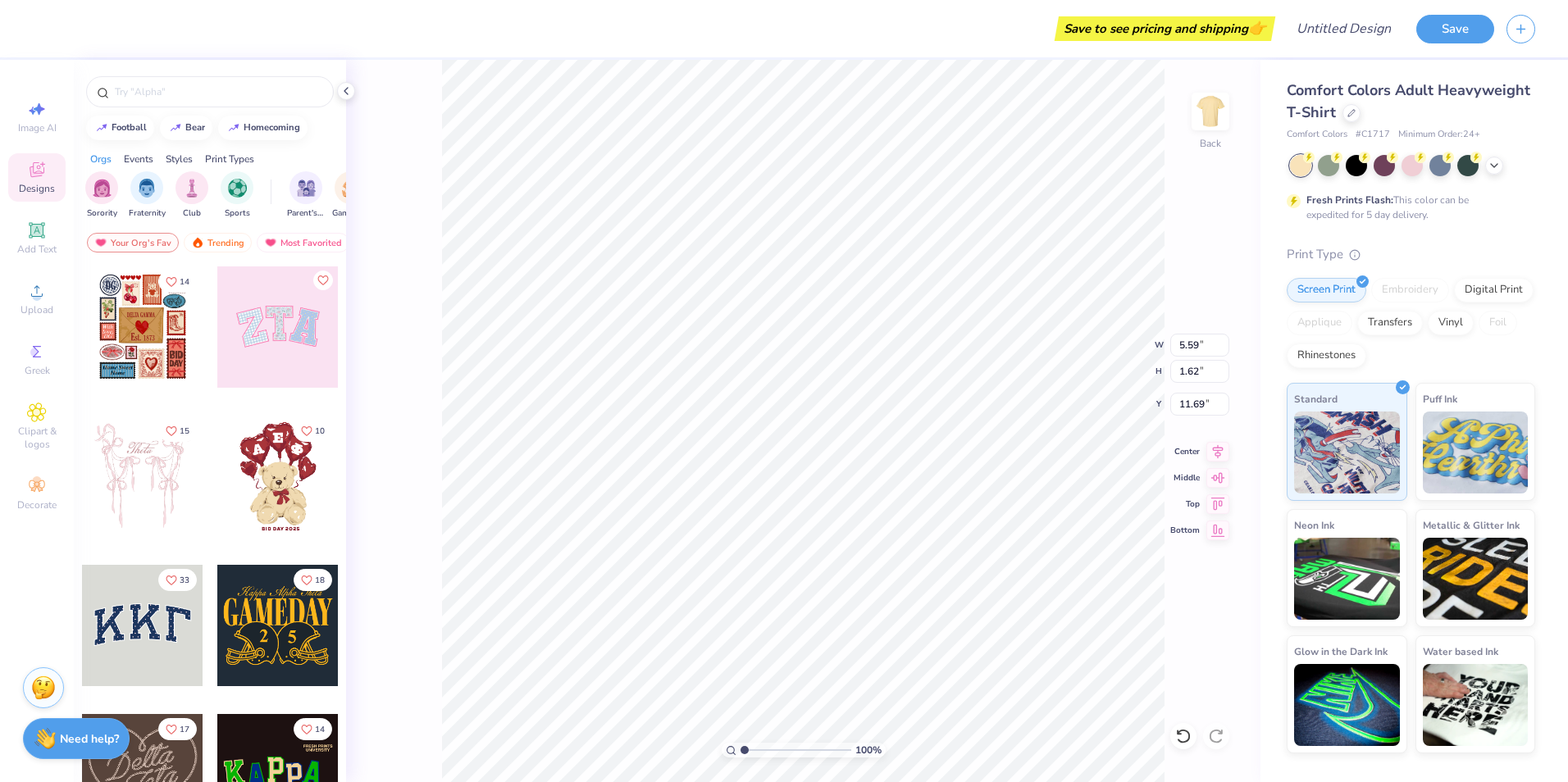
scroll to position [14, 3]
click at [84, 742] on strong "Need help?" at bounding box center [89, 736] width 59 height 16
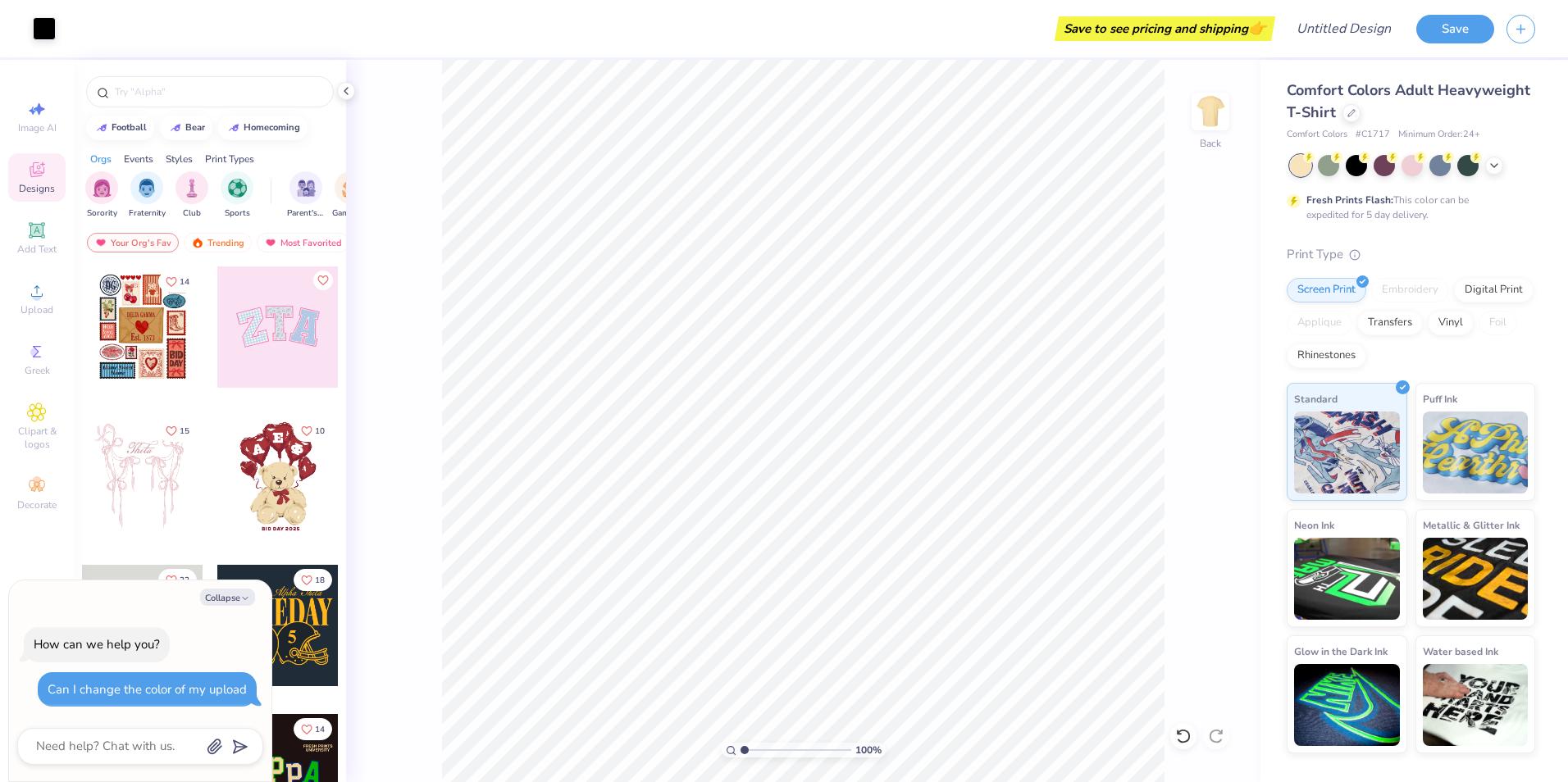
click at [223, 608] on div "Collapse How can we help you? Can I change the color of my upload" at bounding box center [140, 680] width 263 height 201
click at [38, 27] on div at bounding box center [44, 27] width 23 height 23
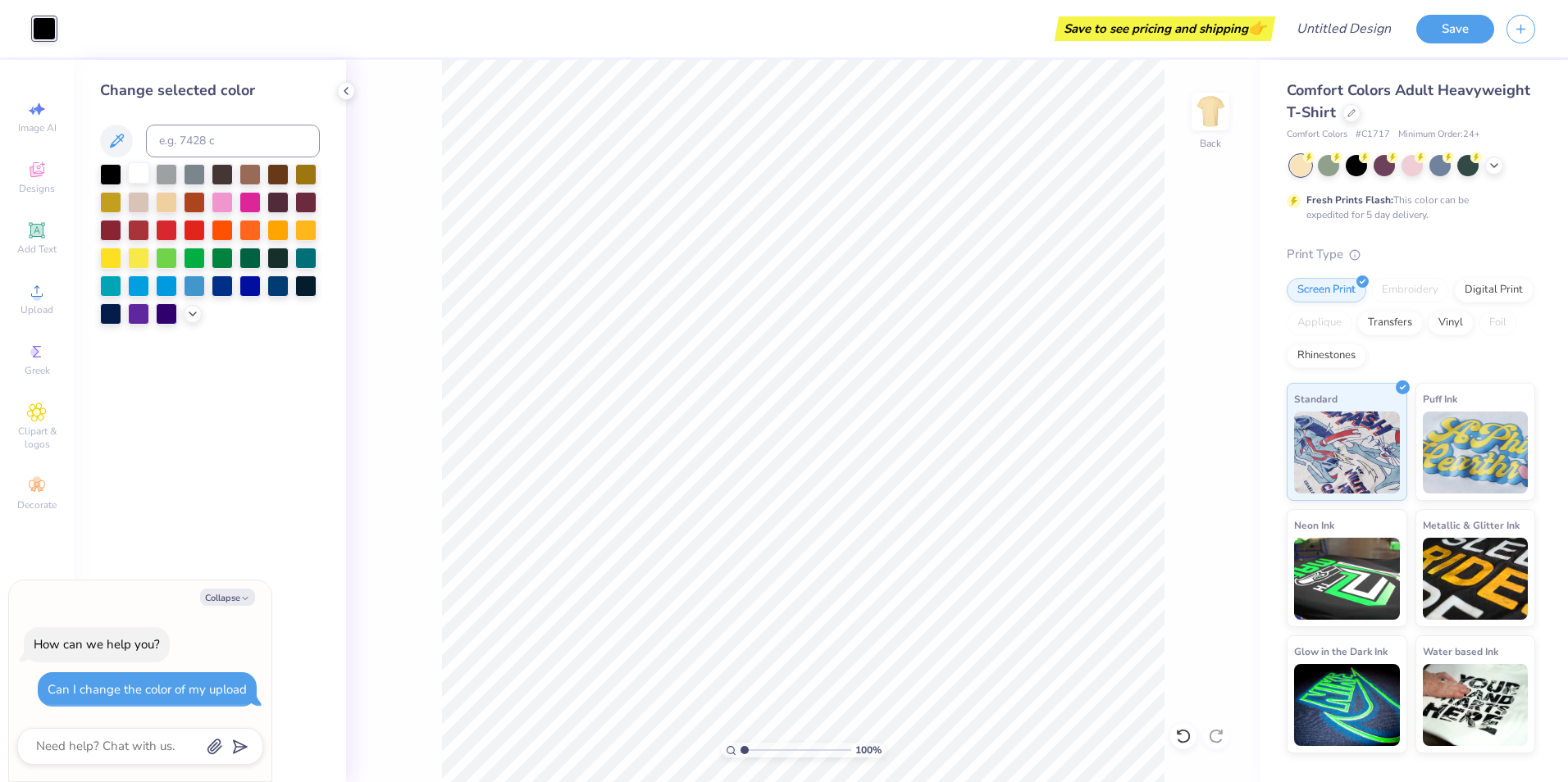
click at [143, 170] on div at bounding box center [138, 172] width 21 height 21
click at [130, 38] on div "Save to see pricing and shipping 👉" at bounding box center [670, 28] width 1203 height 58
click at [345, 92] on icon at bounding box center [346, 91] width 13 height 13
type textarea "x"
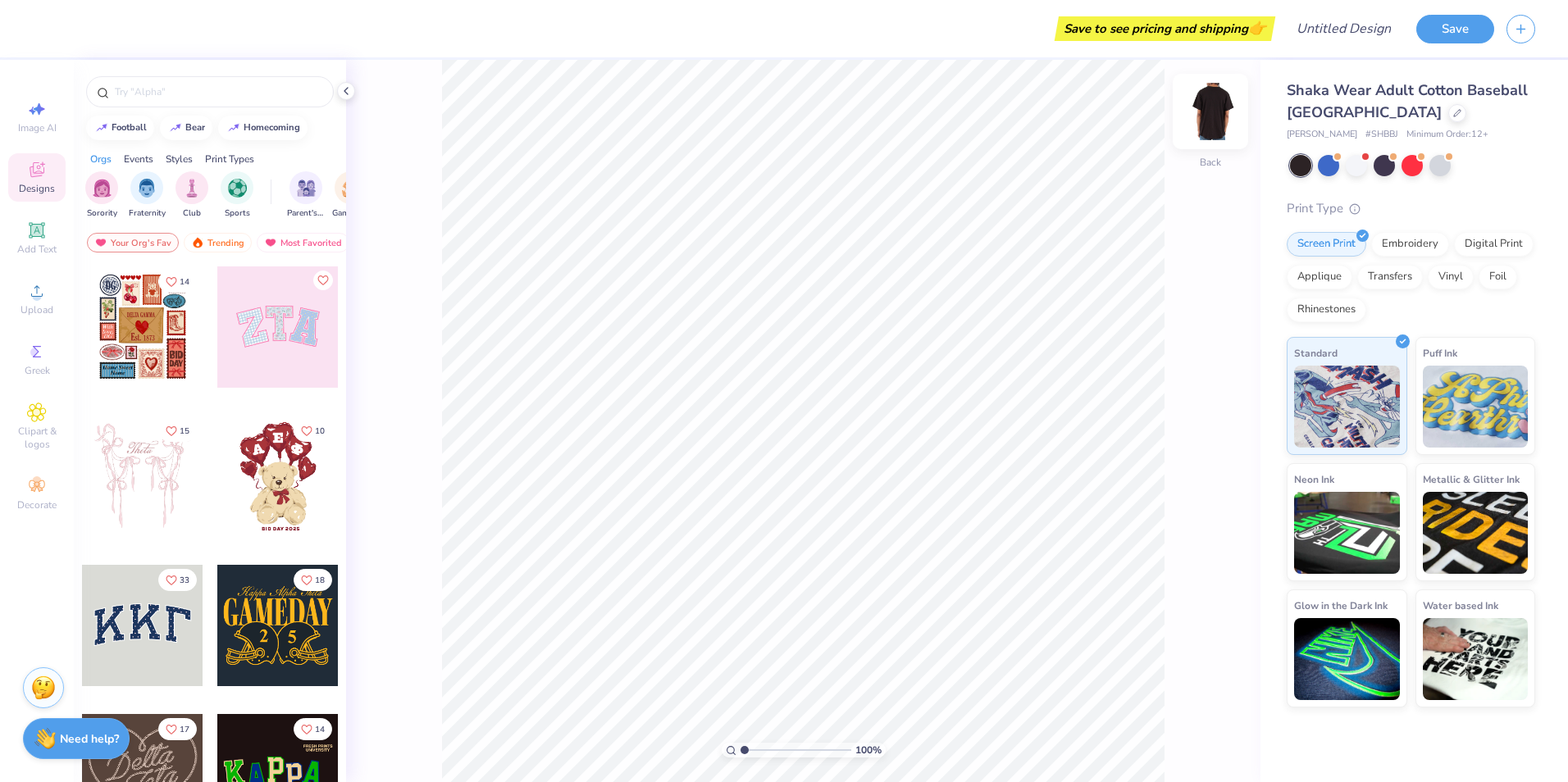
click at [1225, 117] on img at bounding box center [1211, 112] width 66 height 66
click at [26, 297] on div "Upload" at bounding box center [37, 299] width 58 height 49
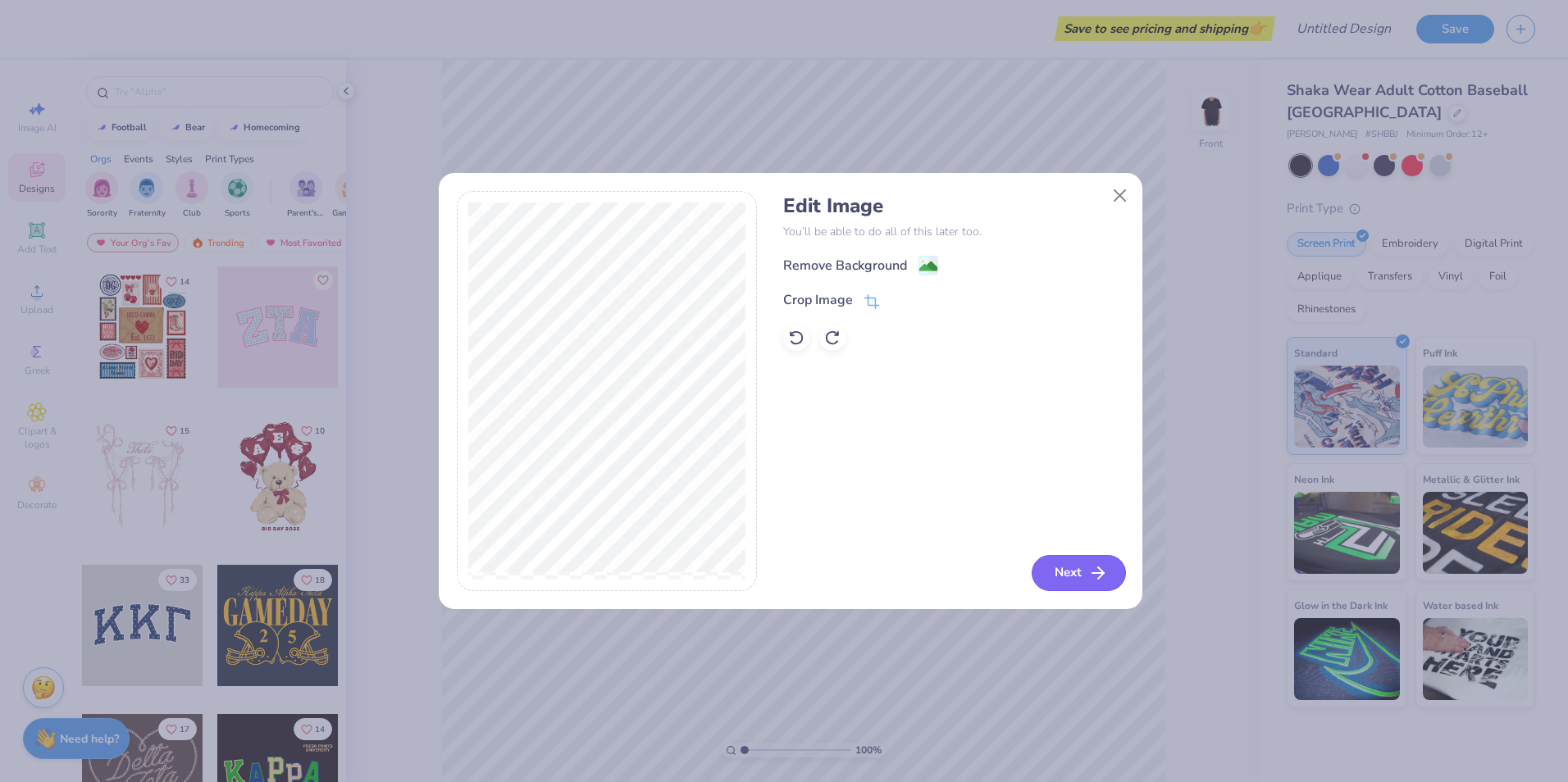
click at [1079, 567] on button "Next" at bounding box center [1078, 572] width 94 height 36
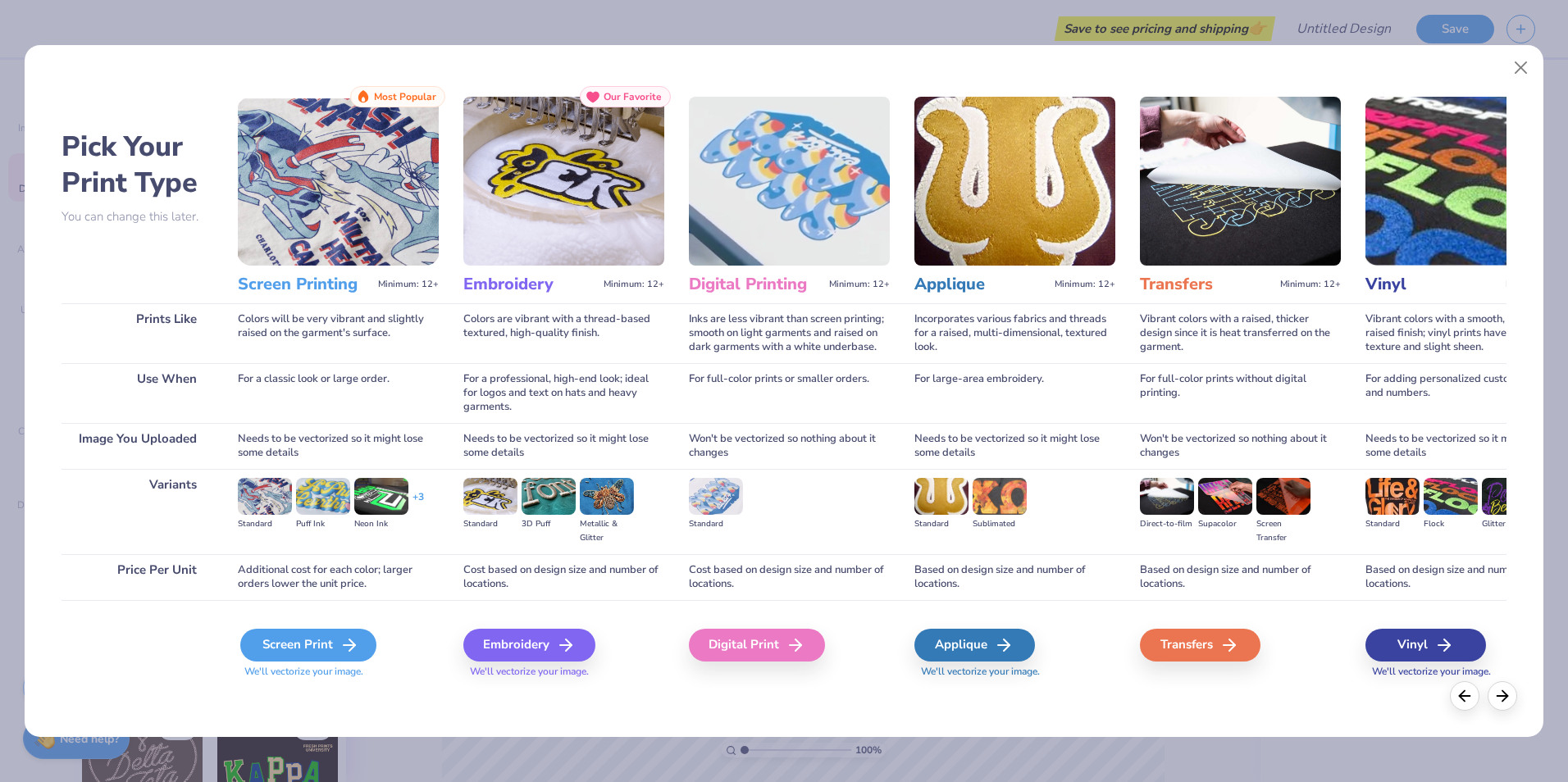
click at [277, 645] on div "Screen Print" at bounding box center [308, 646] width 136 height 33
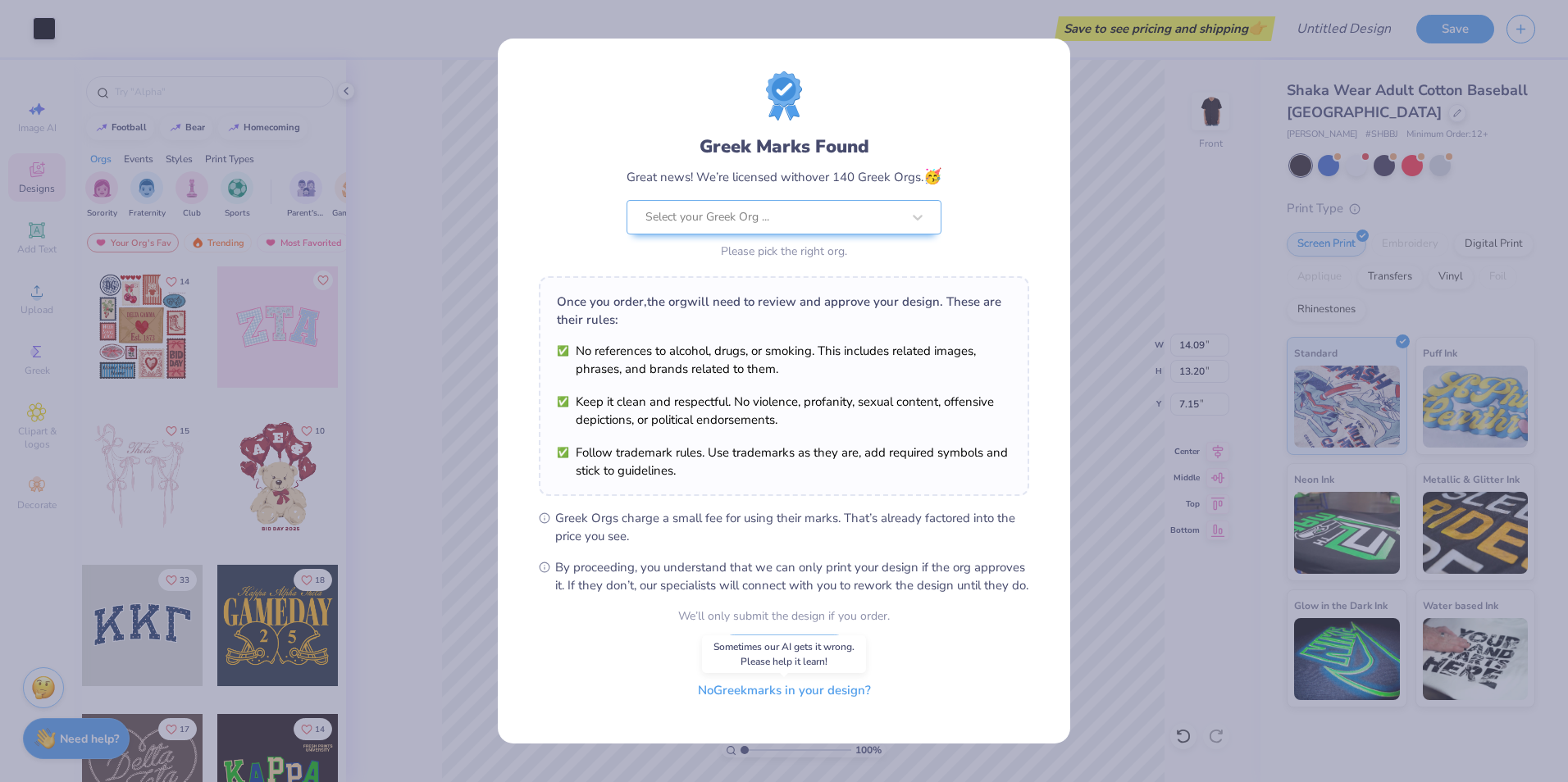
click at [851, 708] on button "No Greek marks in your design?" at bounding box center [784, 690] width 201 height 34
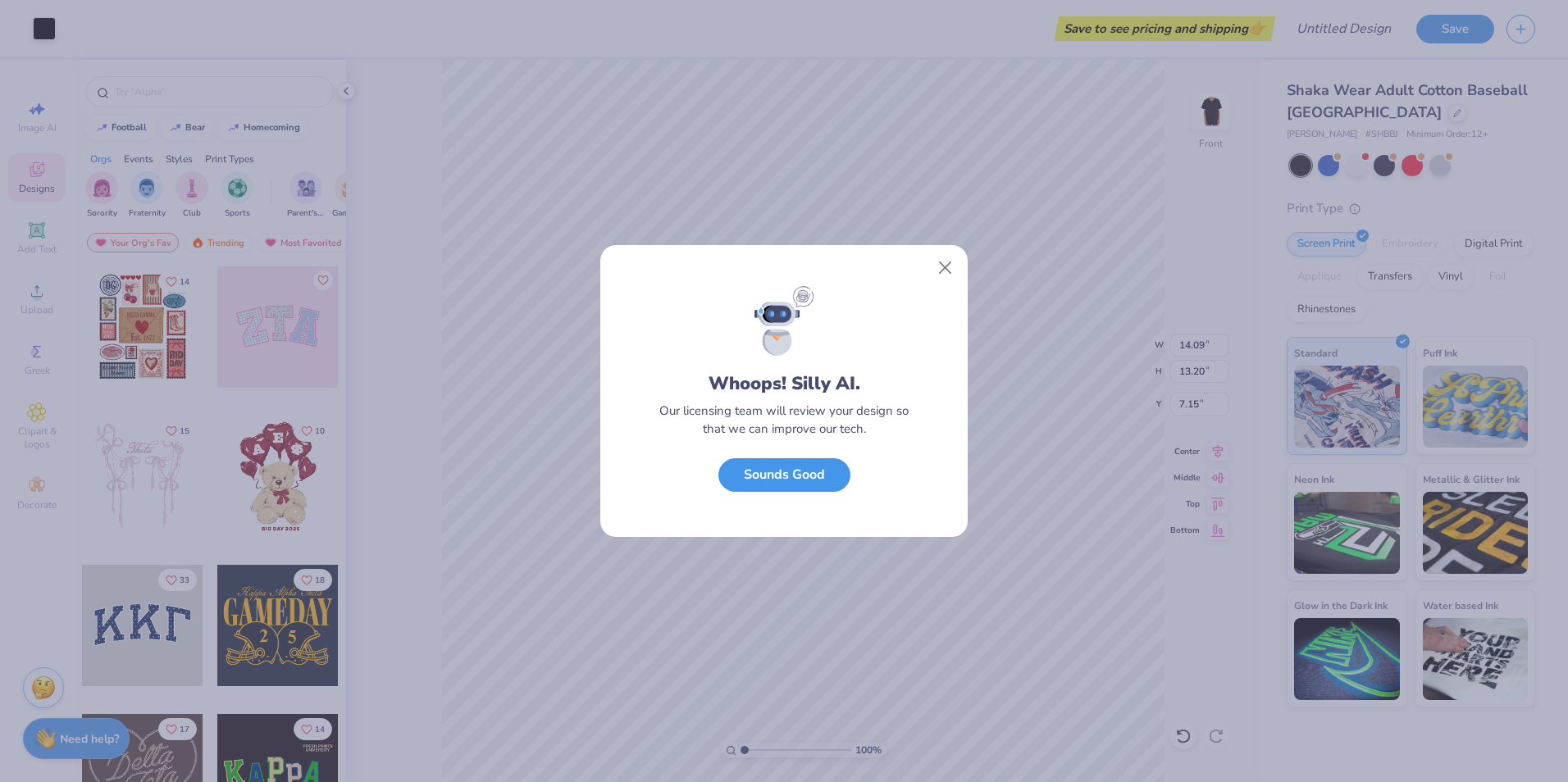
click at [798, 472] on button "Sounds Good" at bounding box center [784, 475] width 132 height 34
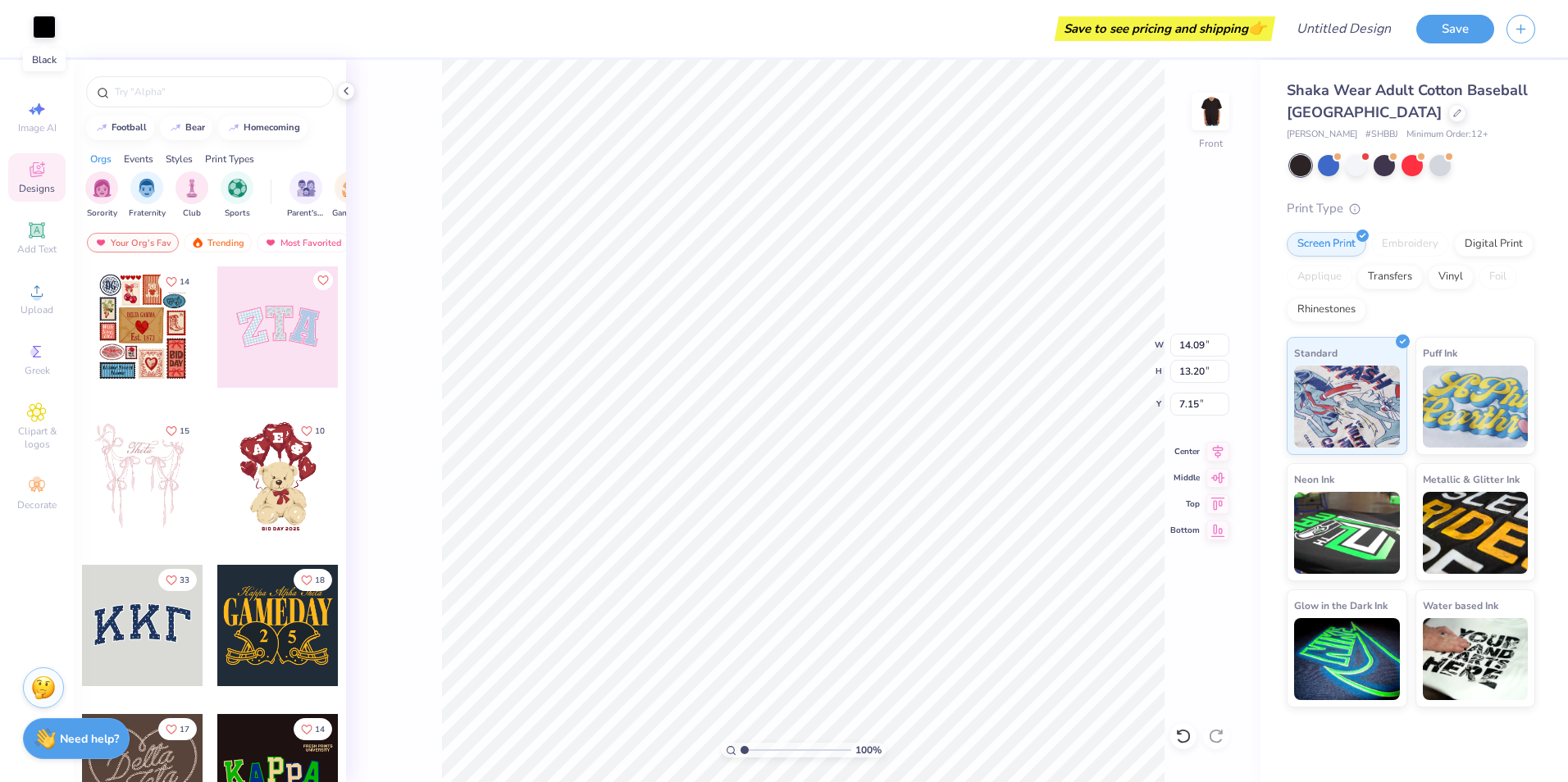
click at [49, 31] on div at bounding box center [44, 27] width 23 height 23
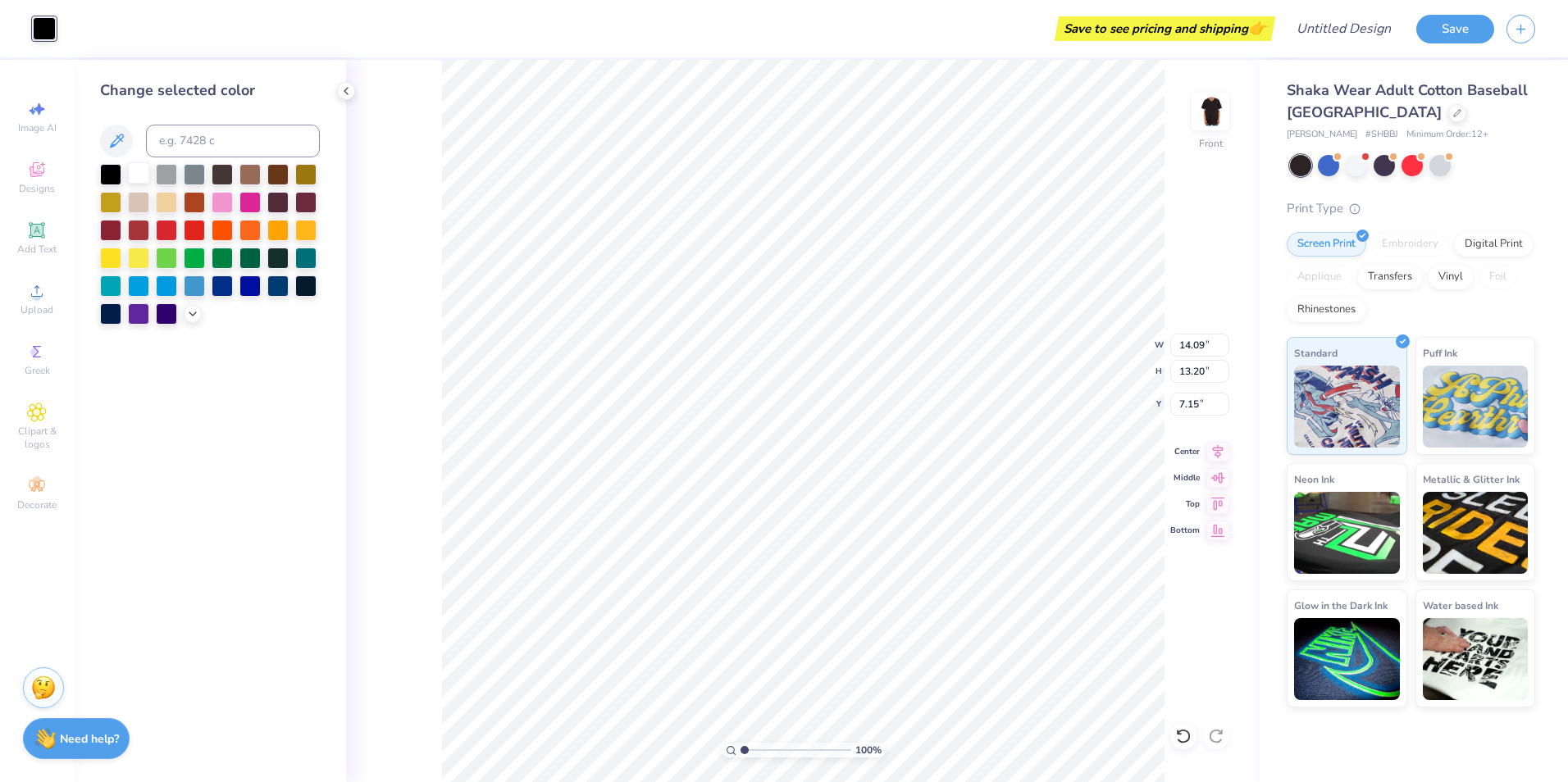
click at [134, 172] on div at bounding box center [138, 172] width 21 height 21
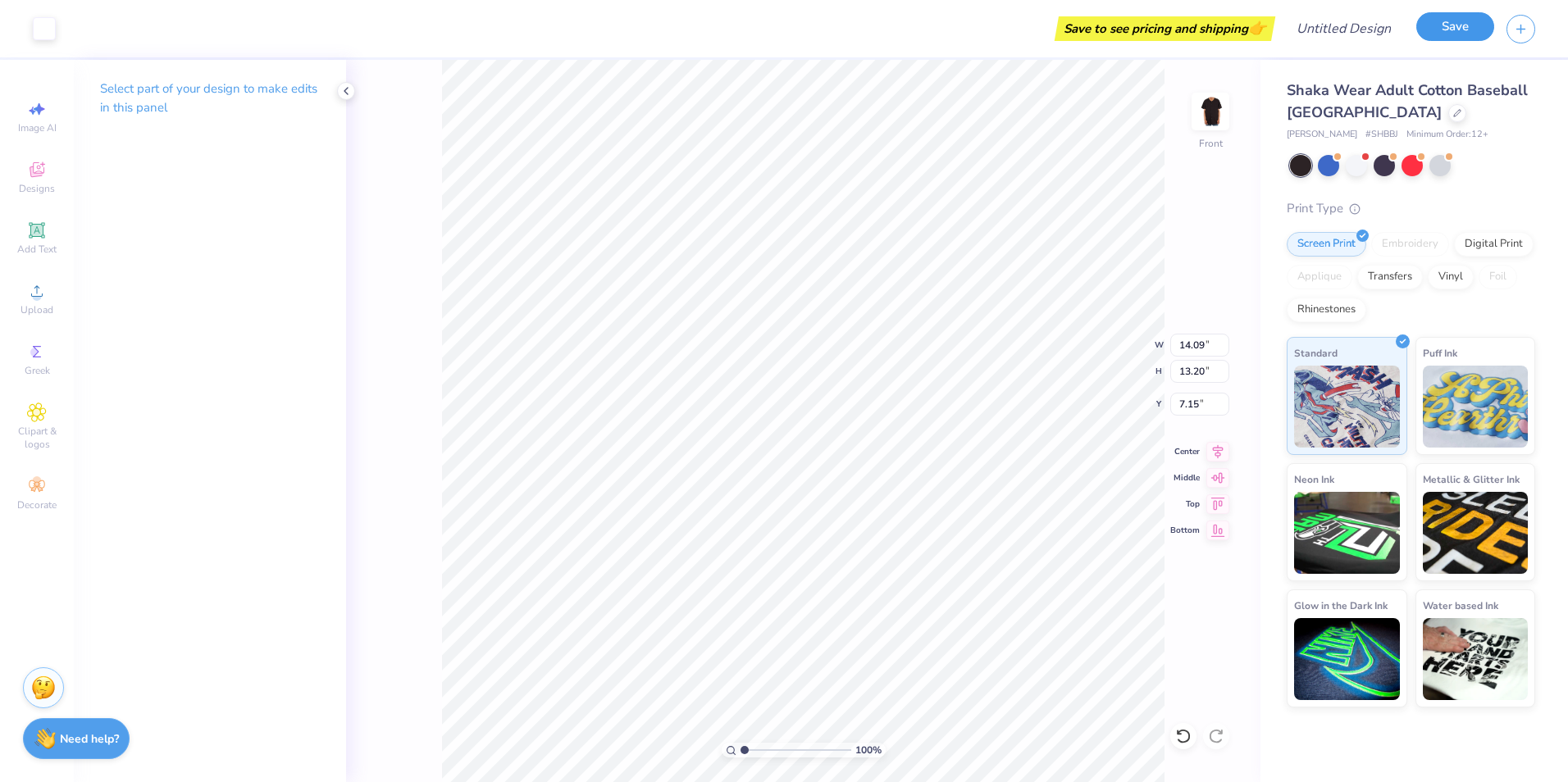
click at [1459, 19] on button "Save" at bounding box center [1454, 26] width 78 height 28
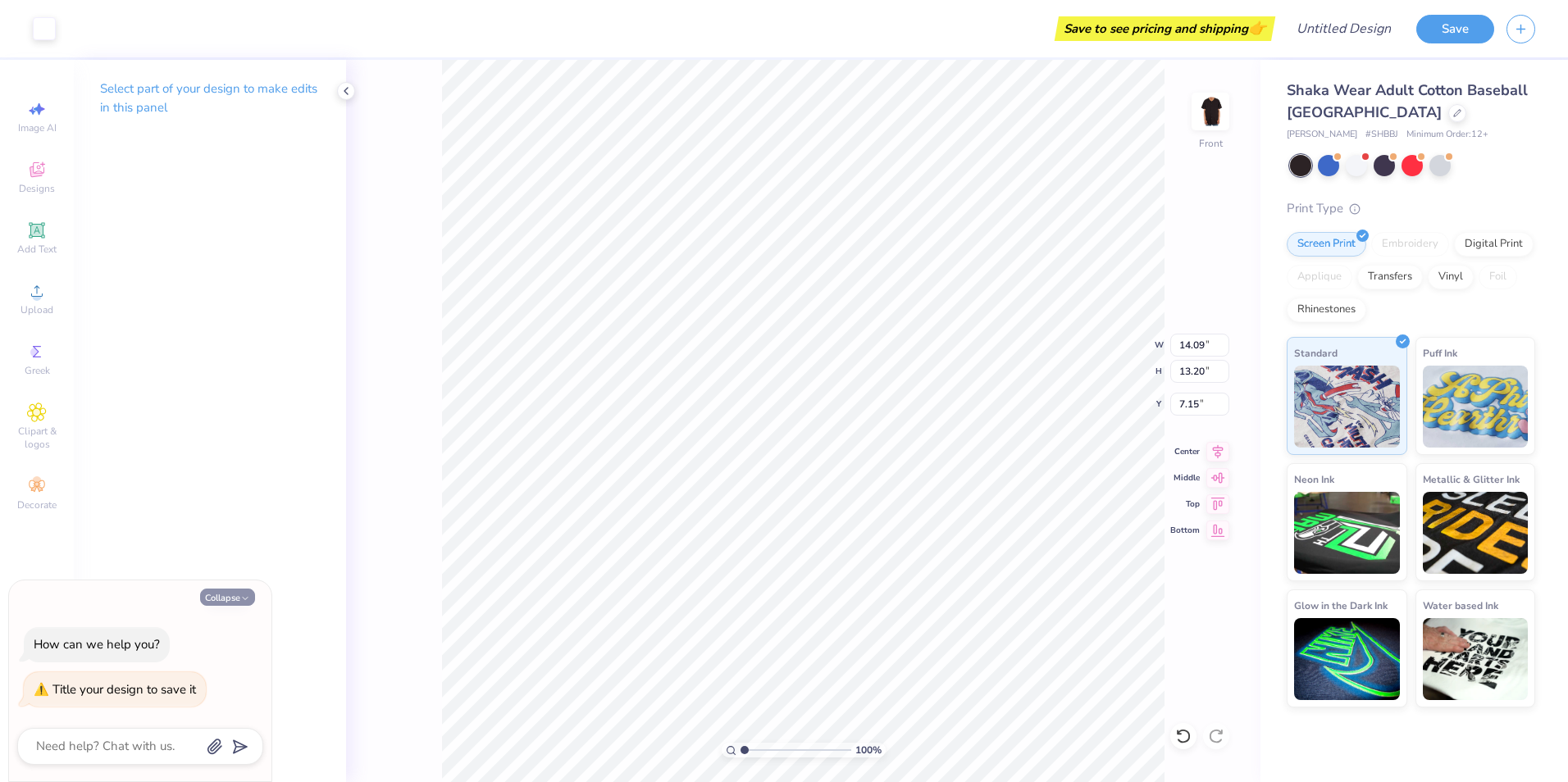
click at [241, 599] on icon "button" at bounding box center [245, 598] width 10 height 10
type textarea "x"
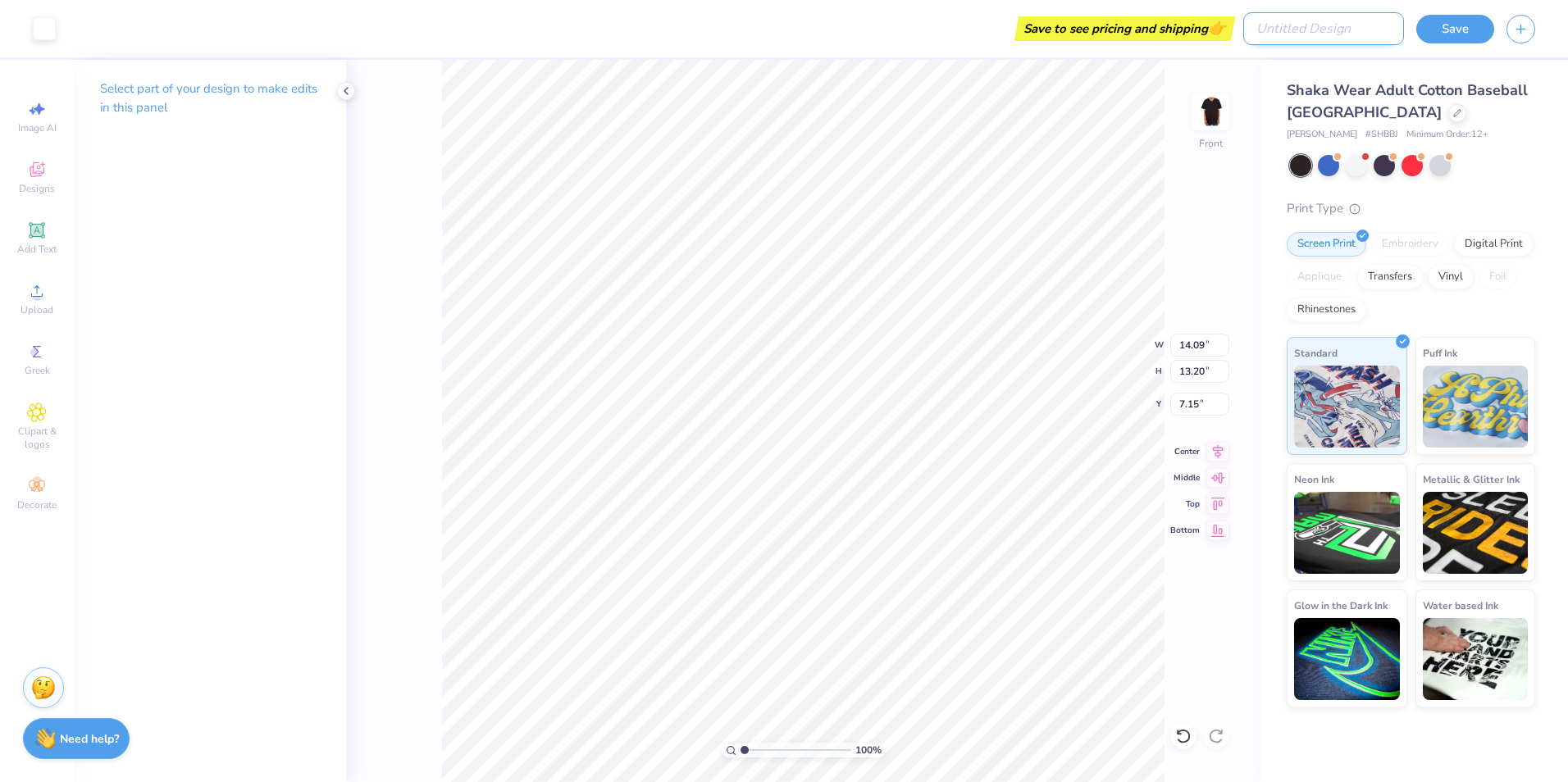
click at [1375, 26] on input "Design Title" at bounding box center [1324, 28] width 161 height 33
type input "UU President 26"
click at [1454, 25] on button "Save" at bounding box center [1454, 26] width 78 height 28
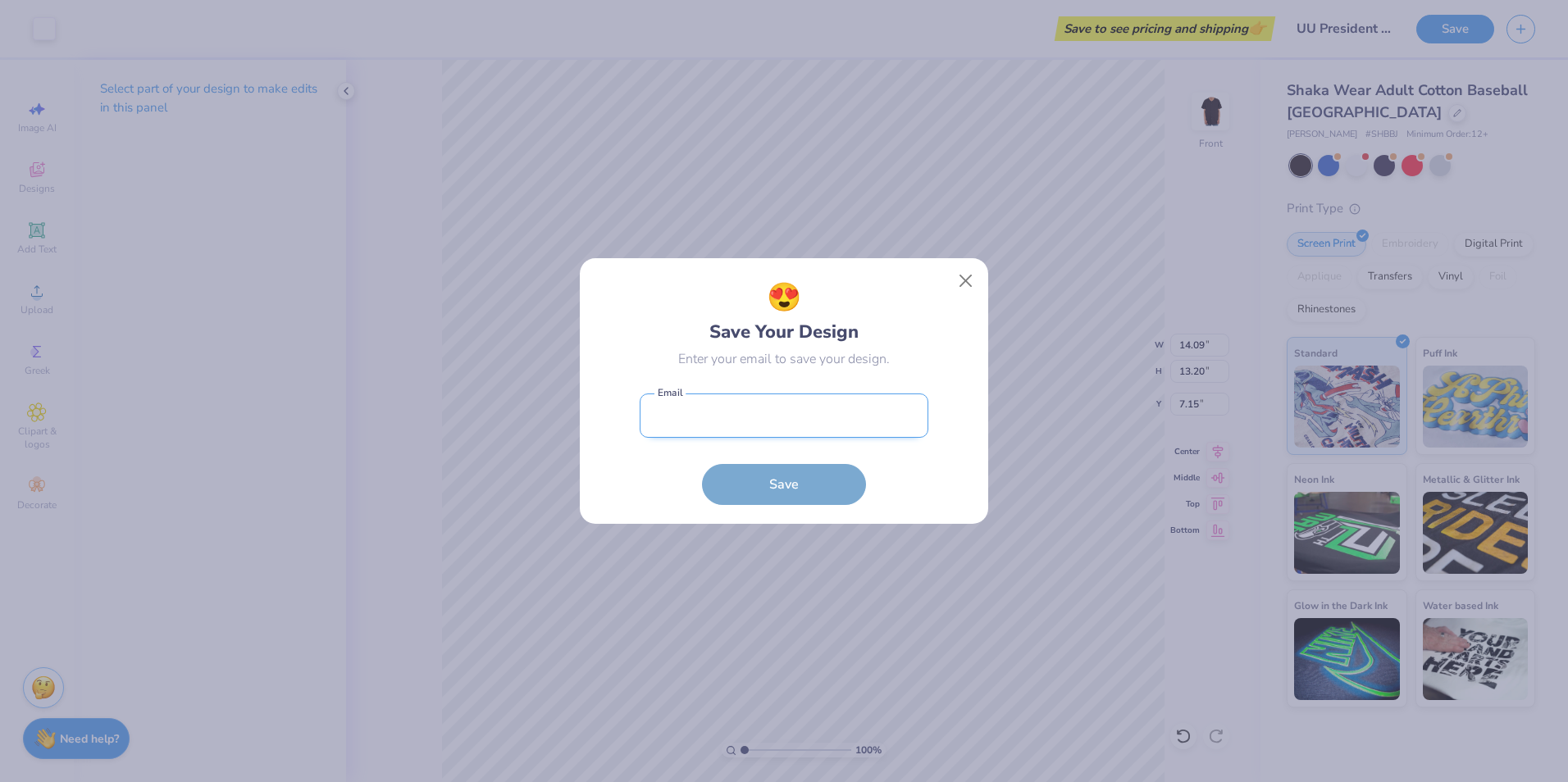
click at [801, 412] on input "email" at bounding box center [783, 416] width 289 height 45
type input "[EMAIL_ADDRESS][DOMAIN_NAME]"
click at [777, 476] on button "Save" at bounding box center [784, 480] width 164 height 41
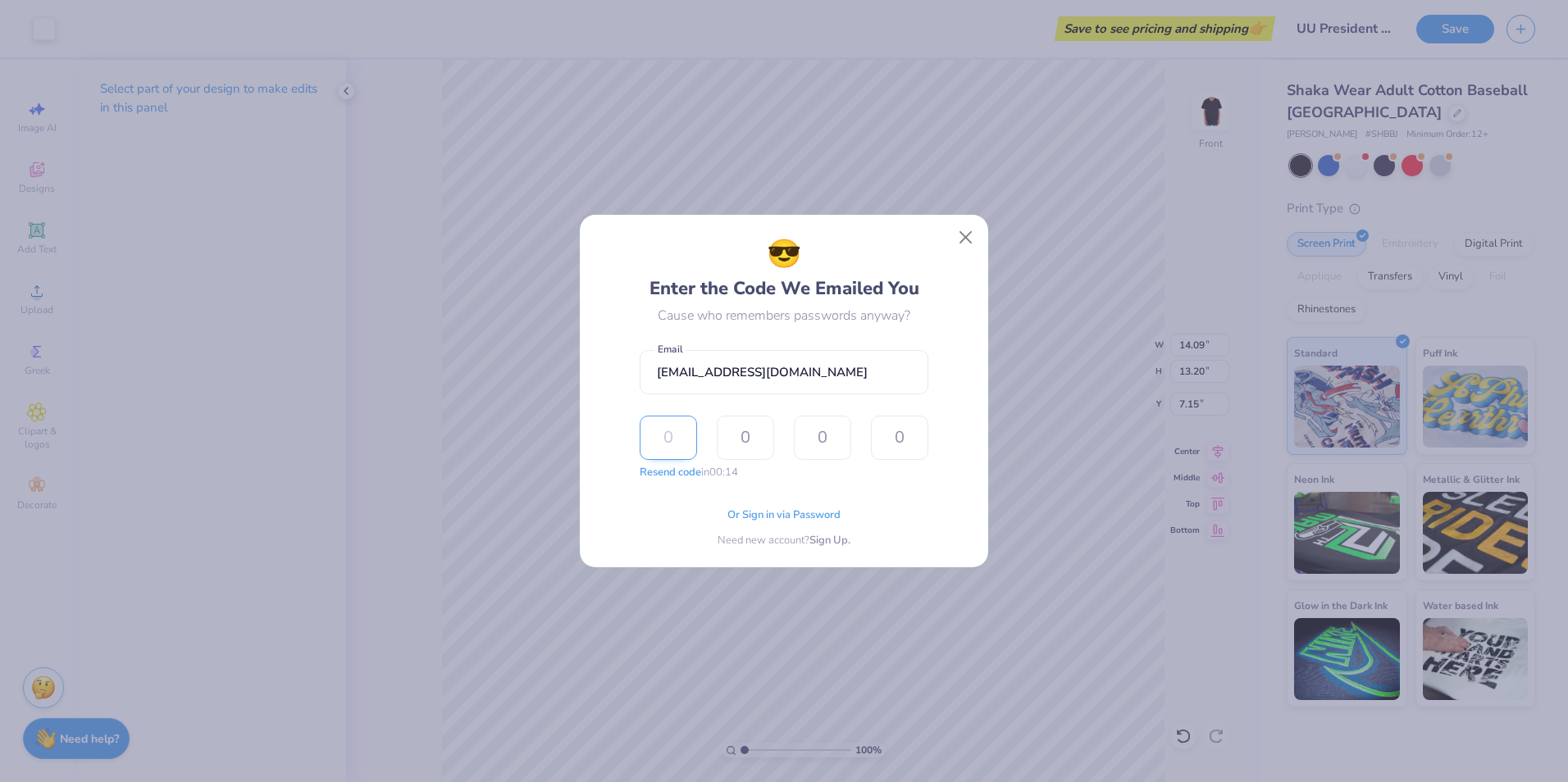
click at [680, 439] on input "text" at bounding box center [668, 438] width 58 height 44
type input "3"
type input "7"
type input "8"
type input "7"
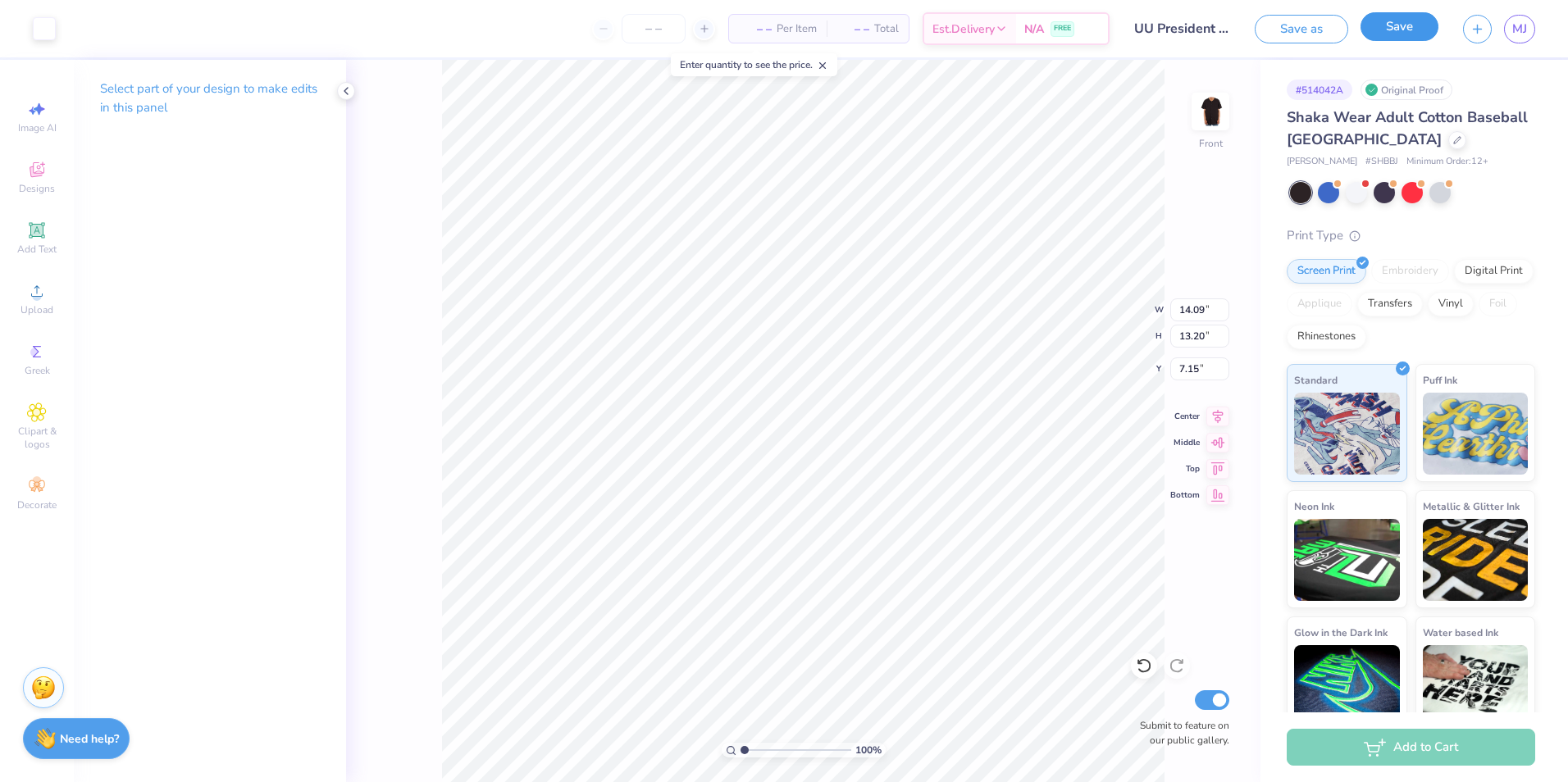
click at [1409, 32] on button "Save" at bounding box center [1399, 26] width 78 height 28
click at [1482, 36] on button "button" at bounding box center [1477, 26] width 28 height 28
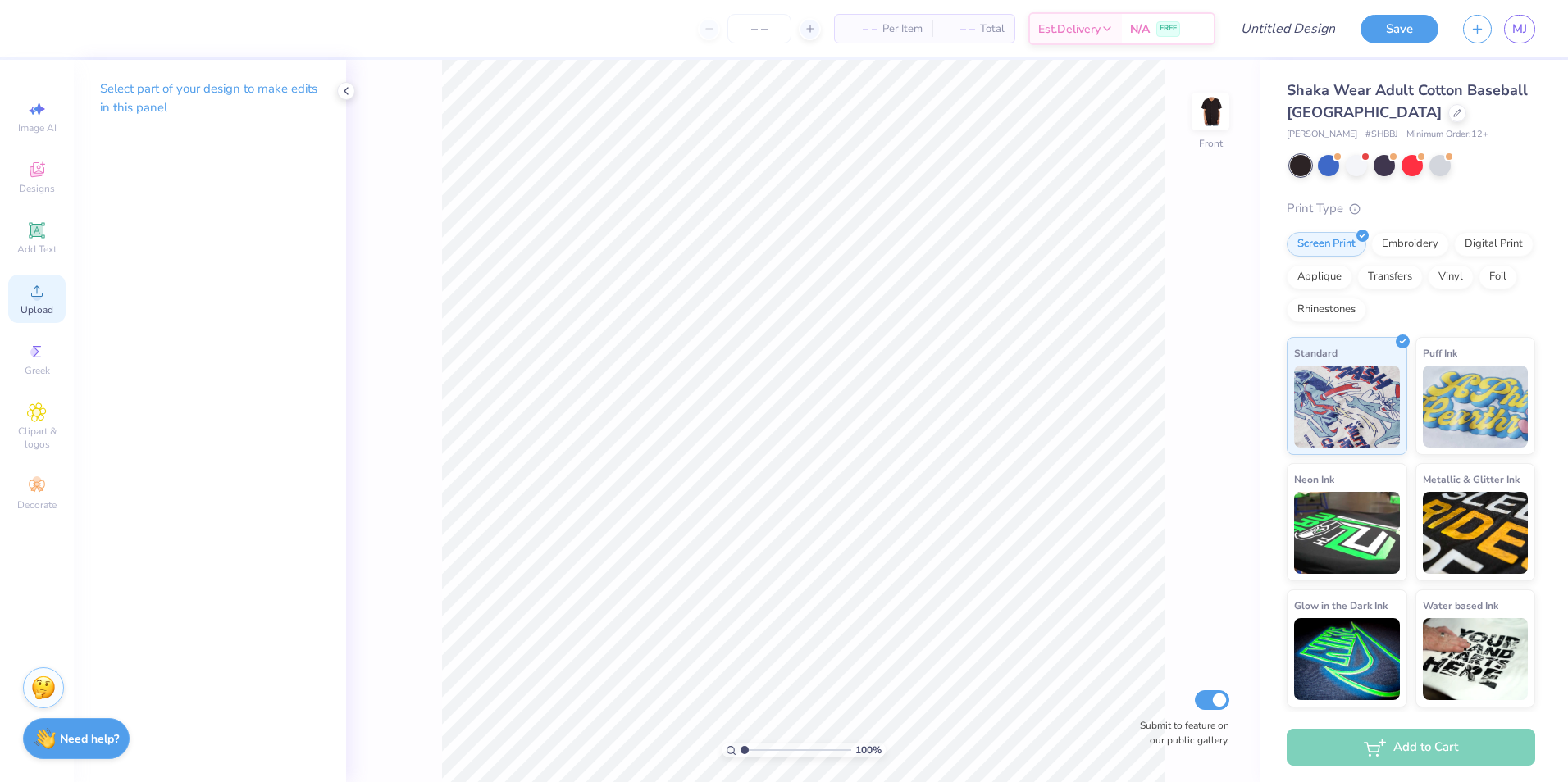
click at [19, 301] on div "Upload" at bounding box center [37, 299] width 58 height 49
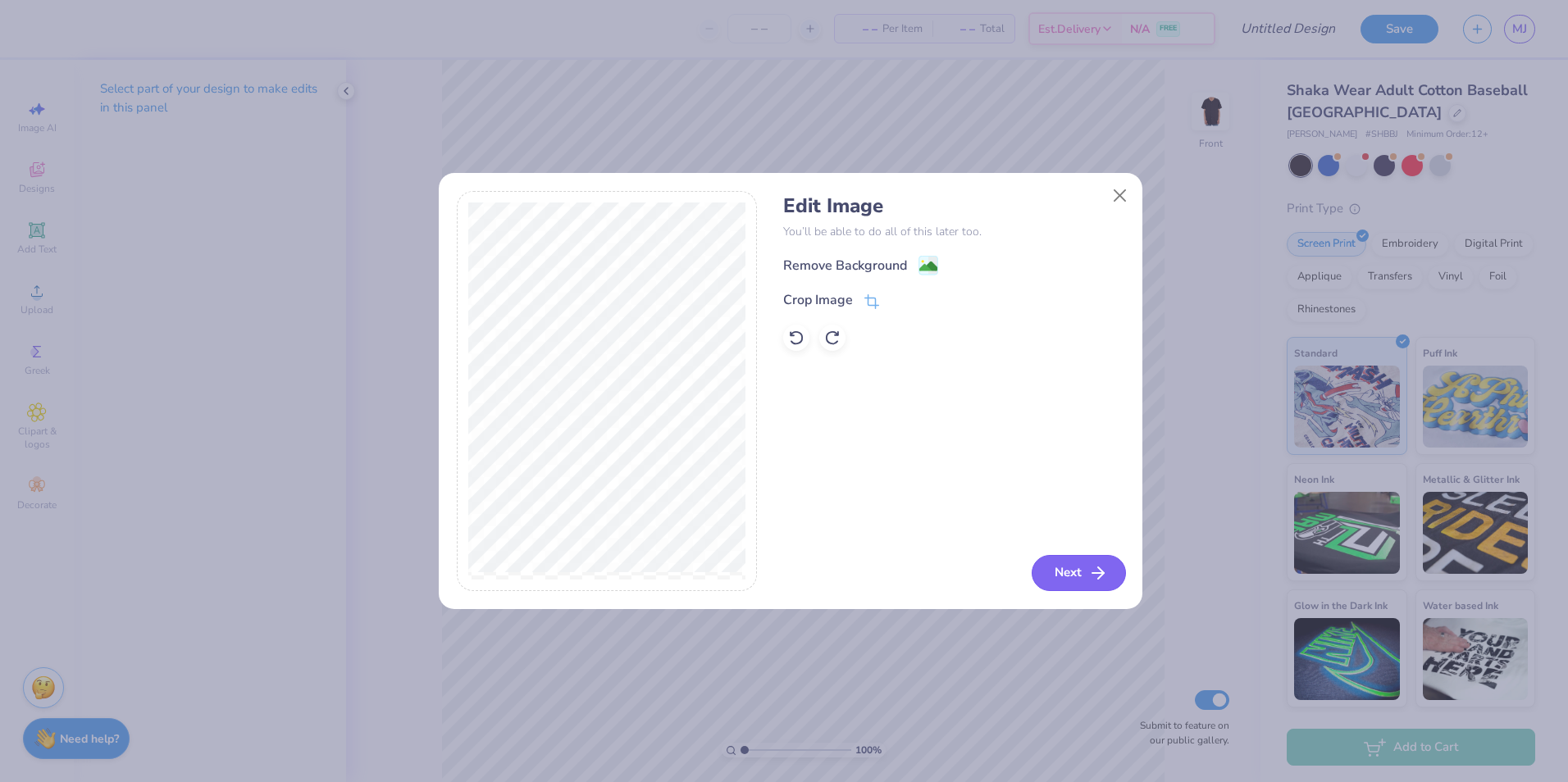
click at [1086, 572] on button "Next" at bounding box center [1078, 572] width 94 height 36
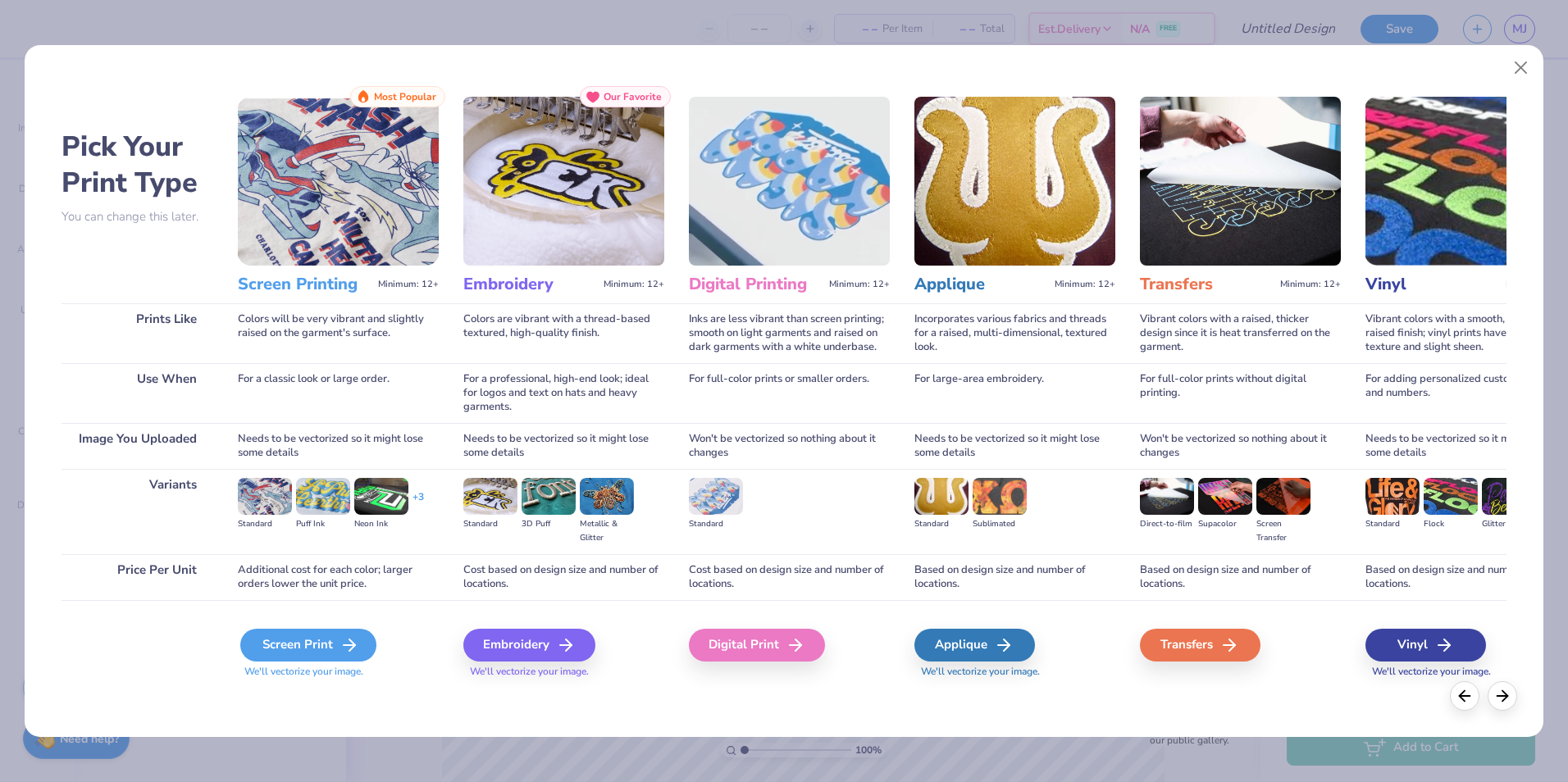
click at [265, 643] on div "Screen Print" at bounding box center [308, 646] width 136 height 33
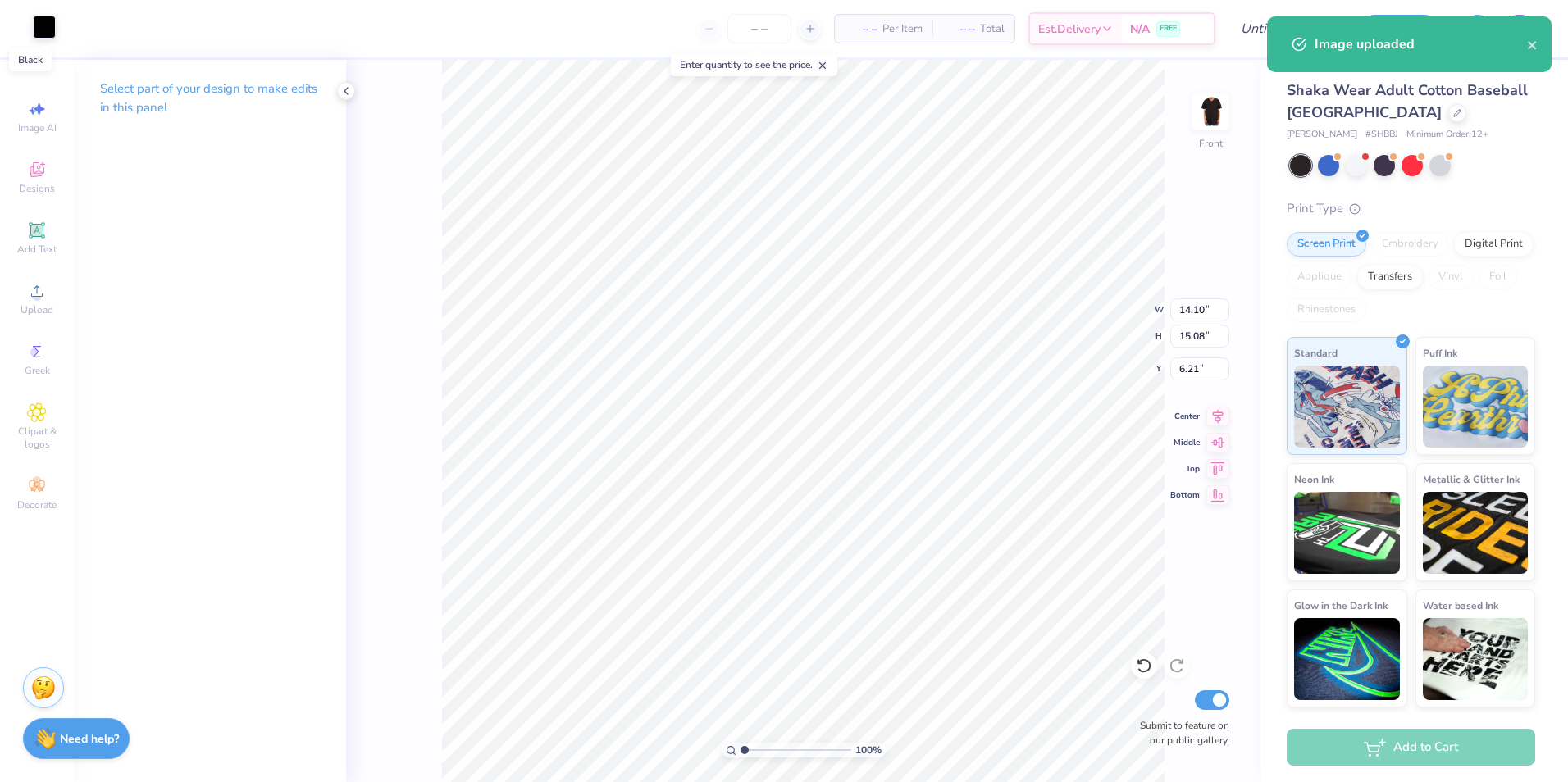
click at [41, 38] on div at bounding box center [44, 27] width 23 height 23
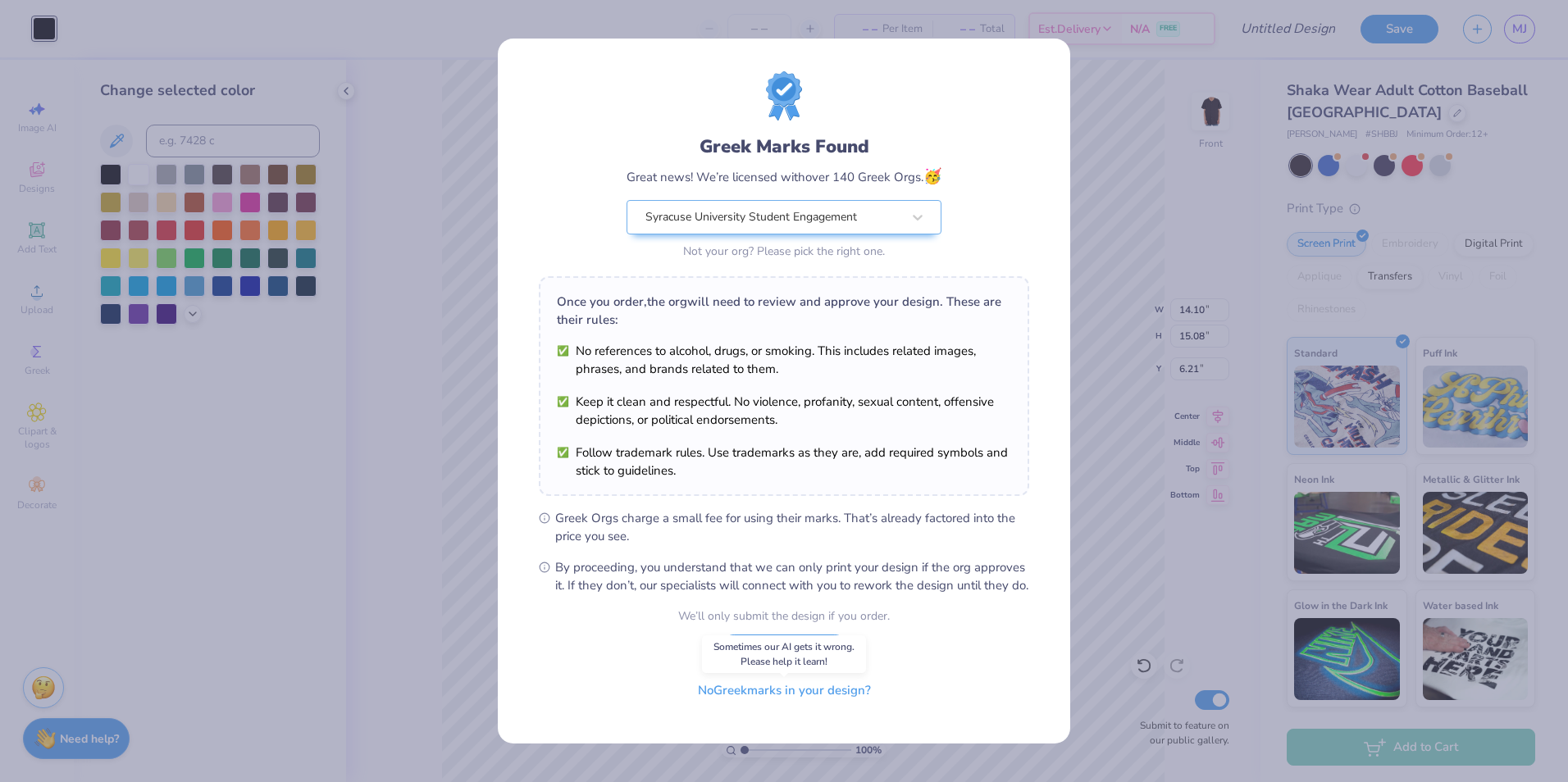
click at [821, 705] on button "No Greek marks in your design?" at bounding box center [784, 690] width 201 height 34
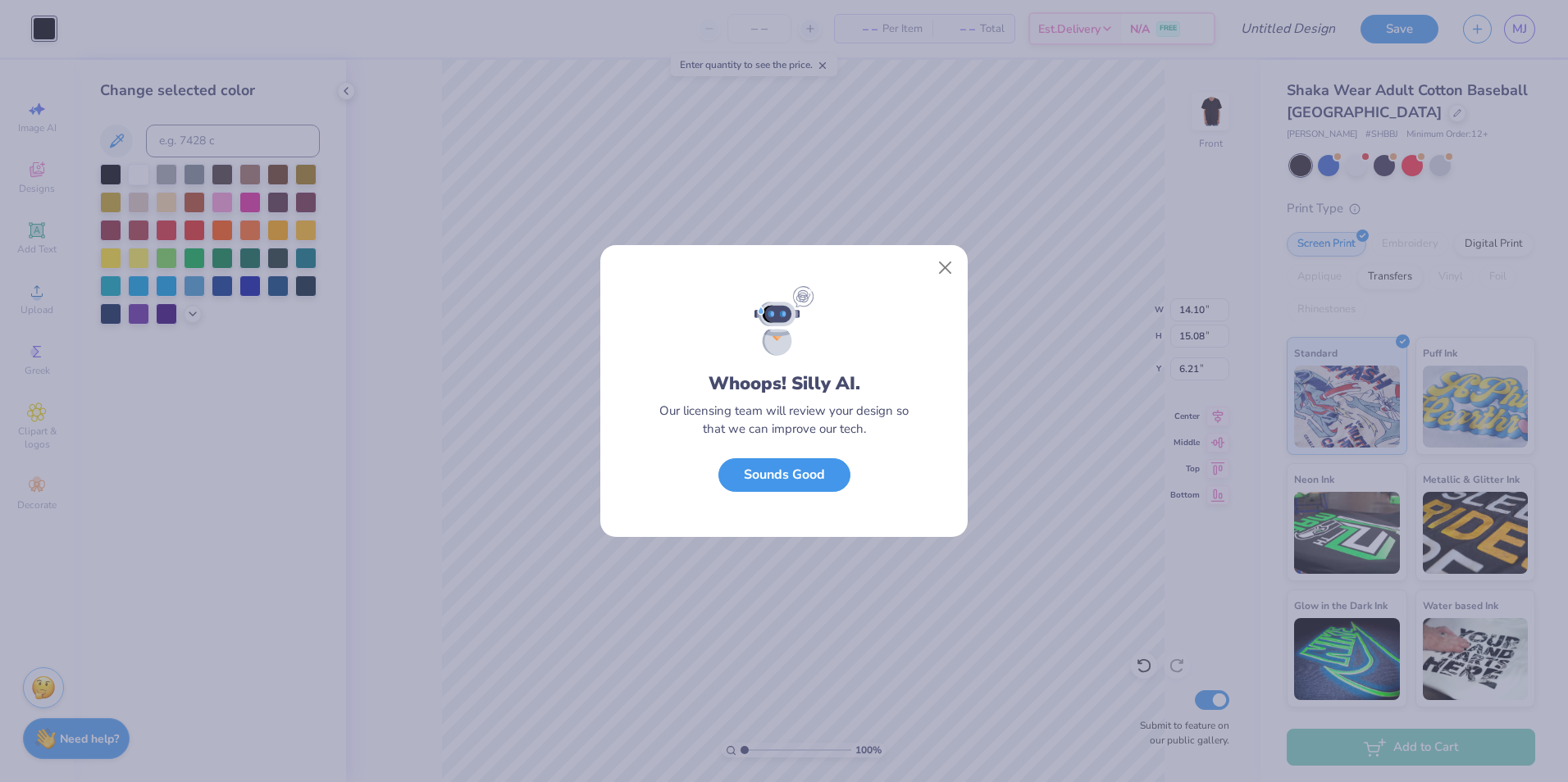
click at [812, 490] on button "Sounds Good" at bounding box center [784, 475] width 132 height 34
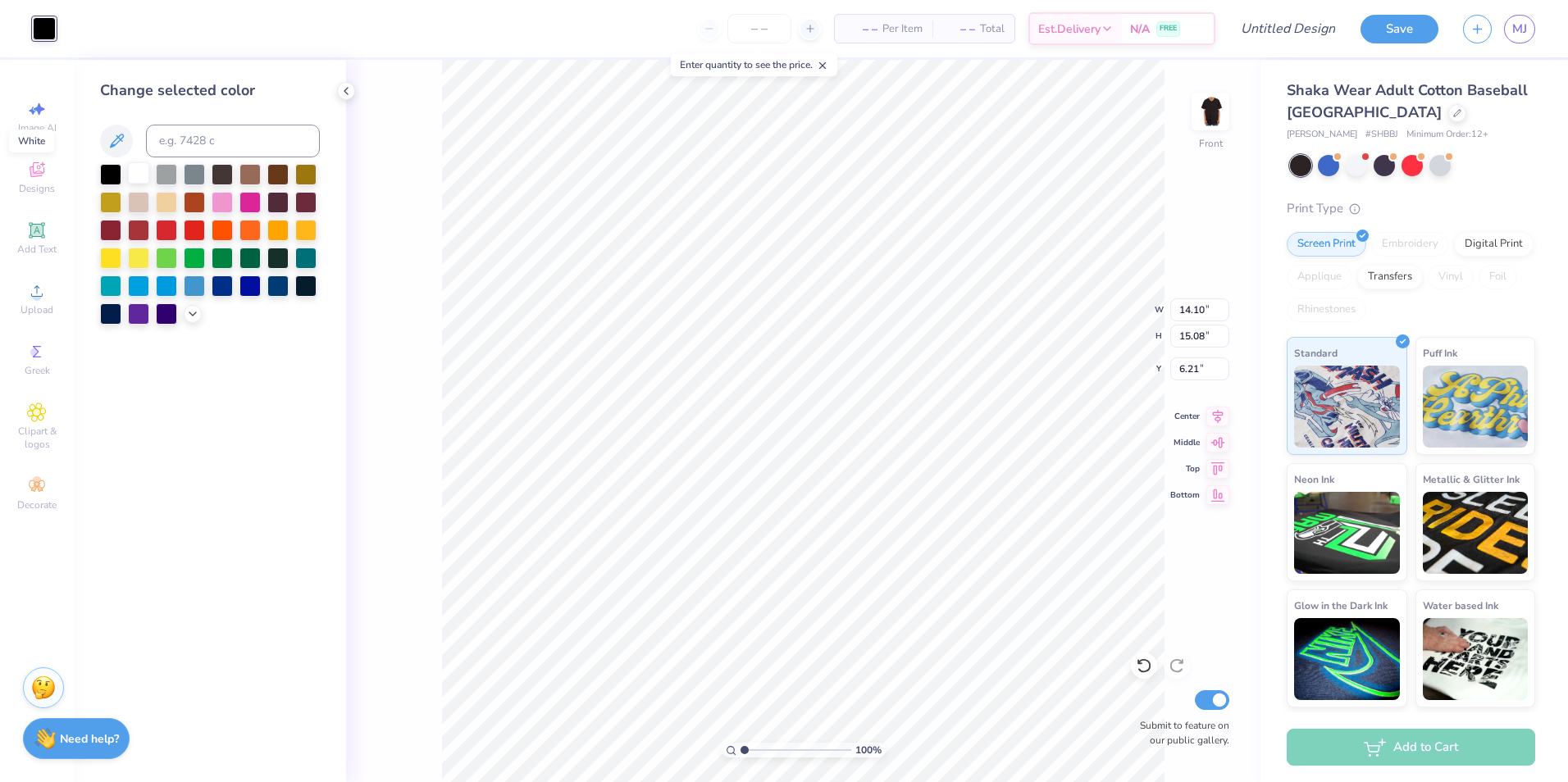
click at [145, 177] on div at bounding box center [138, 172] width 21 height 21
click at [1331, 27] on input "Design Title" at bounding box center [1269, 28] width 161 height 33
type input "UU Director 26"
click at [1389, 24] on button "Save" at bounding box center [1399, 26] width 78 height 28
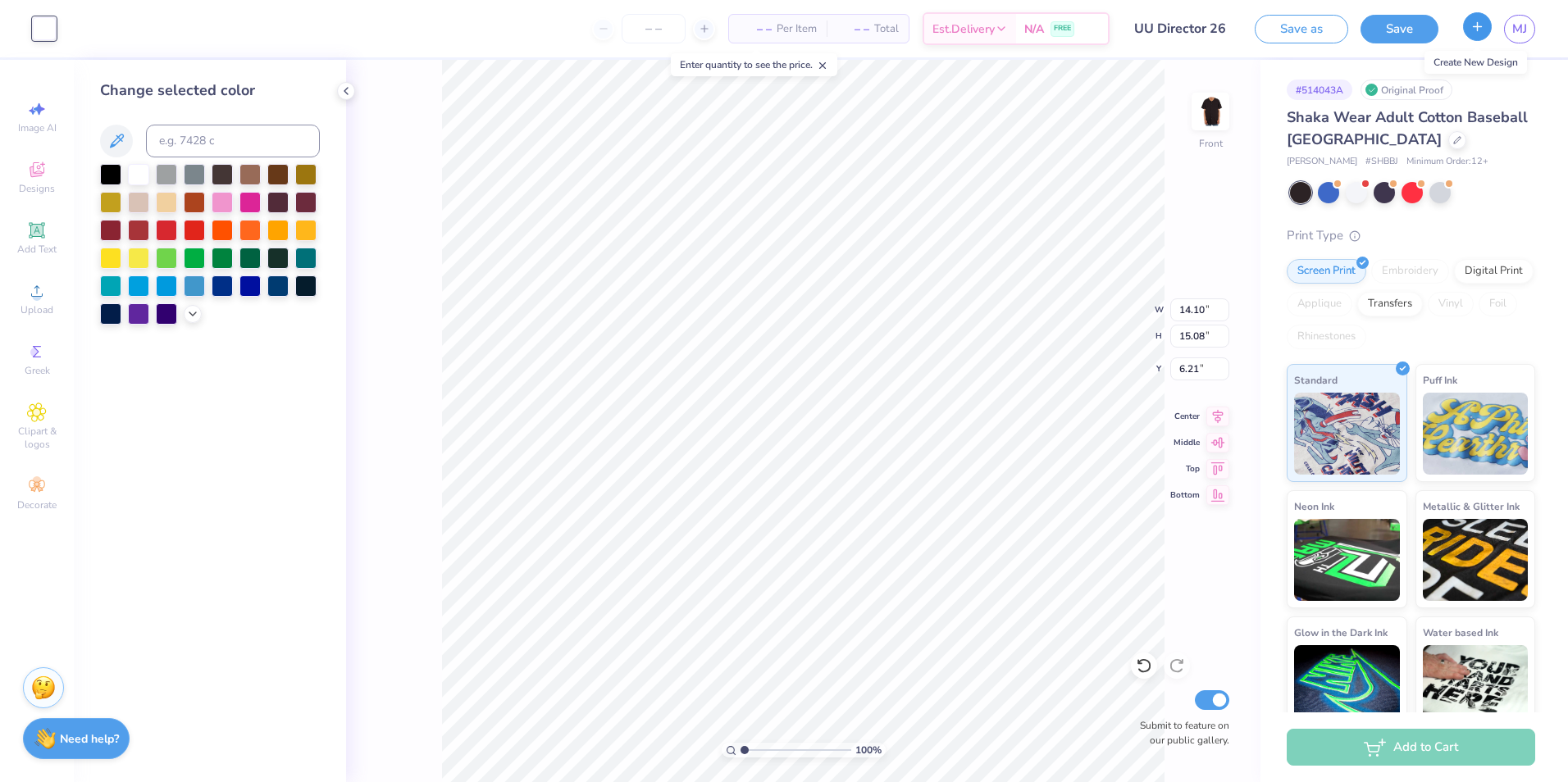
click at [1486, 33] on button "button" at bounding box center [1477, 26] width 28 height 28
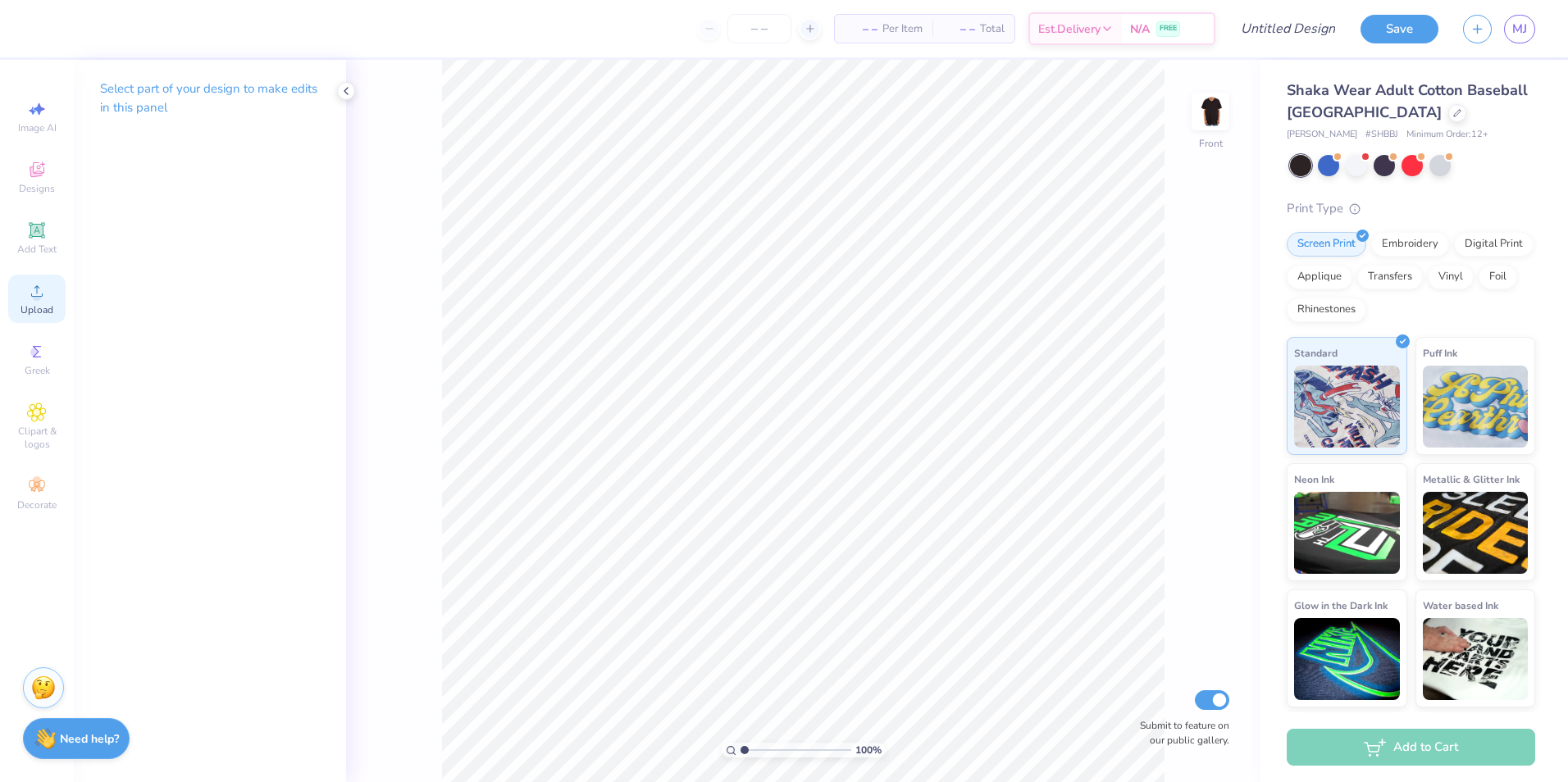
click at [27, 297] on div "Upload" at bounding box center [37, 299] width 58 height 49
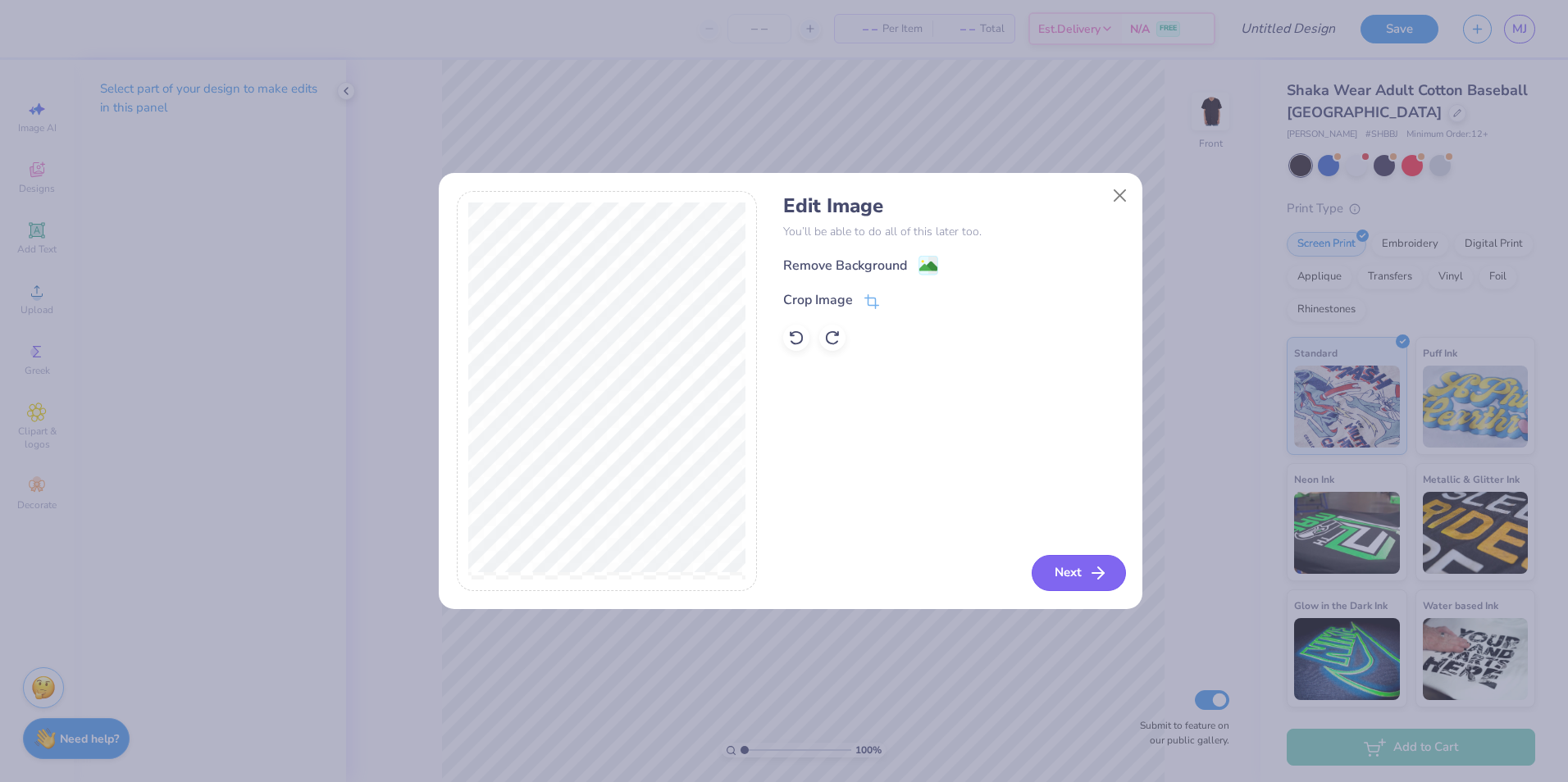
click at [1071, 564] on button "Next" at bounding box center [1078, 572] width 94 height 36
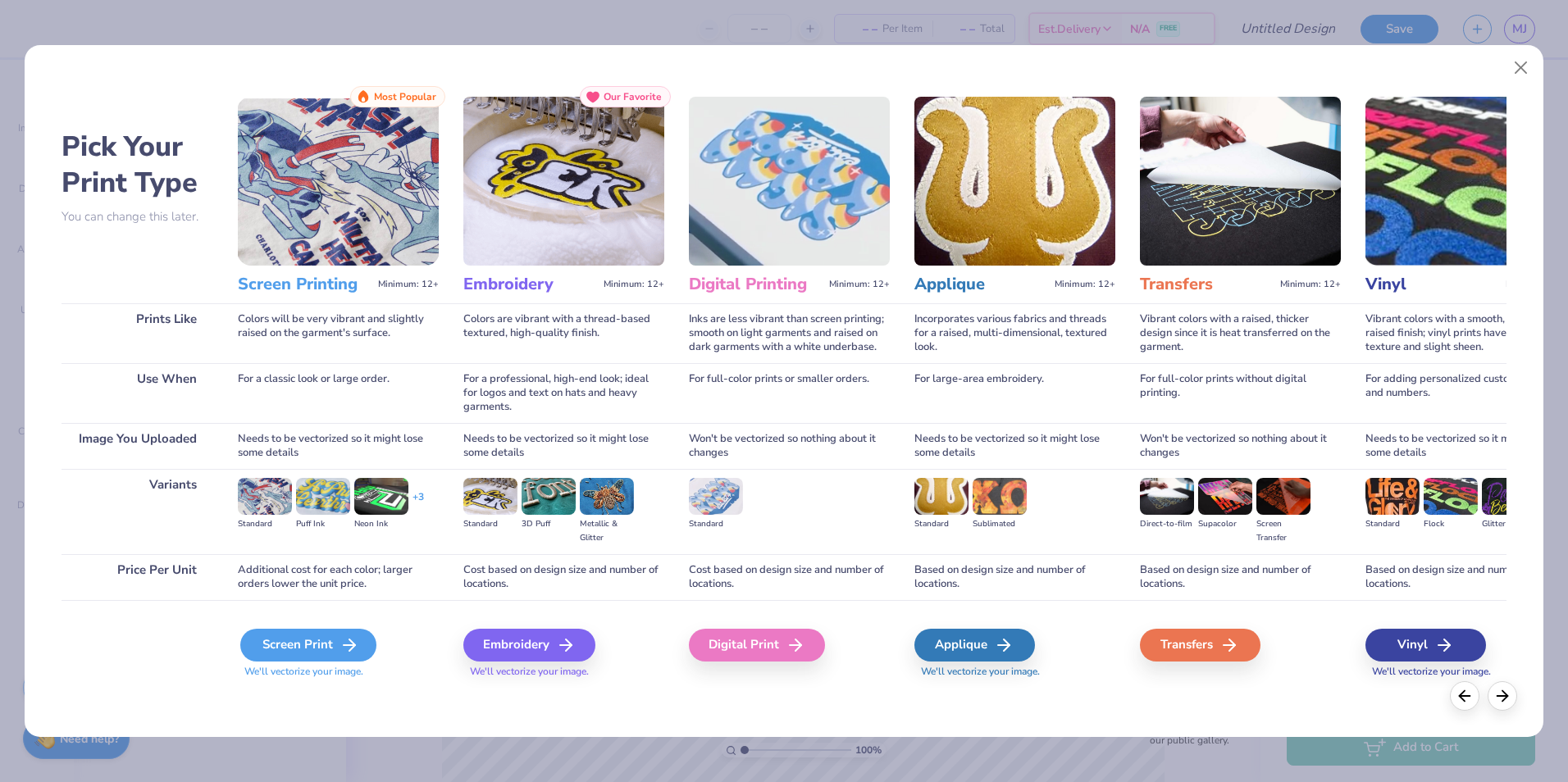
click at [279, 655] on div "Screen Print" at bounding box center [308, 646] width 136 height 33
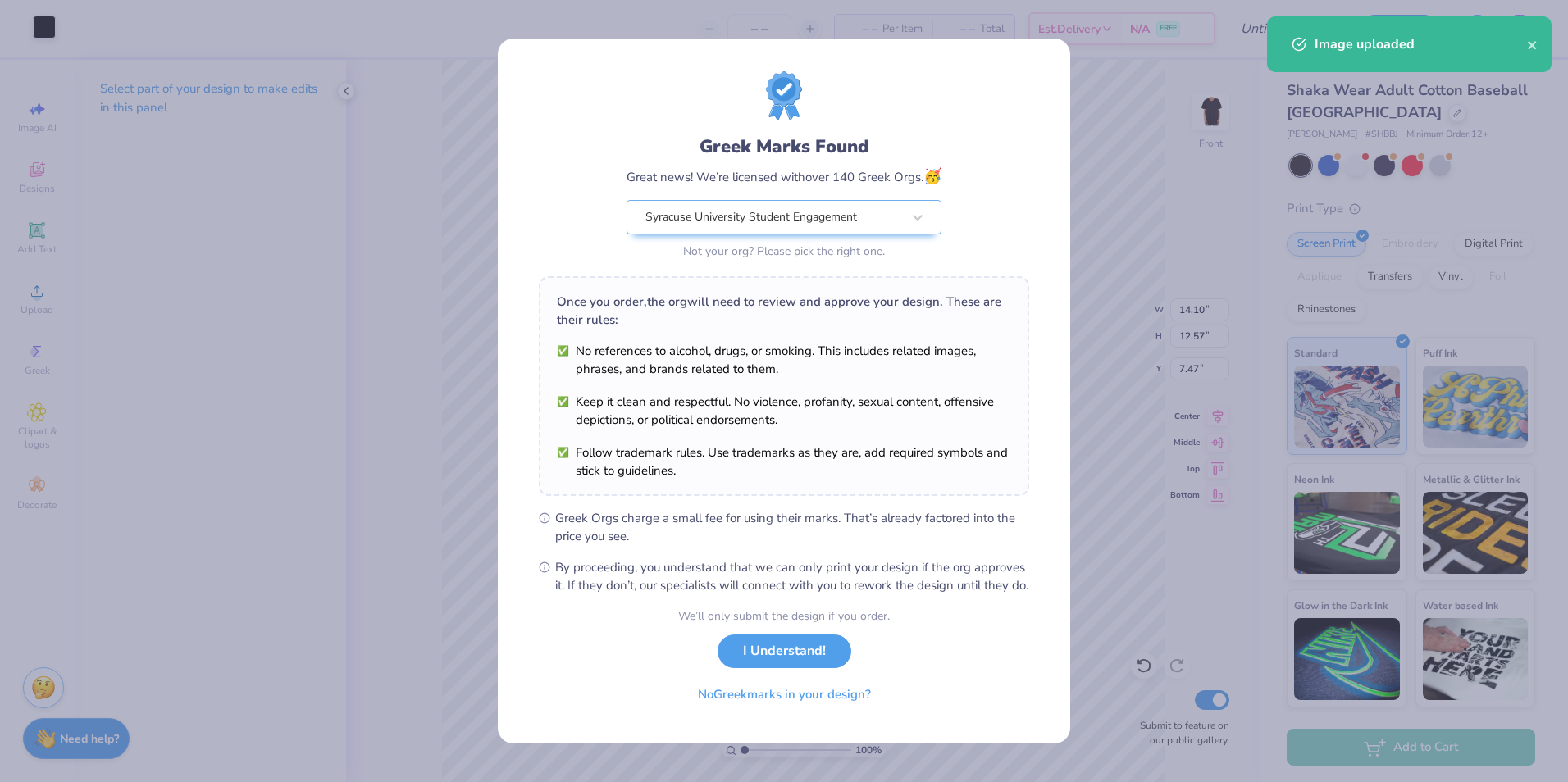
click at [41, 34] on div "Greek Marks Found Great news! We’re licensed with over 140 Greek Orgs. 🥳 [GEOGR…" at bounding box center [784, 391] width 1568 height 782
click at [855, 703] on button "No Greek marks in your design?" at bounding box center [784, 690] width 201 height 34
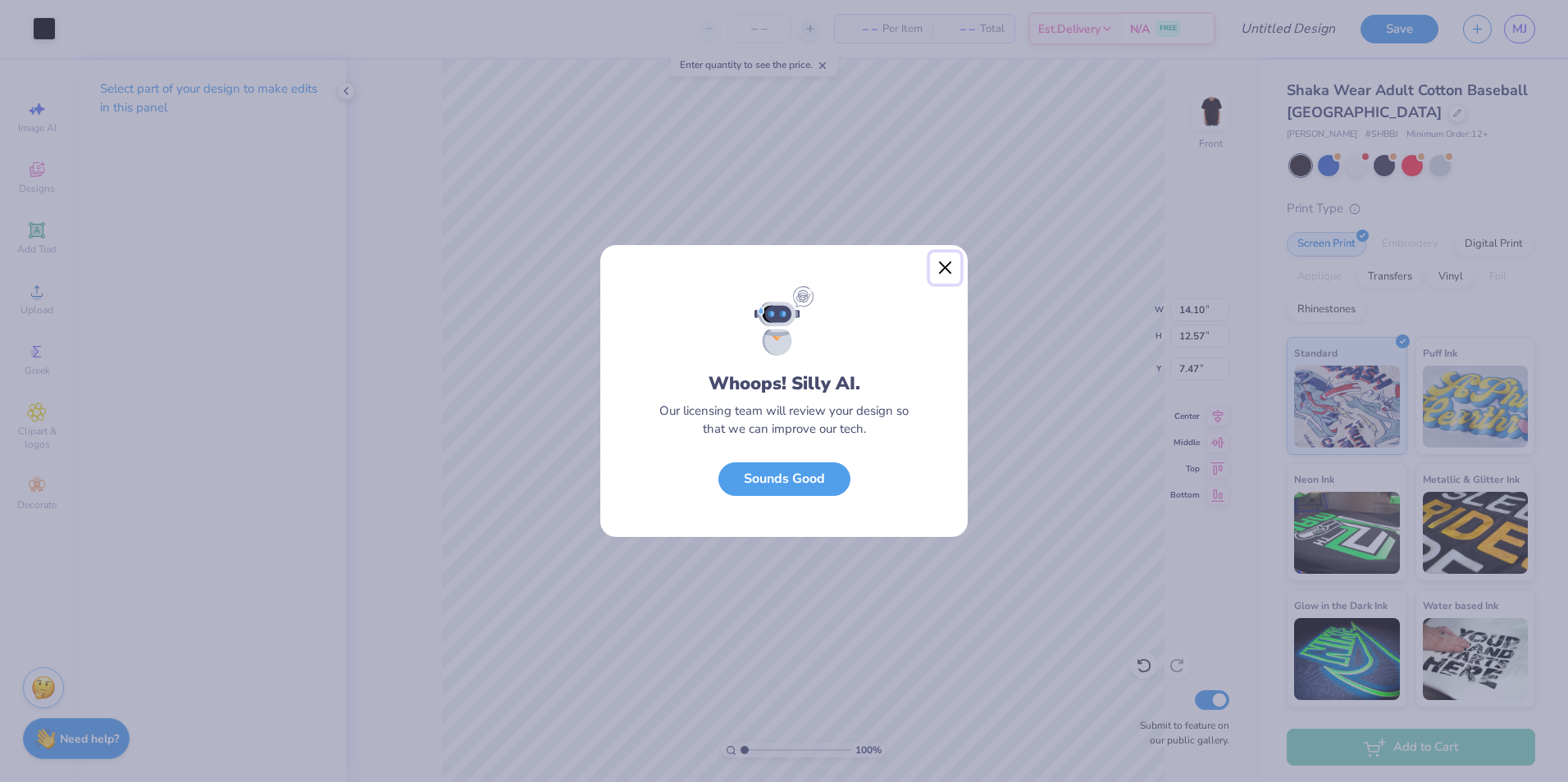
click at [941, 261] on button "Close" at bounding box center [945, 268] width 31 height 31
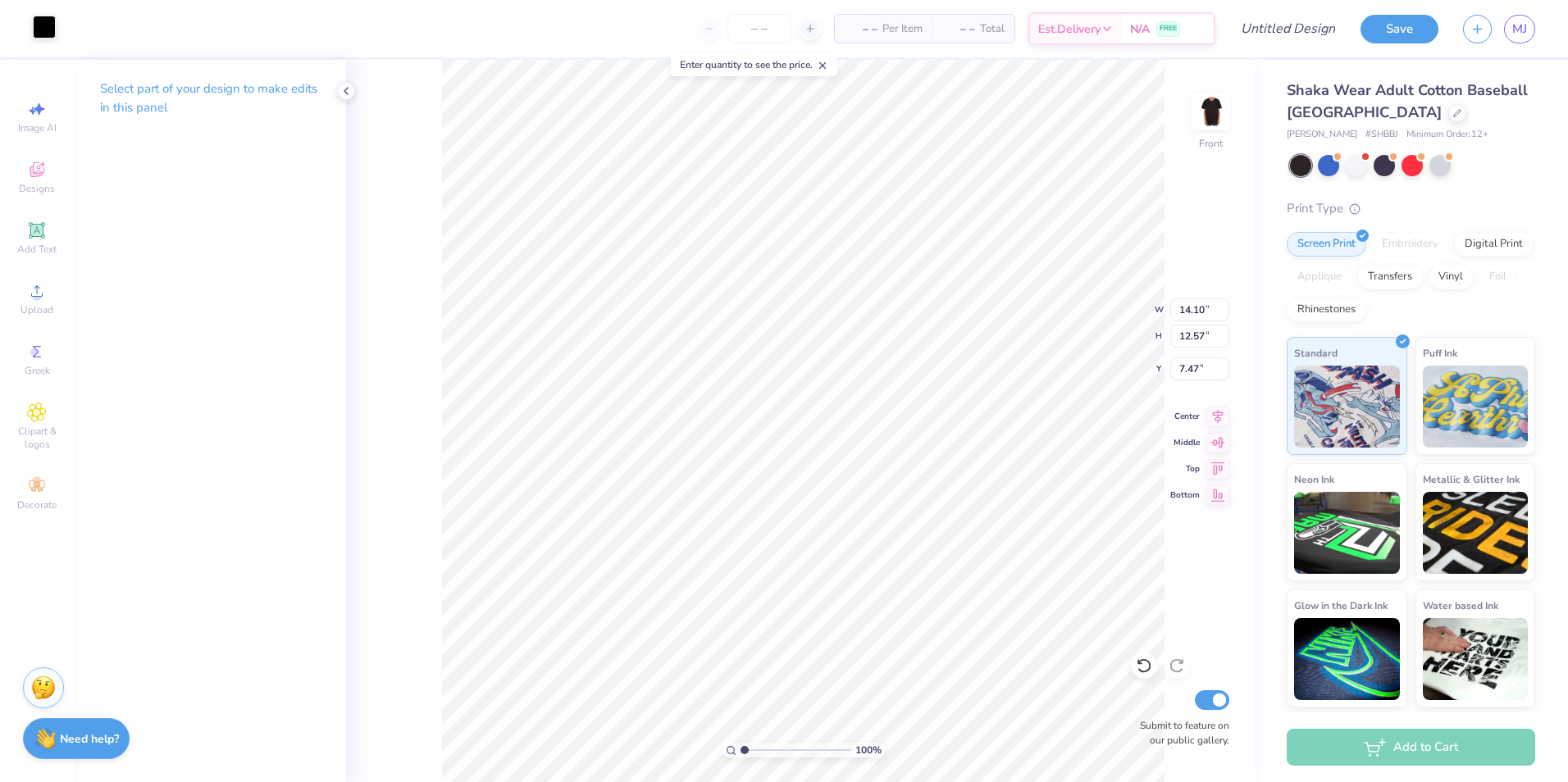
click at [41, 27] on div at bounding box center [44, 27] width 23 height 23
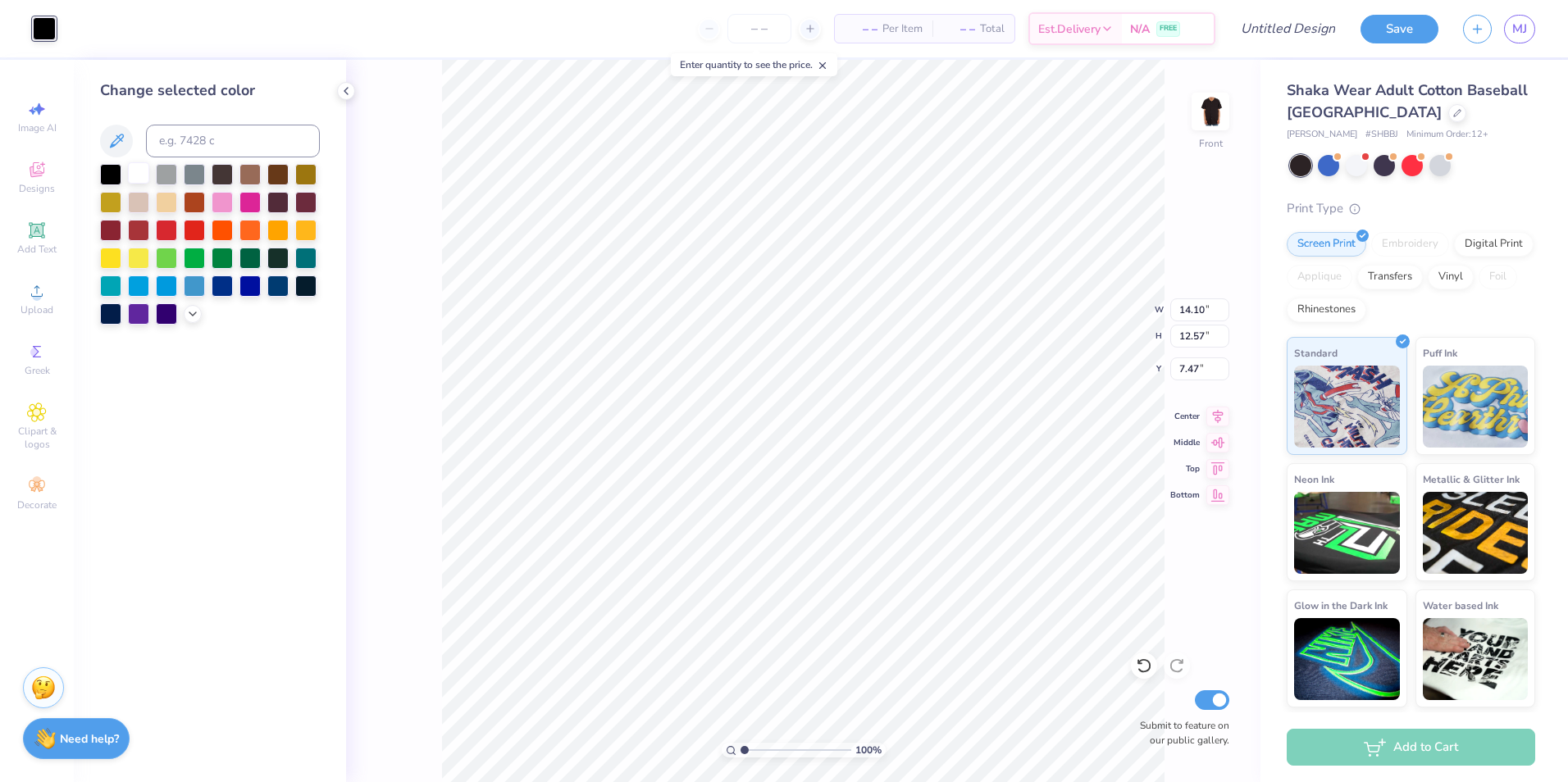
click at [136, 170] on div at bounding box center [138, 172] width 21 height 21
click at [1315, 27] on input "Design Title" at bounding box center [1269, 28] width 161 height 33
type input "UU VP 26"
click at [1377, 31] on button "Save" at bounding box center [1399, 26] width 78 height 28
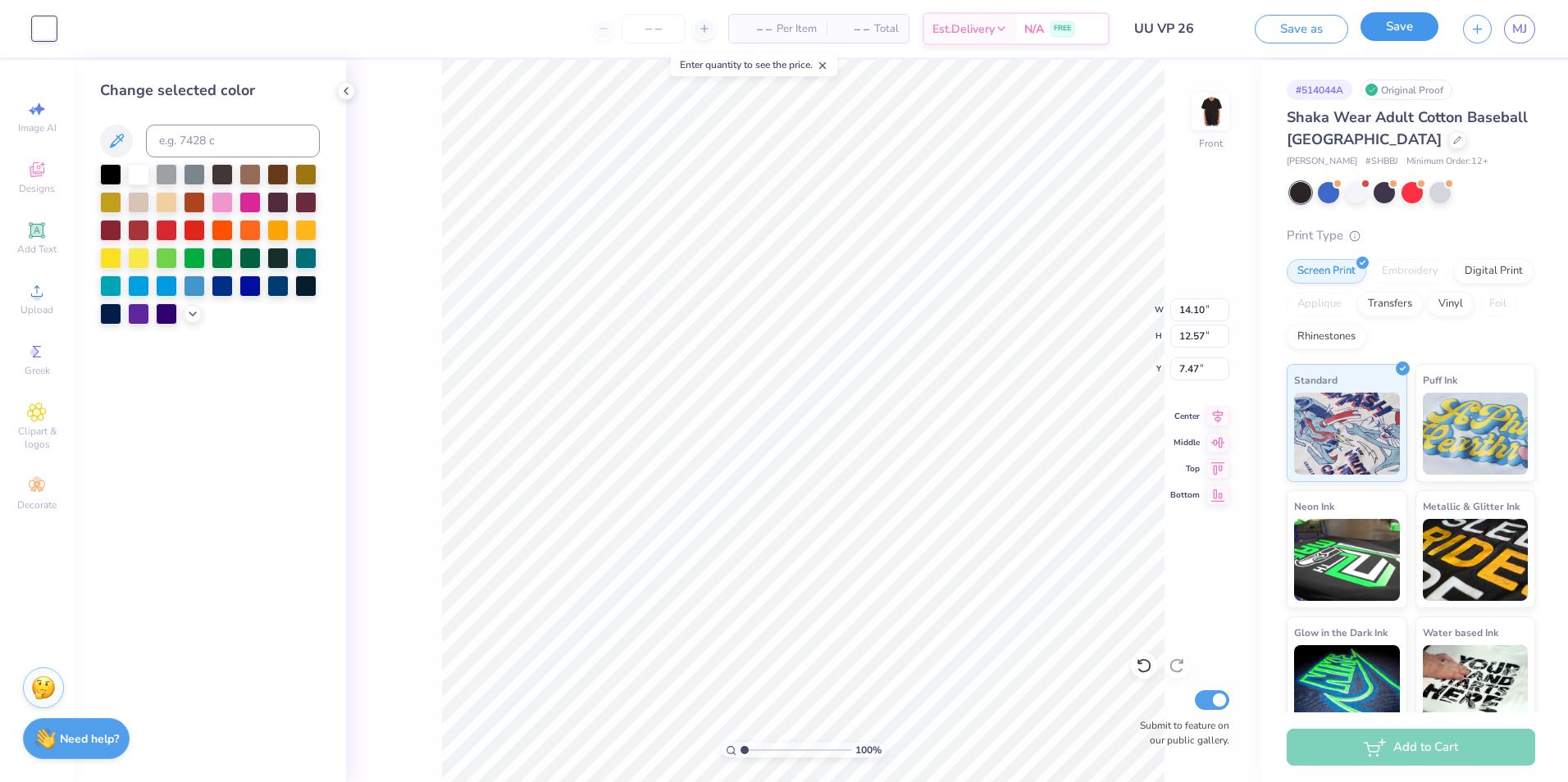
click at [1384, 27] on button "Save" at bounding box center [1399, 26] width 78 height 28
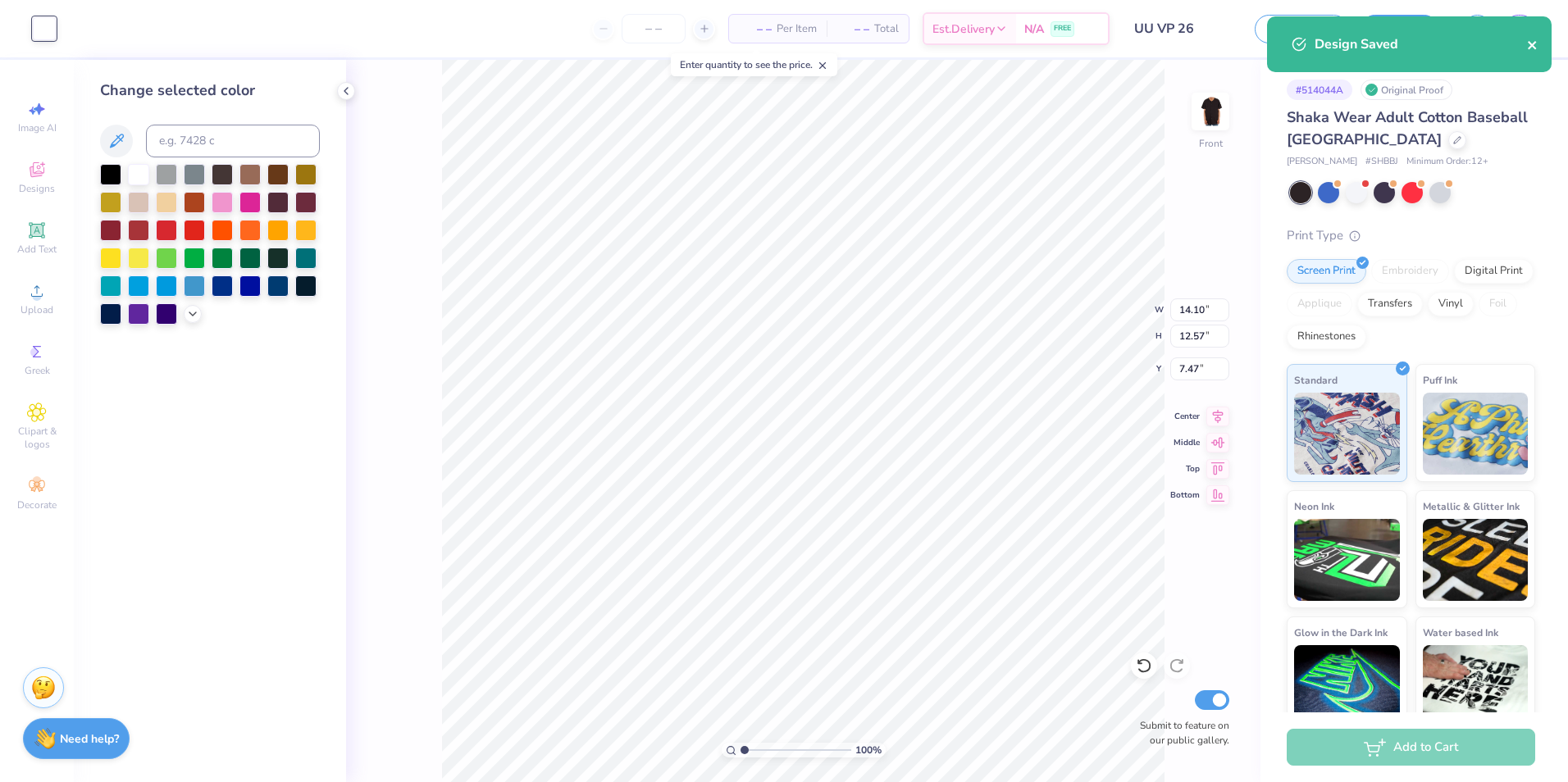
click at [1531, 43] on icon "close" at bounding box center [1532, 45] width 12 height 13
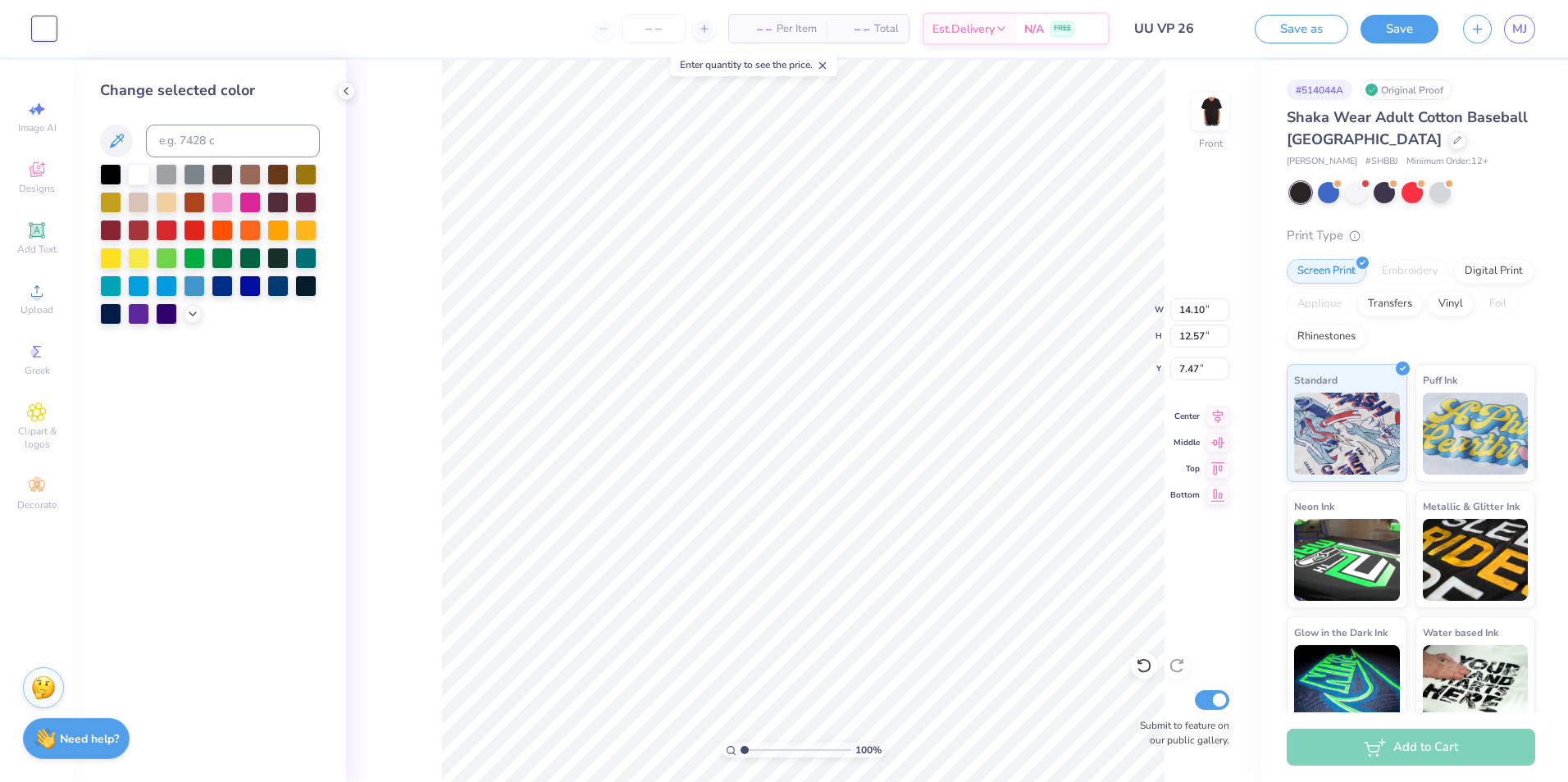
click at [1448, 749] on div "Add to Cart" at bounding box center [1410, 747] width 248 height 37
click at [642, 36] on input "number" at bounding box center [654, 28] width 64 height 29
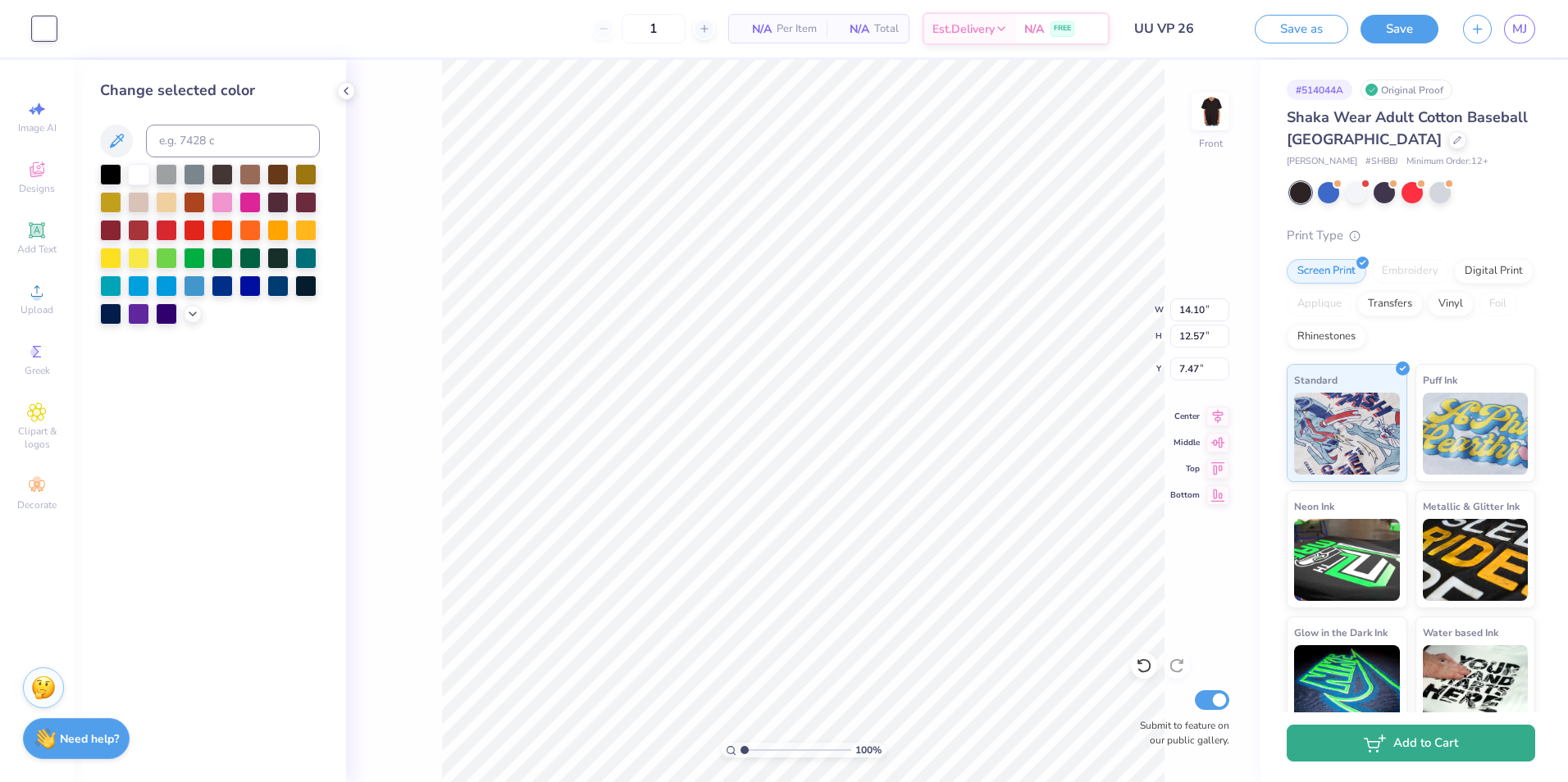
type input "12"
click at [1498, 749] on button "Add to Cart" at bounding box center [1410, 744] width 248 height 37
type textarea "x"
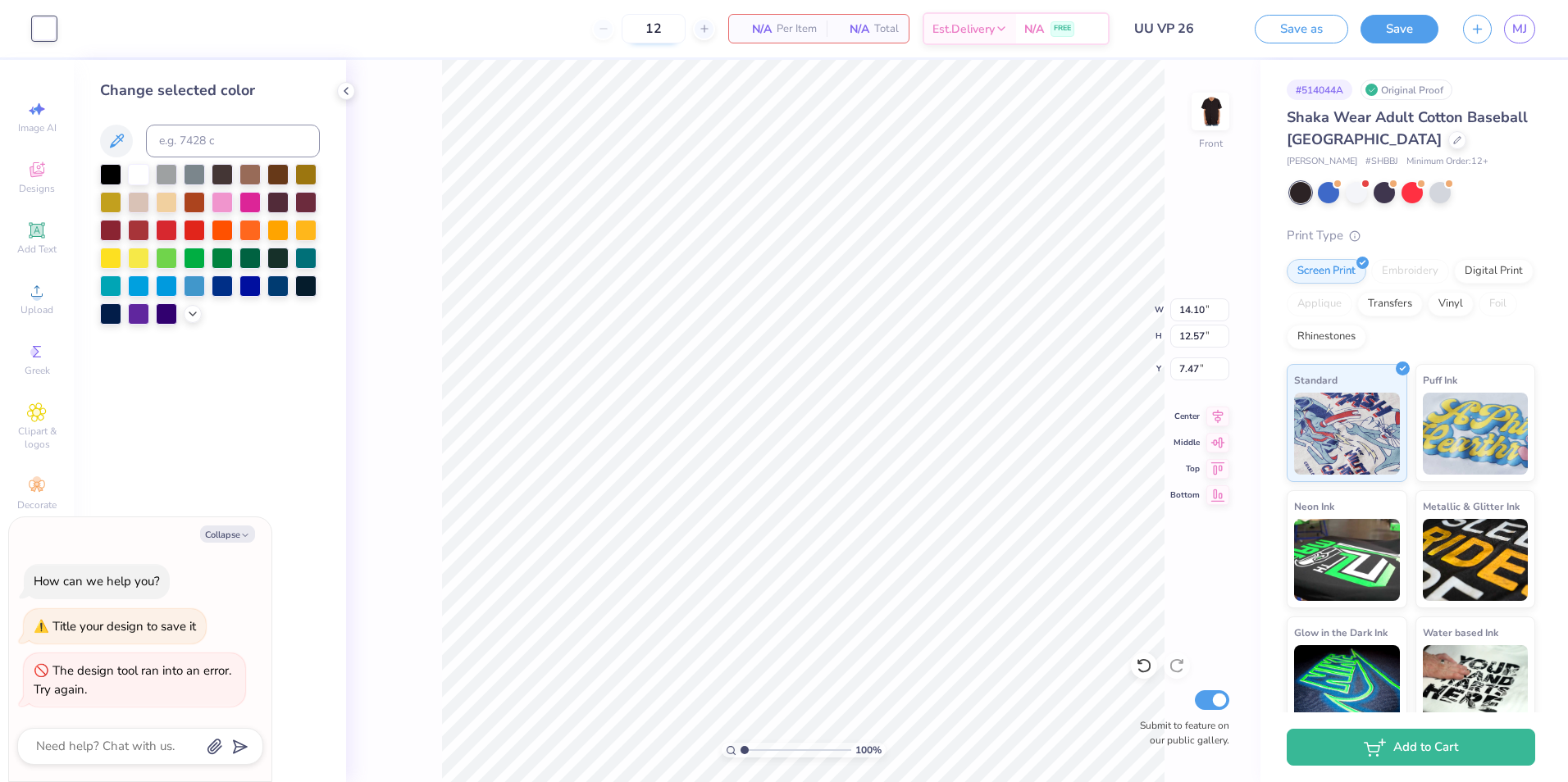
click at [660, 27] on input "12" at bounding box center [654, 28] width 64 height 29
type input "1"
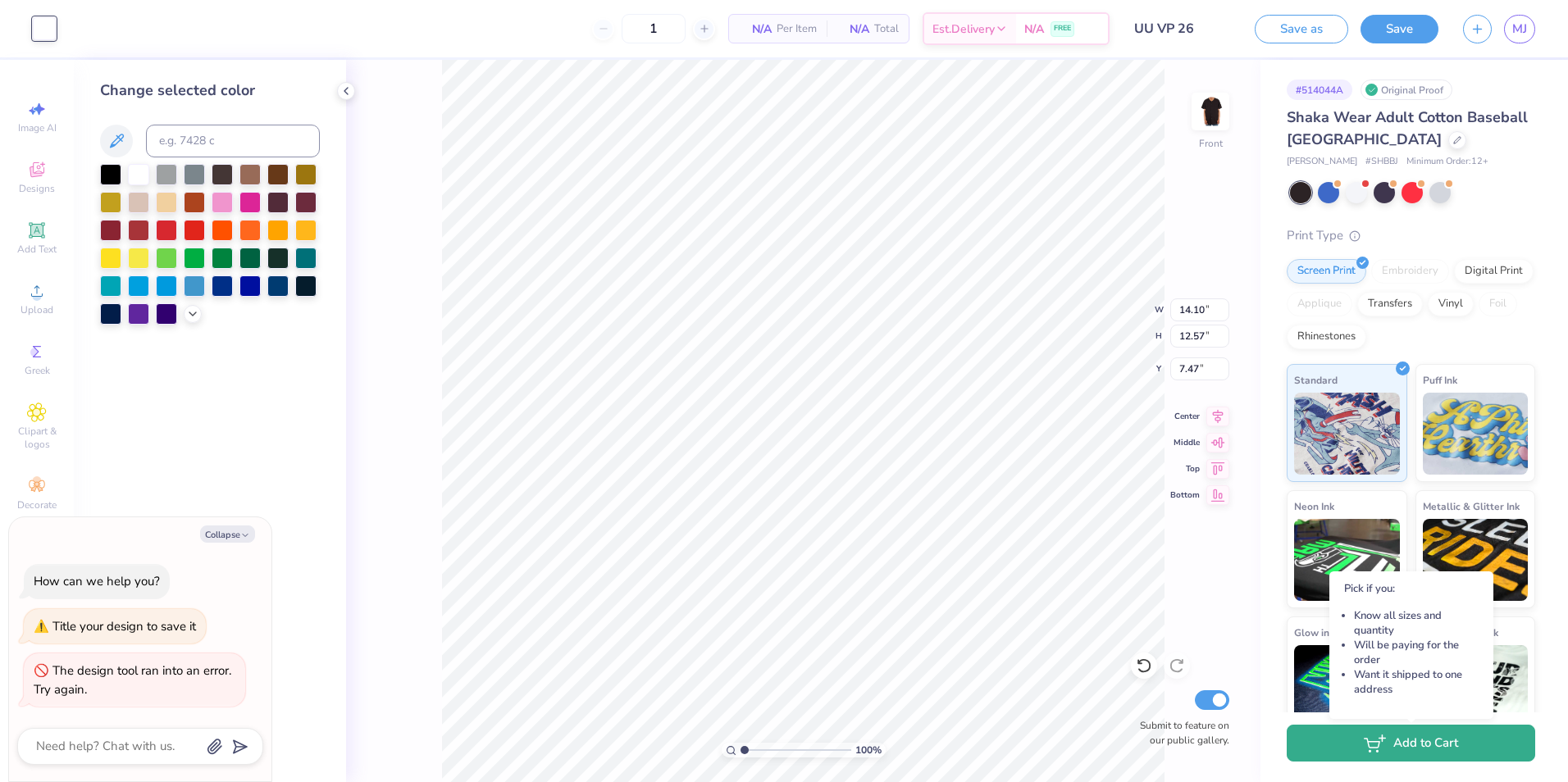
type input "12"
click at [1467, 750] on button "Add to Cart" at bounding box center [1410, 744] width 248 height 37
type textarea "x"
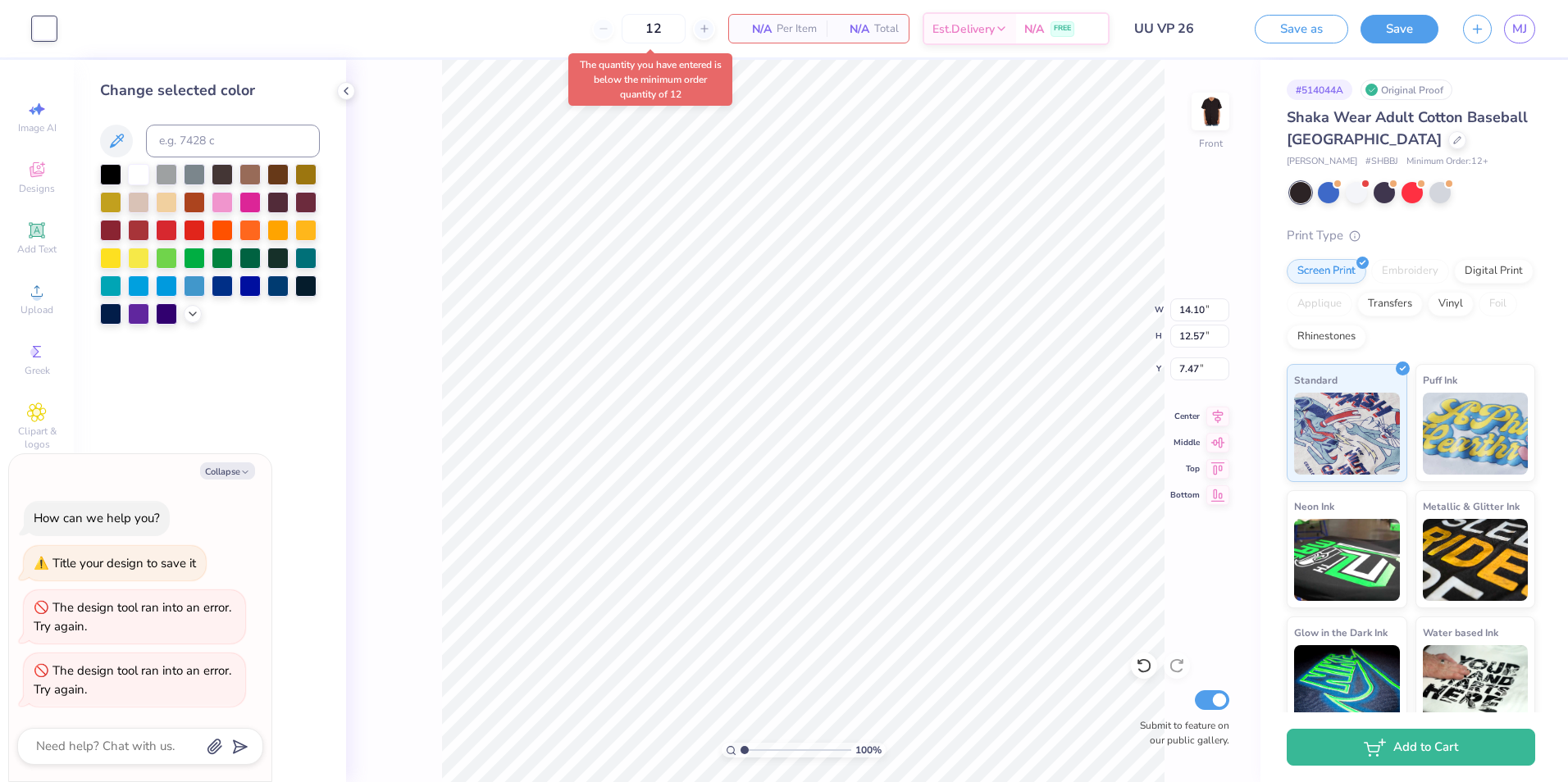
click at [757, 36] on span "N/A" at bounding box center [756, 28] width 33 height 17
click at [1508, 23] on link "MJ" at bounding box center [1519, 28] width 31 height 28
click at [1519, 18] on link "MJ" at bounding box center [1519, 28] width 31 height 28
